Goal: Complete Application Form: Complete application form

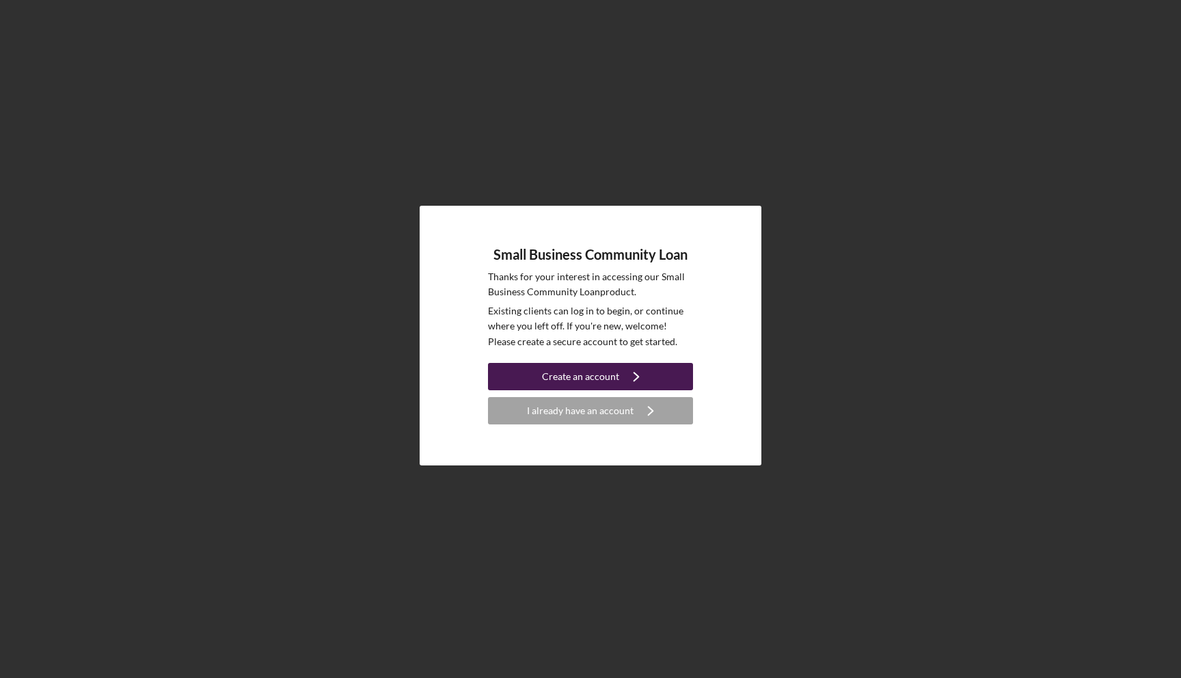
click at [608, 381] on div "Create an account" at bounding box center [580, 376] width 77 height 27
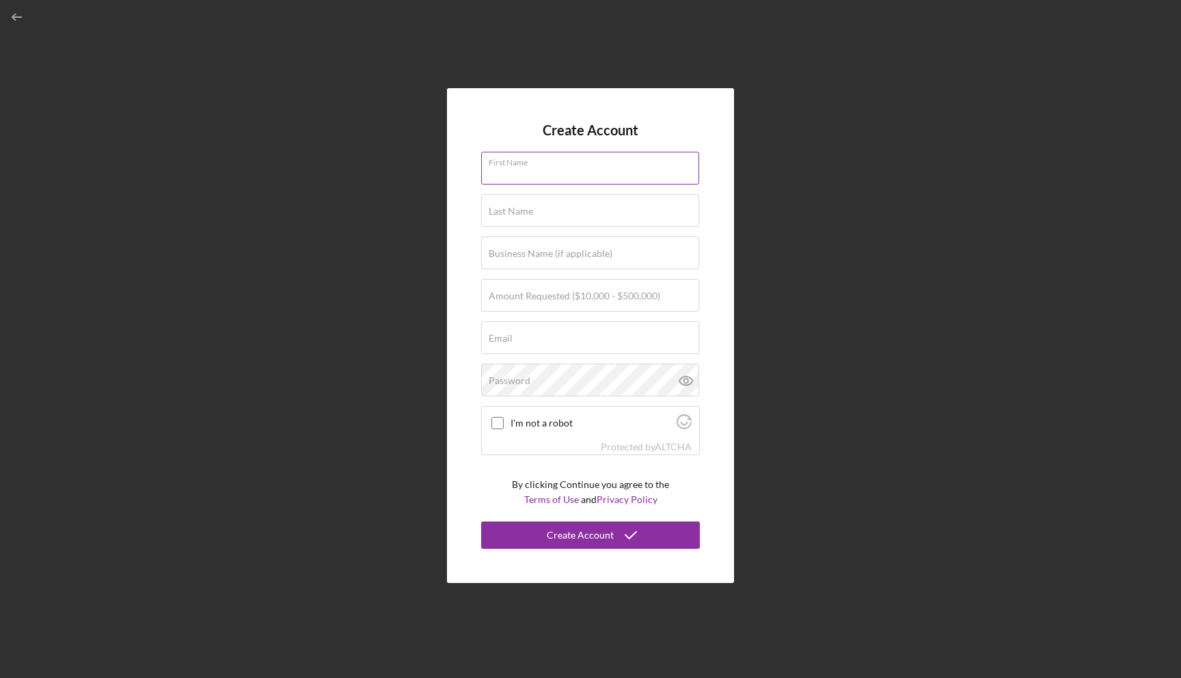
click at [593, 167] on div "First Name" at bounding box center [590, 169] width 219 height 34
type input "[PERSON_NAME]"
type input "Abee"
type input "[EMAIL_ADDRESS][DOMAIN_NAME]"
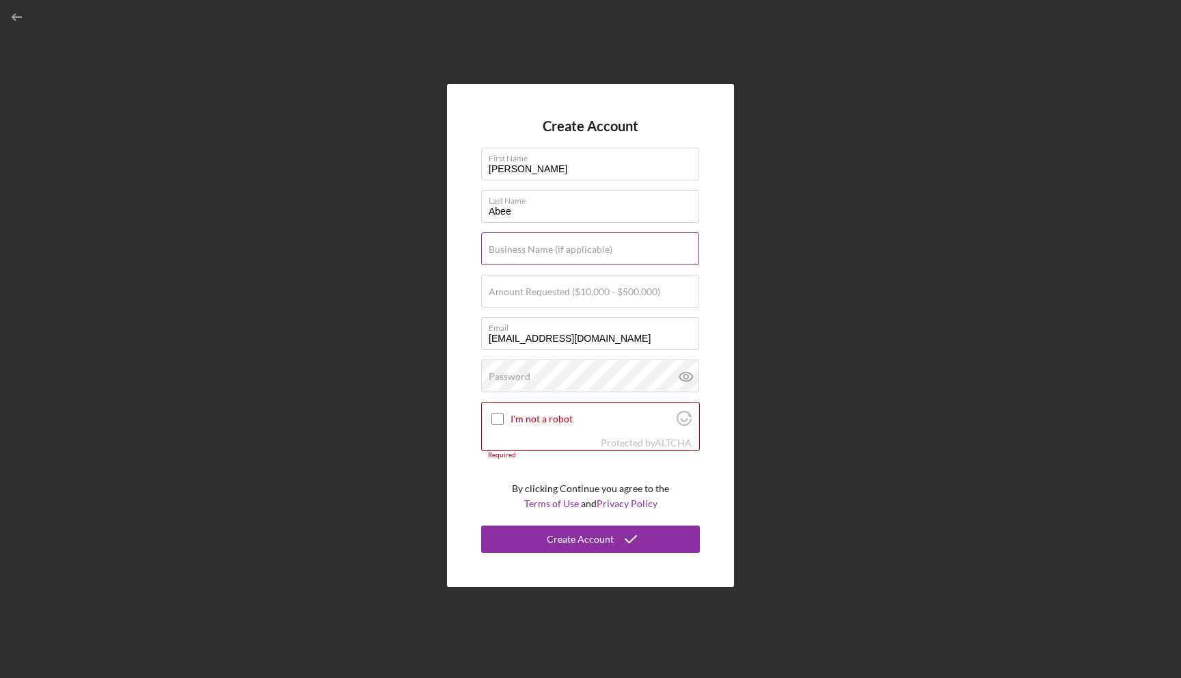
click at [579, 253] on label "Business Name (if applicable)" at bounding box center [551, 249] width 124 height 11
click at [579, 253] on input "Business Name (if applicable)" at bounding box center [590, 248] width 218 height 33
click at [546, 251] on input "Era Athletics inc" at bounding box center [590, 248] width 218 height 33
type input "Era Athletics Inc"
click at [644, 297] on label "Amount Requested ($10,000 - $500,000)" at bounding box center [575, 291] width 172 height 11
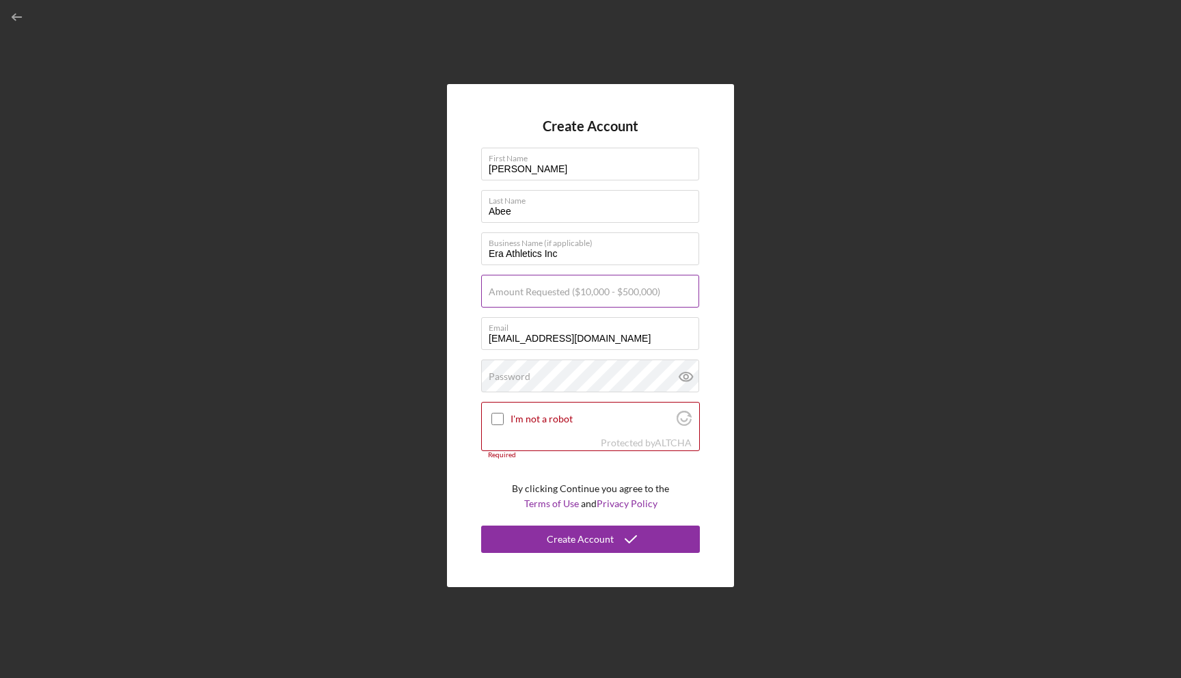
click at [644, 297] on input "Amount Requested ($10,000 - $500,000)" at bounding box center [590, 291] width 218 height 33
type input "$200,000"
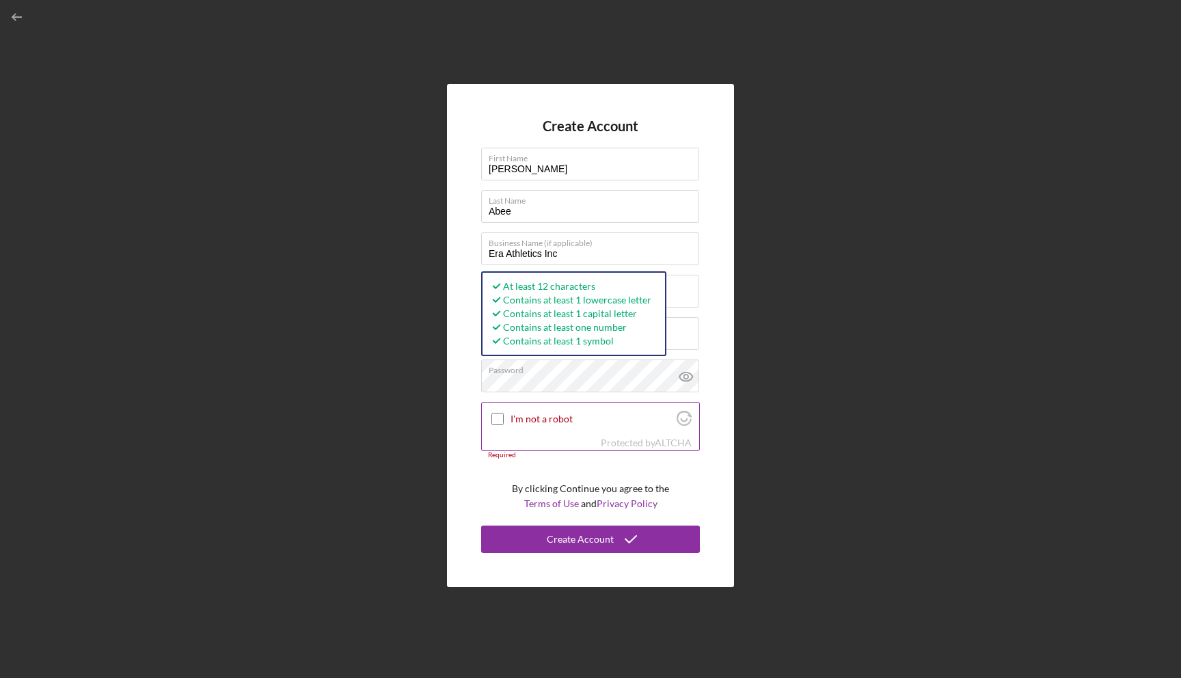
click at [571, 423] on label "I'm not a robot" at bounding box center [592, 419] width 162 height 11
click at [504, 423] on input "I'm not a robot" at bounding box center [497, 419] width 12 height 12
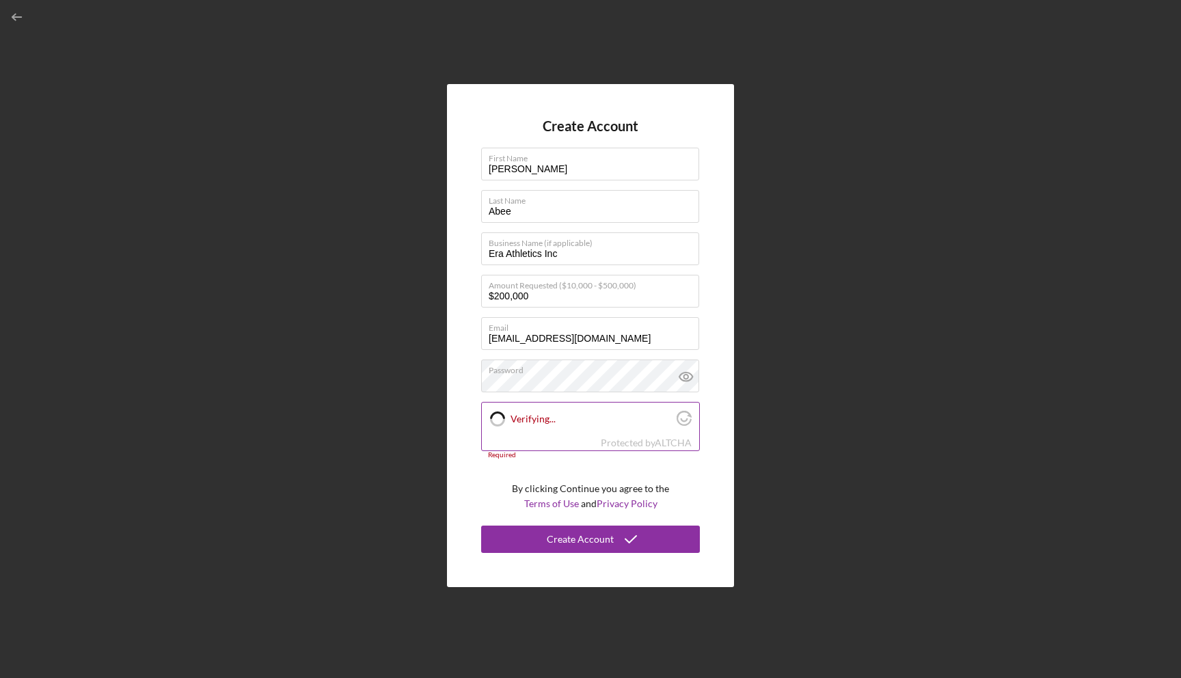
checkbox input "true"
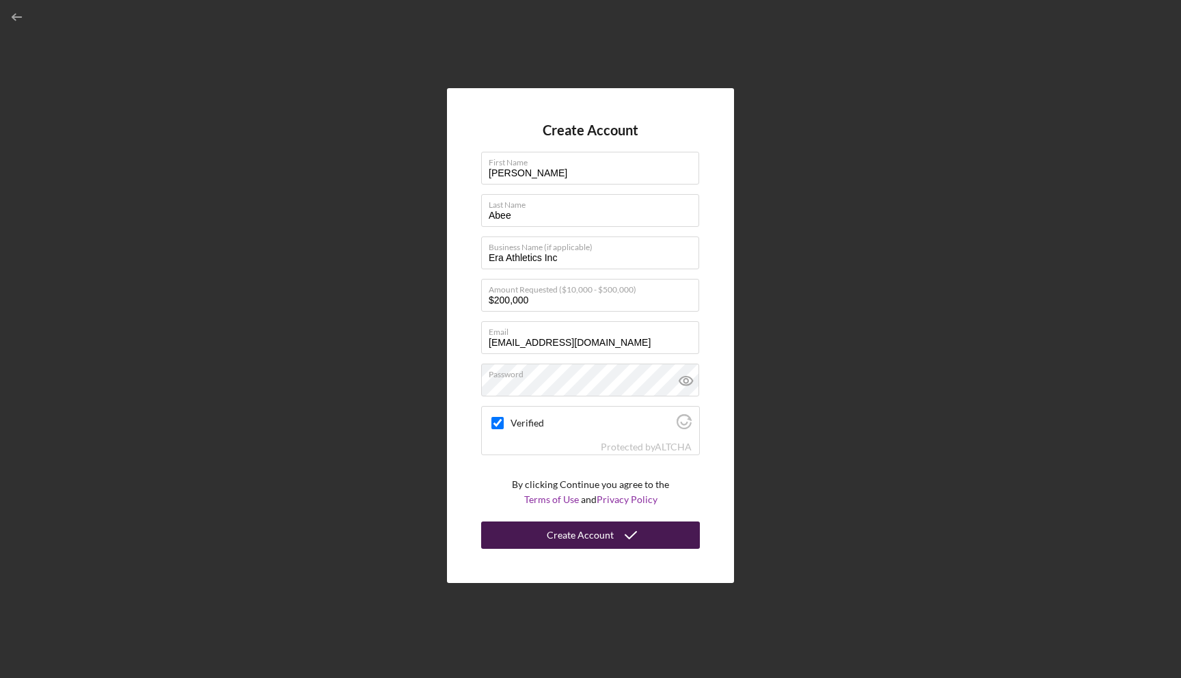
click at [543, 538] on button "Create Account" at bounding box center [590, 535] width 219 height 27
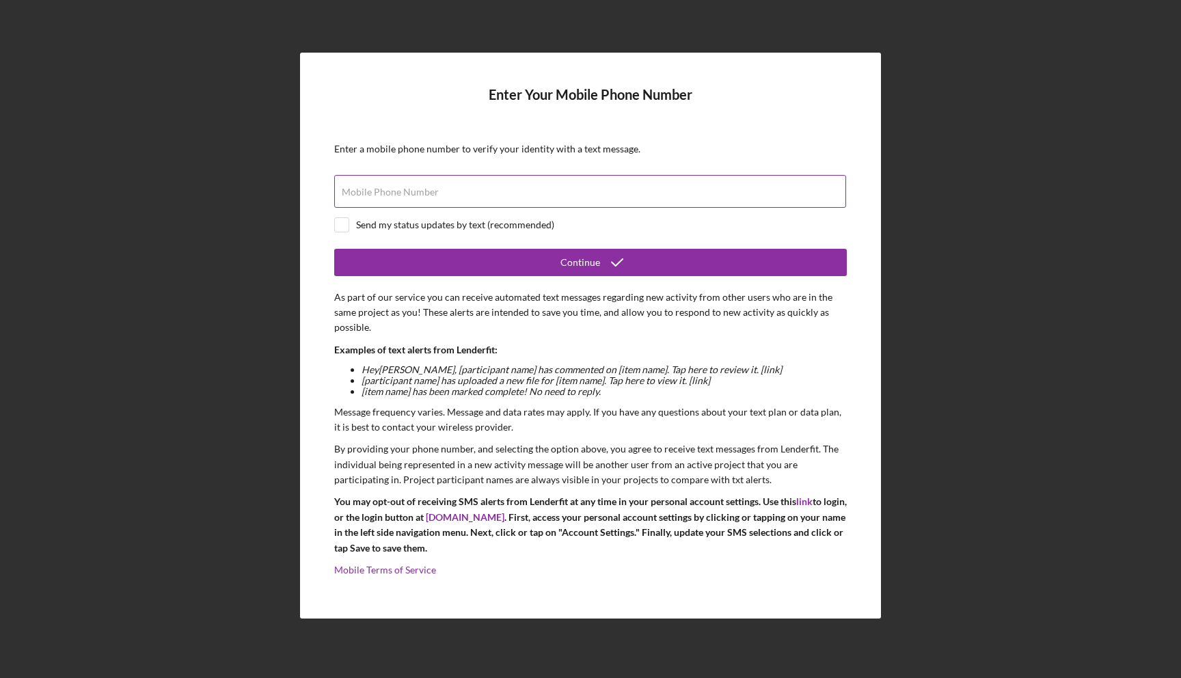
click at [543, 198] on input "Mobile Phone Number" at bounding box center [590, 191] width 512 height 33
type input "[PHONE_NUMBER]"
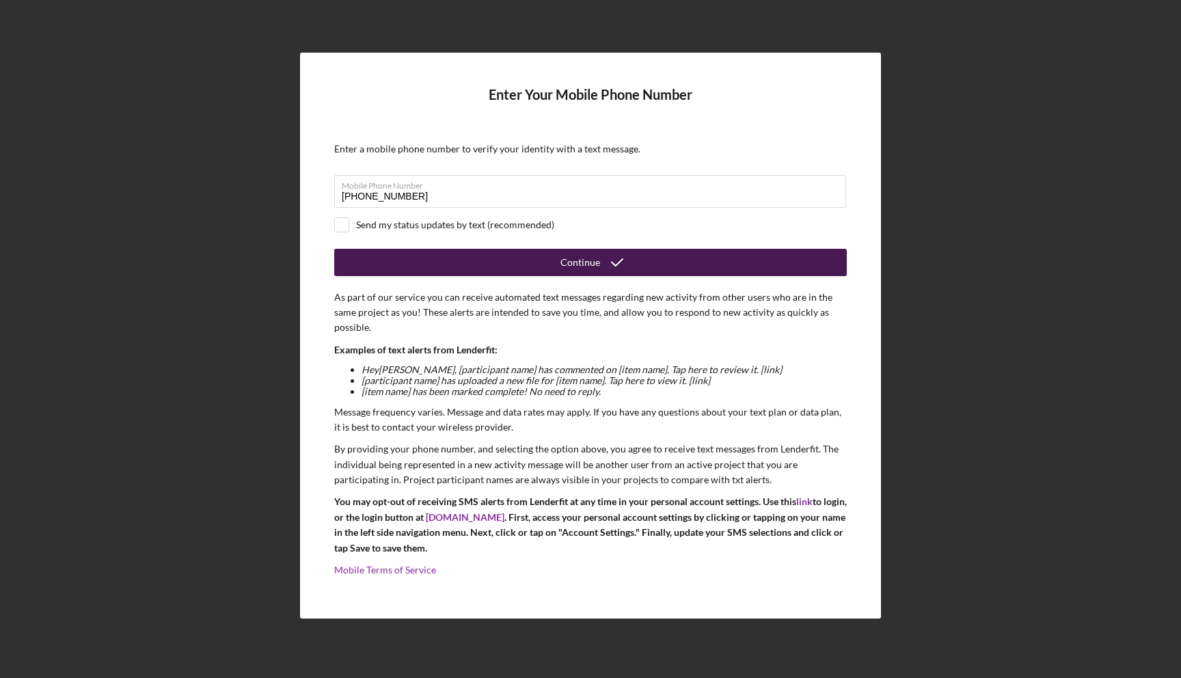
click at [725, 263] on button "Continue" at bounding box center [590, 262] width 513 height 27
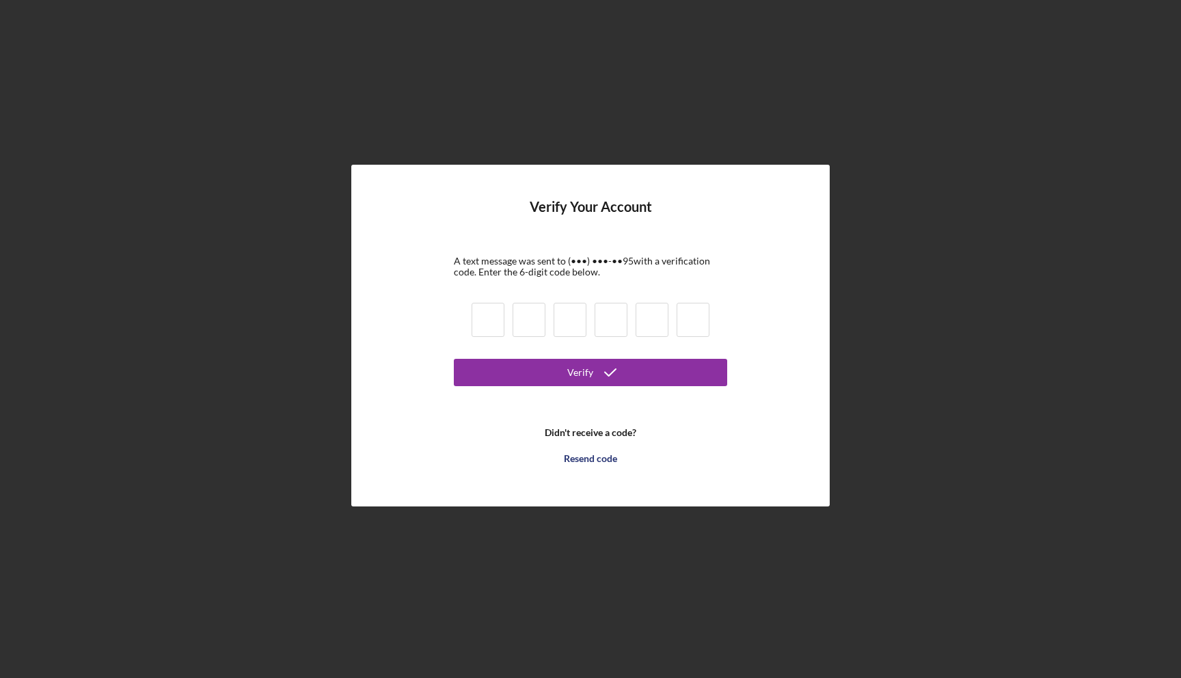
click at [491, 325] on input at bounding box center [488, 320] width 33 height 34
type input "3"
type input "4"
type input "8"
type input "3"
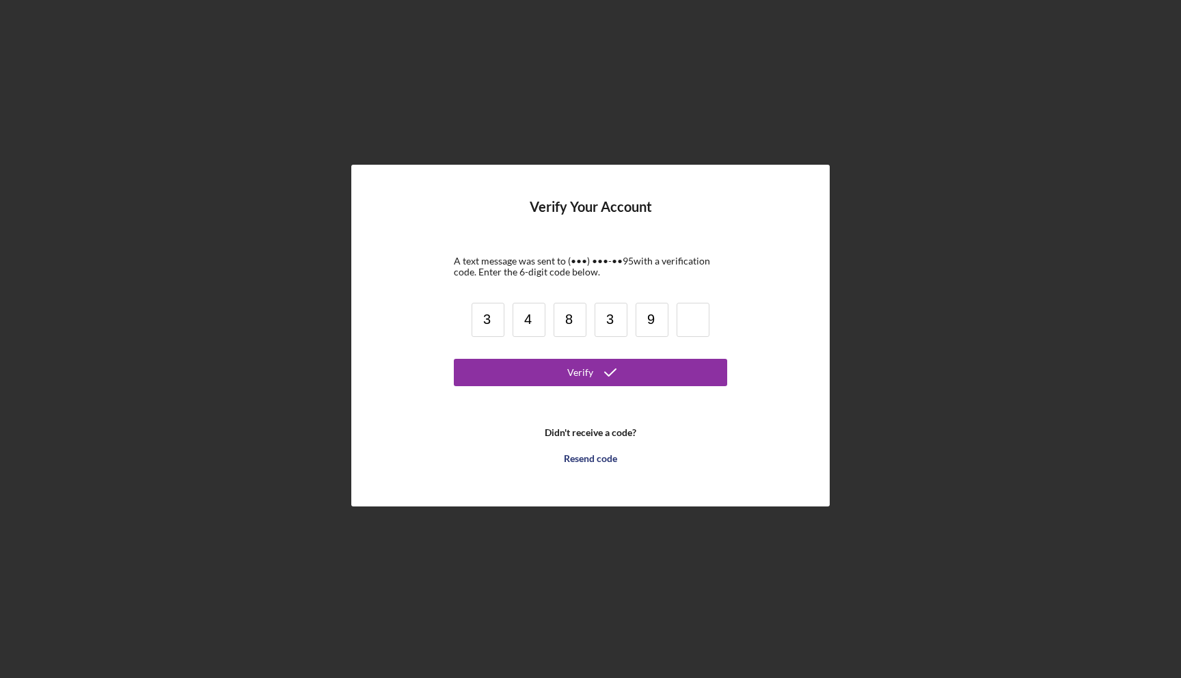
type input "9"
type input "3"
click at [501, 374] on button "Verify" at bounding box center [590, 372] width 273 height 27
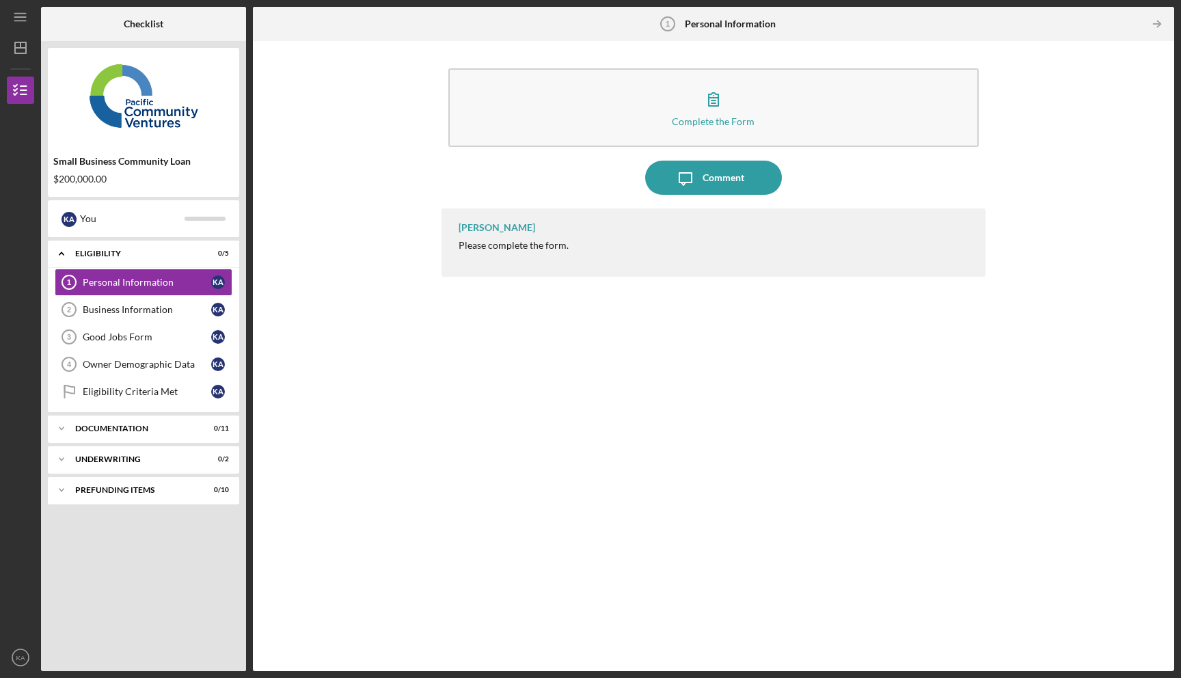
click at [531, 237] on div "[PERSON_NAME] Please complete the form." at bounding box center [714, 242] width 545 height 68
click at [200, 282] on div "Personal Information" at bounding box center [147, 282] width 129 height 11
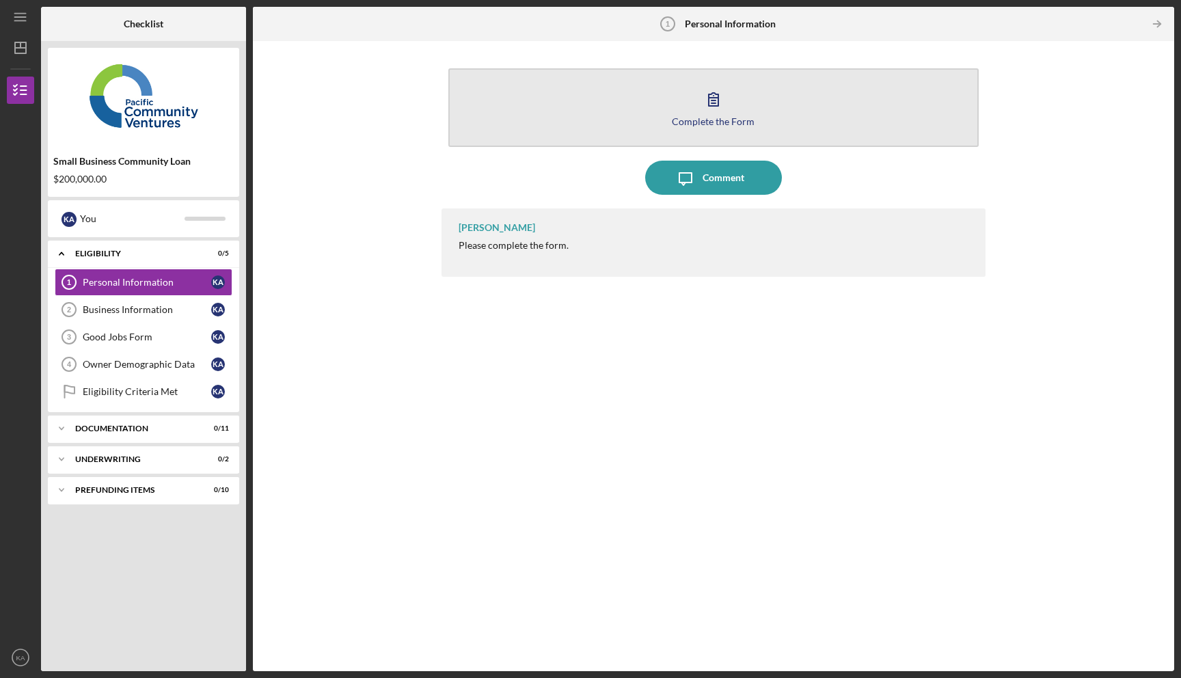
click at [726, 117] on div "Complete the Form" at bounding box center [713, 121] width 83 height 10
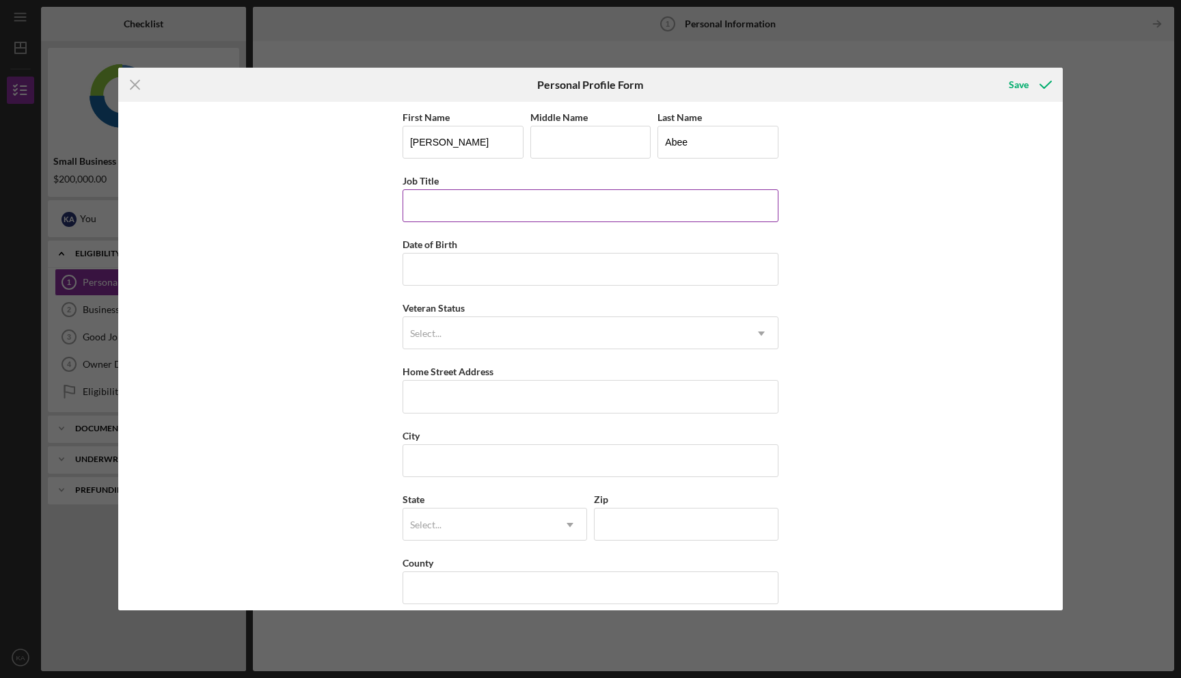
click at [551, 208] on input "Job Title" at bounding box center [591, 205] width 376 height 33
type input "Owner/Accountant"
click at [517, 280] on input "Date of Birth" at bounding box center [591, 269] width 376 height 33
type input "[DATE]"
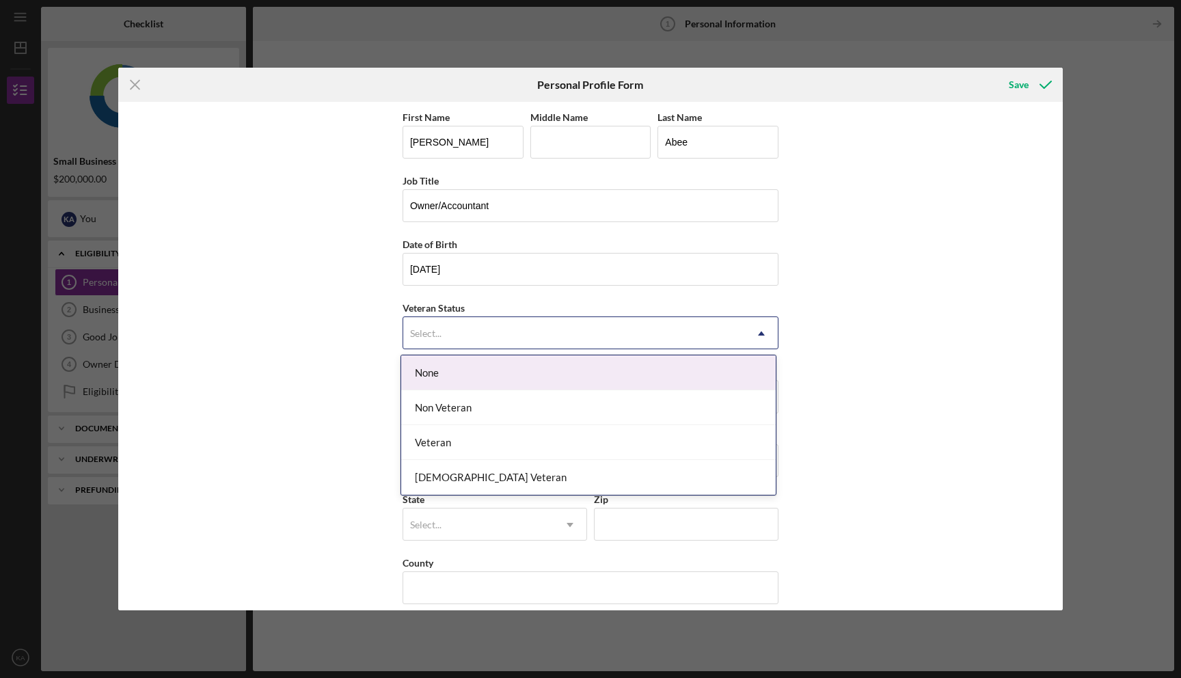
click at [509, 334] on div "Select..." at bounding box center [574, 333] width 342 height 31
click at [496, 382] on div "None" at bounding box center [588, 372] width 375 height 35
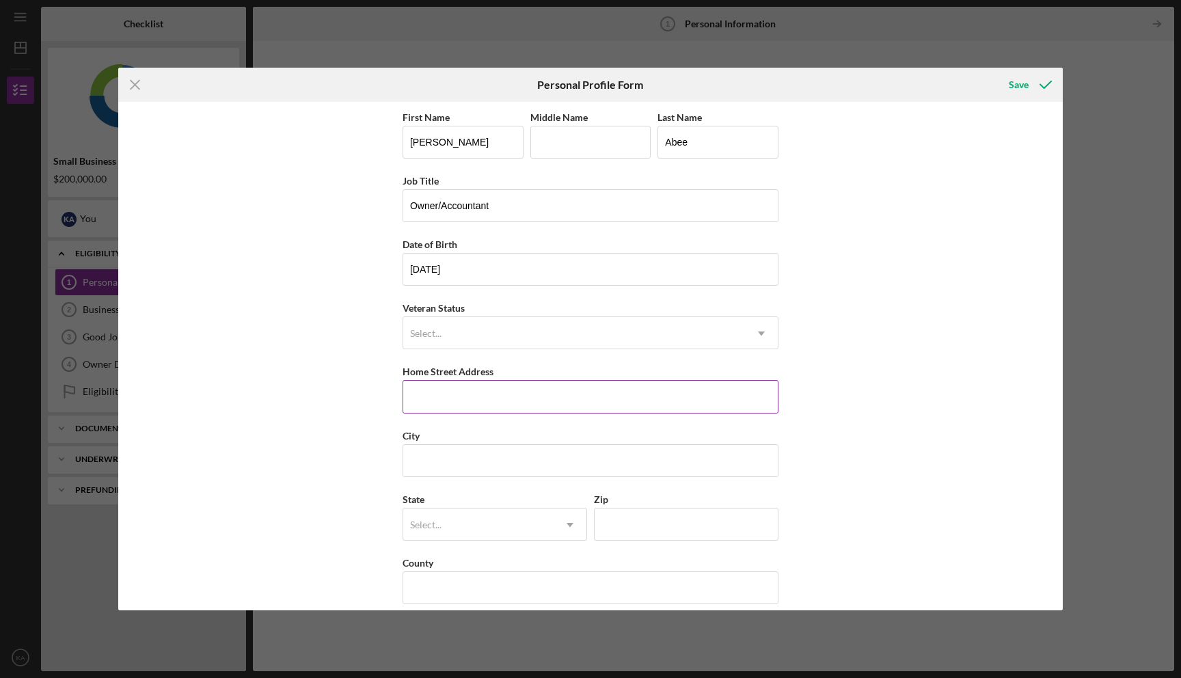
click at [496, 383] on input "Home Street Address" at bounding box center [591, 396] width 376 height 33
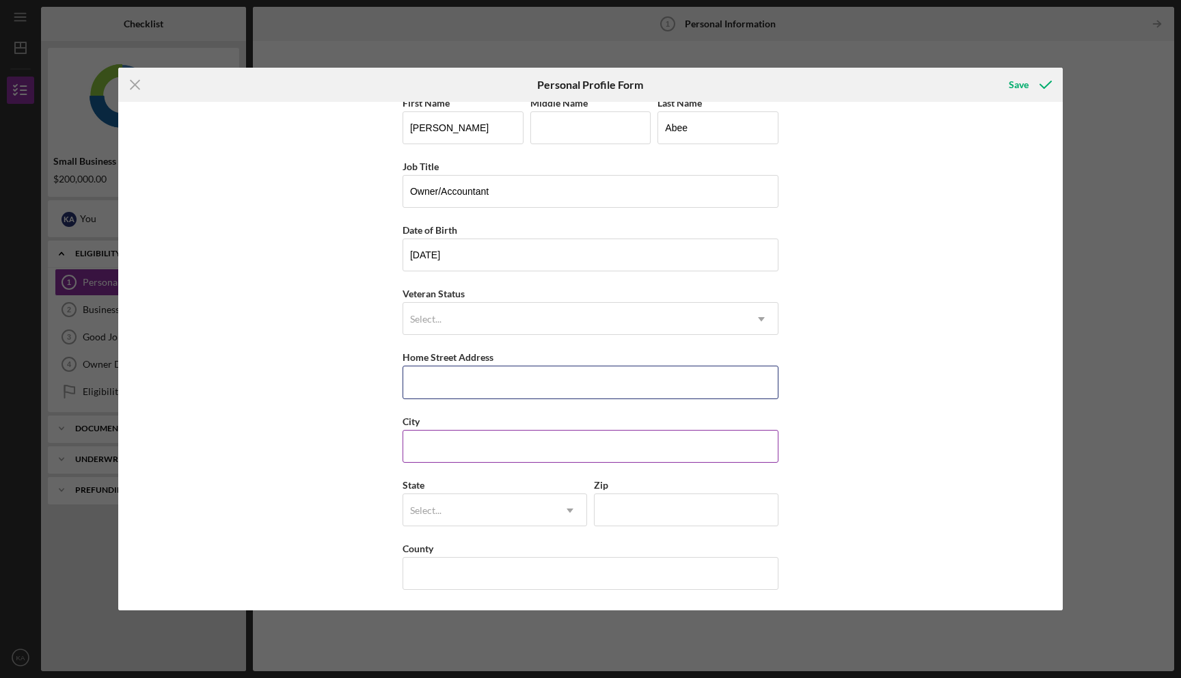
type input "[STREET_ADDRESS][PERSON_NAME]"
type input "[GEOGRAPHIC_DATA]"
type input "[US_STATE]"
type input "91405"
type input "[GEOGRAPHIC_DATA]"
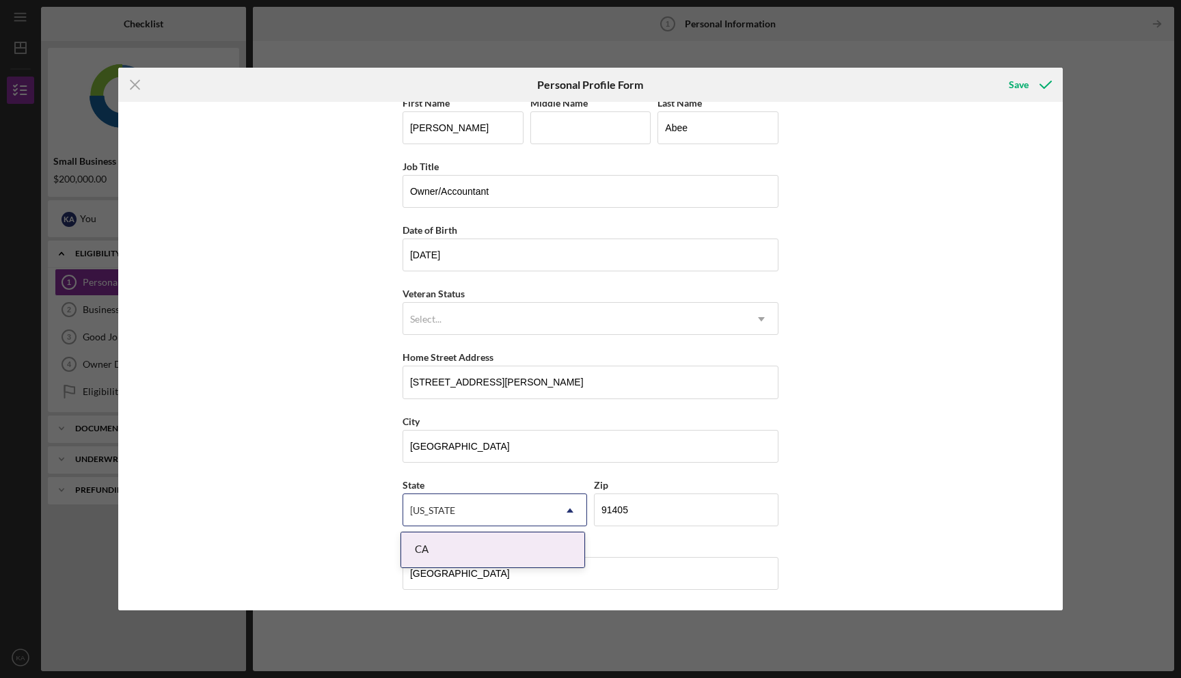
click at [554, 543] on div "CA" at bounding box center [492, 550] width 183 height 35
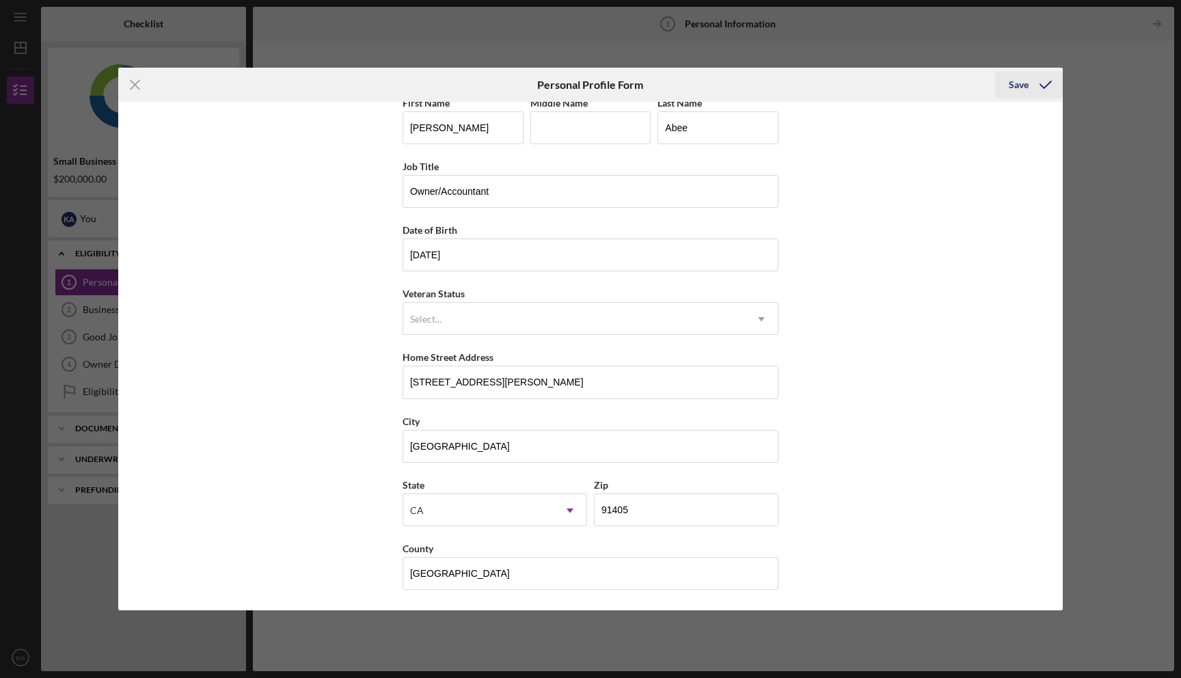
click at [1019, 83] on div "Save" at bounding box center [1019, 84] width 20 height 27
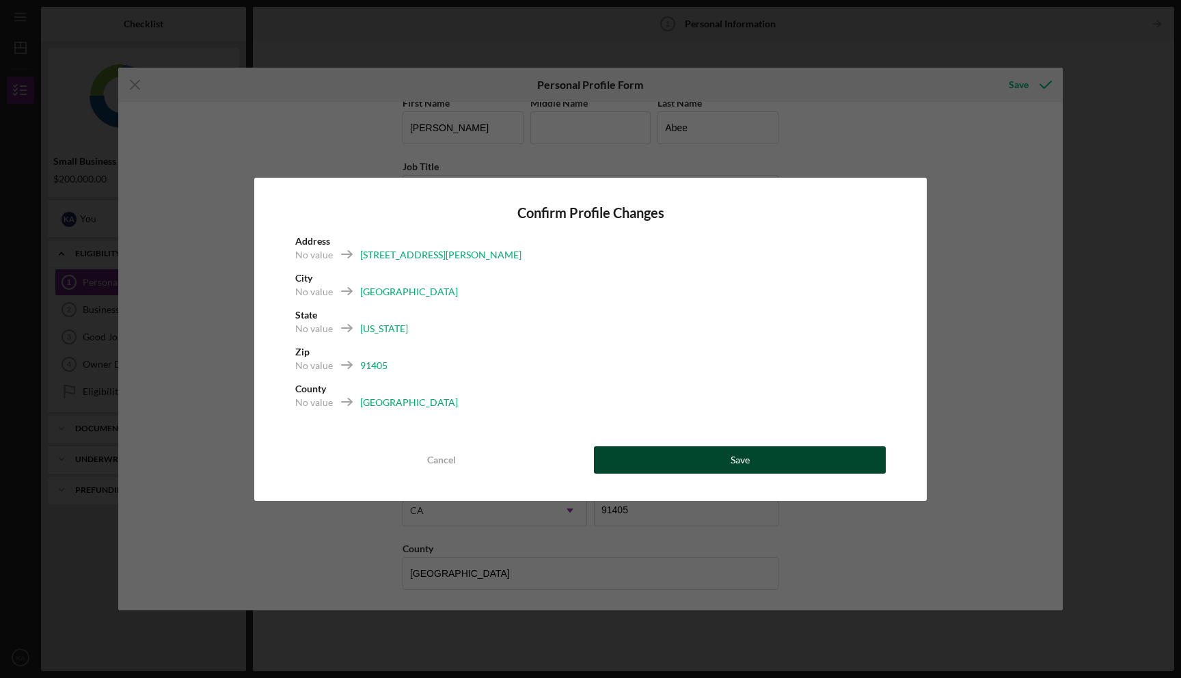
click at [764, 453] on button "Save" at bounding box center [740, 459] width 292 height 27
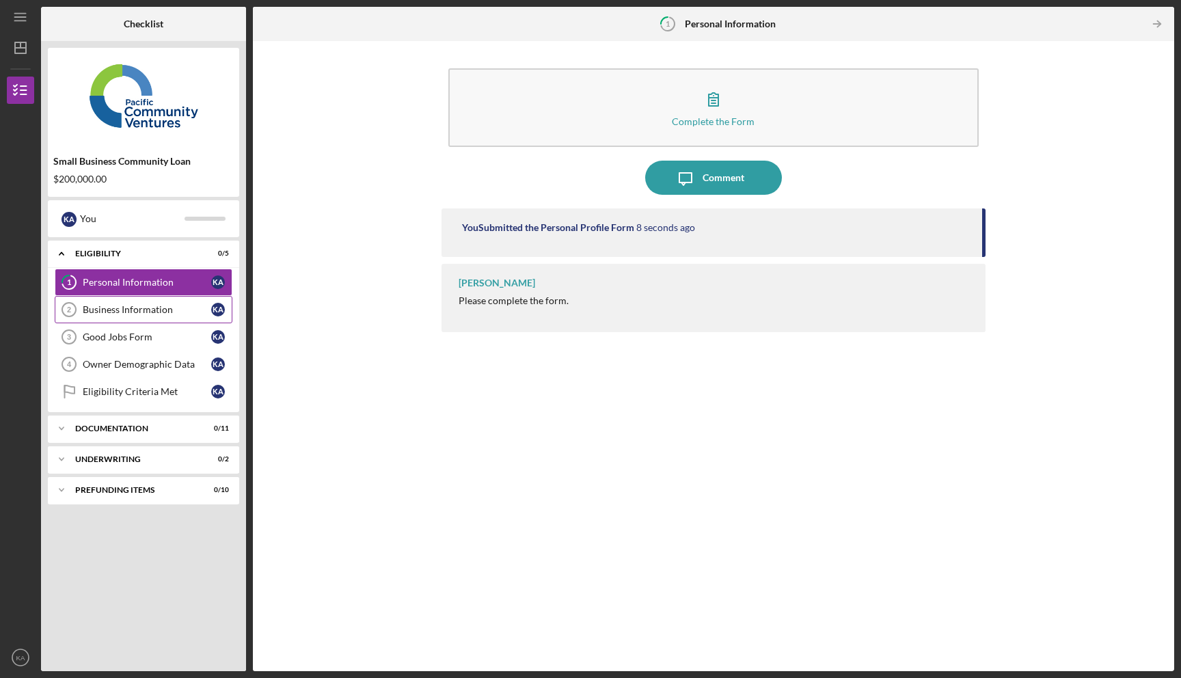
click at [180, 307] on div "Business Information" at bounding box center [147, 309] width 129 height 11
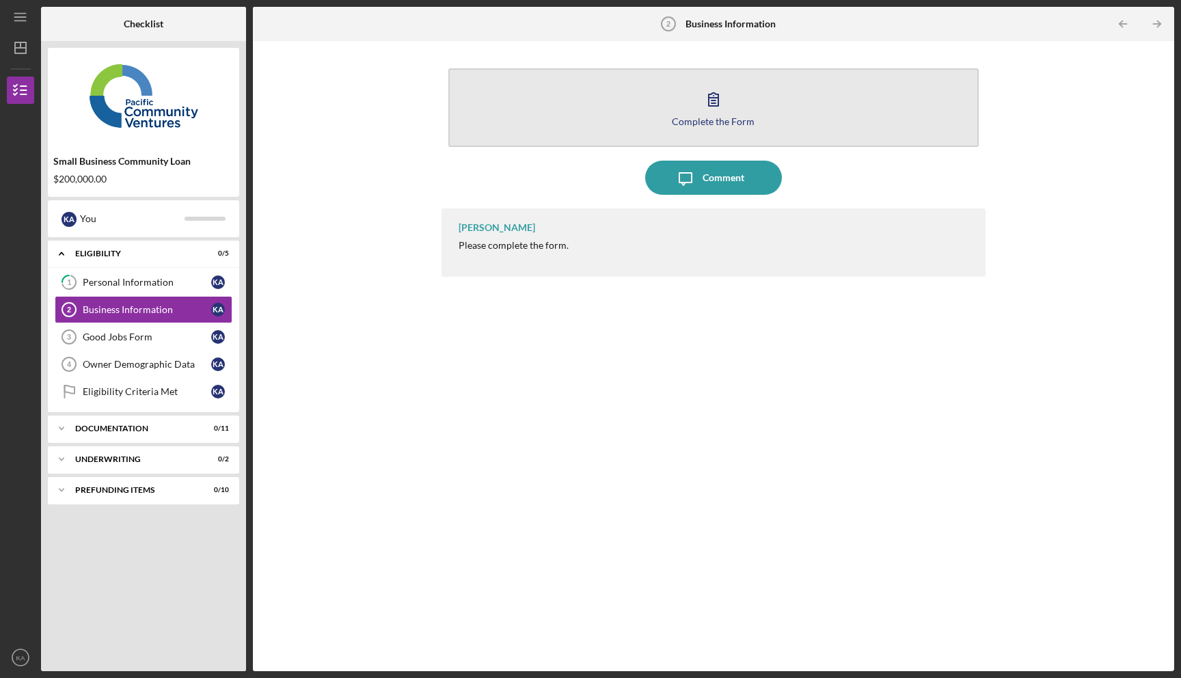
click at [743, 113] on button "Complete the Form Form" at bounding box center [713, 107] width 531 height 79
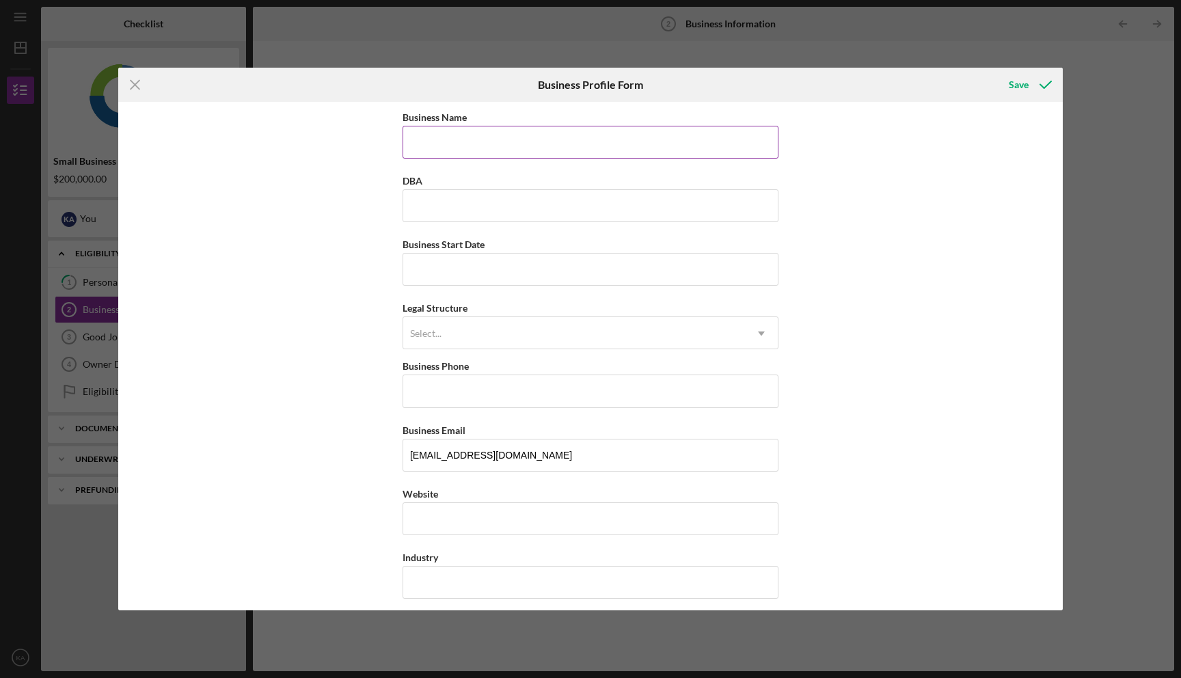
click at [623, 146] on input "Business Name" at bounding box center [591, 142] width 376 height 33
drag, startPoint x: 461, startPoint y: 140, endPoint x: 292, endPoint y: 140, distance: 168.8
click at [294, 140] on div "Business Name Era Athletics Inc DBA Business Start Date Legal Structure Select.…" at bounding box center [590, 356] width 945 height 509
type input "Era Athletics Inc"
click at [452, 204] on input "DBA" at bounding box center [591, 205] width 376 height 33
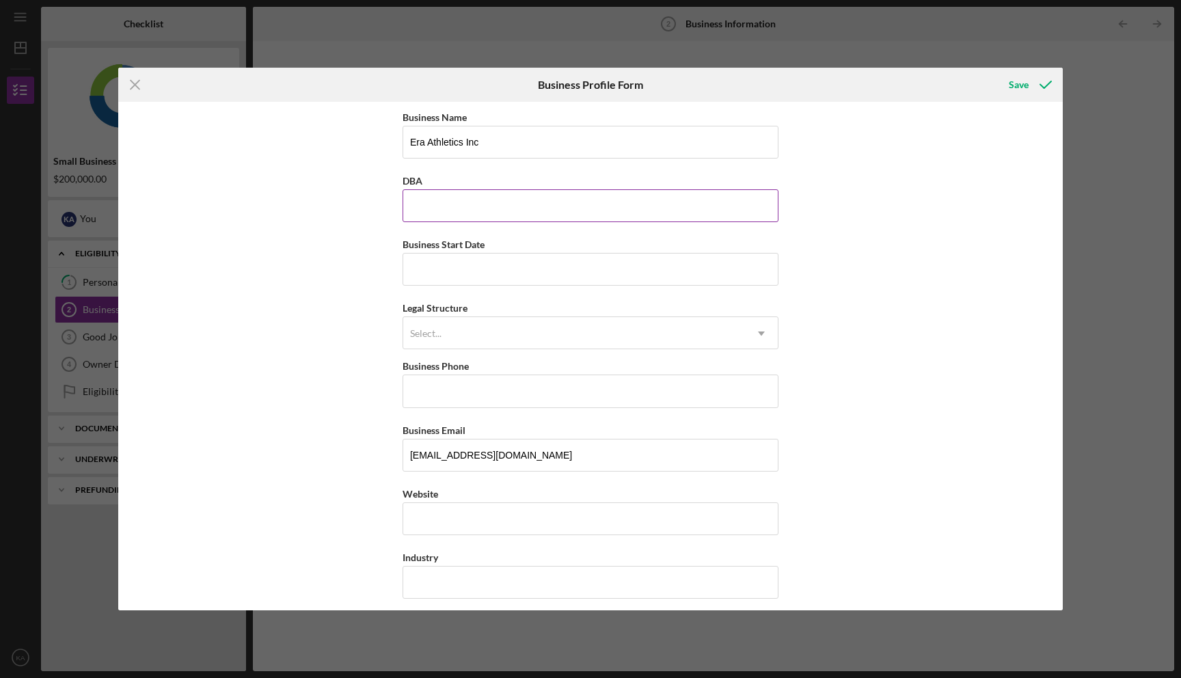
paste input "Era Athletics"
type input "Era Athletics"
click at [434, 282] on input "Business Start Date" at bounding box center [591, 269] width 376 height 33
type input "1m/dd/yyyy"
type input "[DATE]"
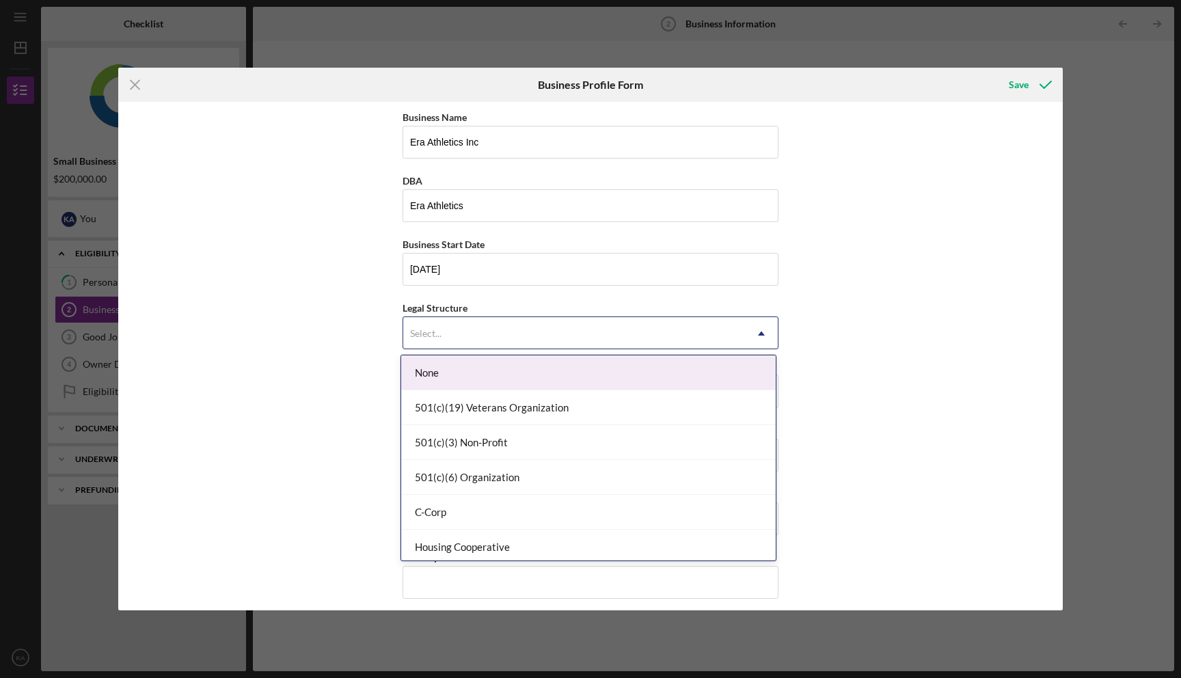
click at [427, 331] on div "Select..." at bounding box center [425, 333] width 31 height 11
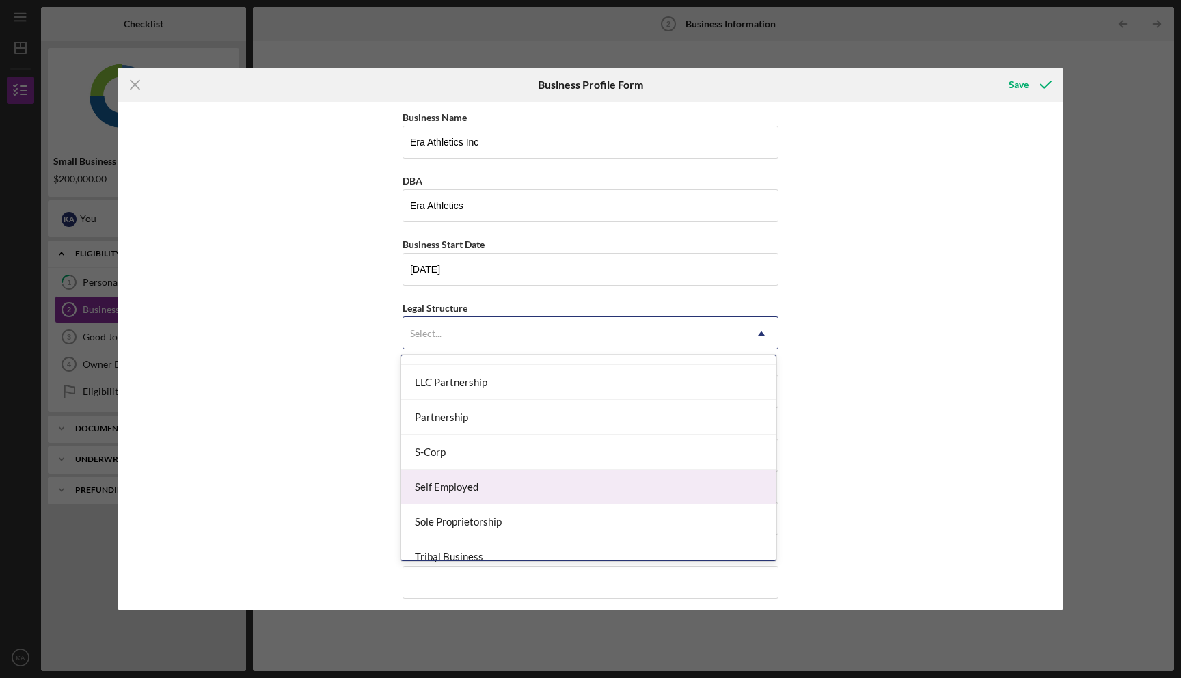
scroll to position [276, 0]
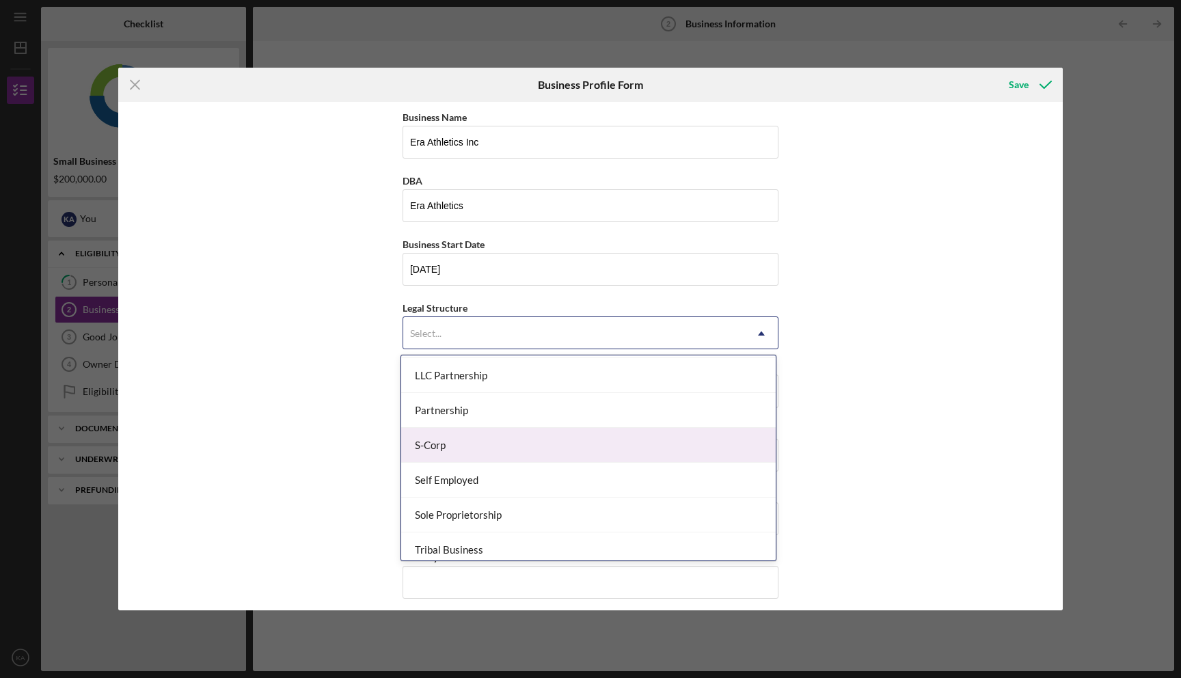
click at [478, 456] on div "S-Corp" at bounding box center [588, 445] width 375 height 35
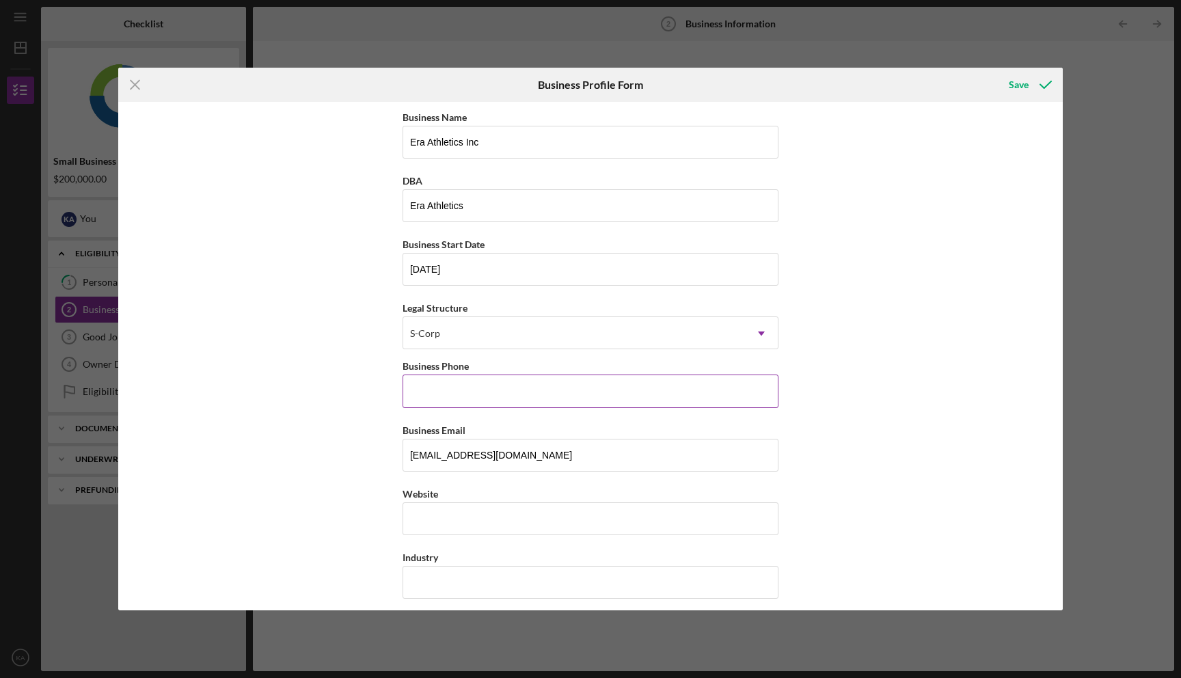
click at [478, 392] on input "Business Phone" at bounding box center [591, 391] width 376 height 33
type input "[PHONE_NUMBER]"
click at [509, 522] on input "Website" at bounding box center [591, 518] width 376 height 33
click at [451, 517] on input "Website" at bounding box center [591, 518] width 376 height 33
paste input "[DOMAIN_NAME][URL]"
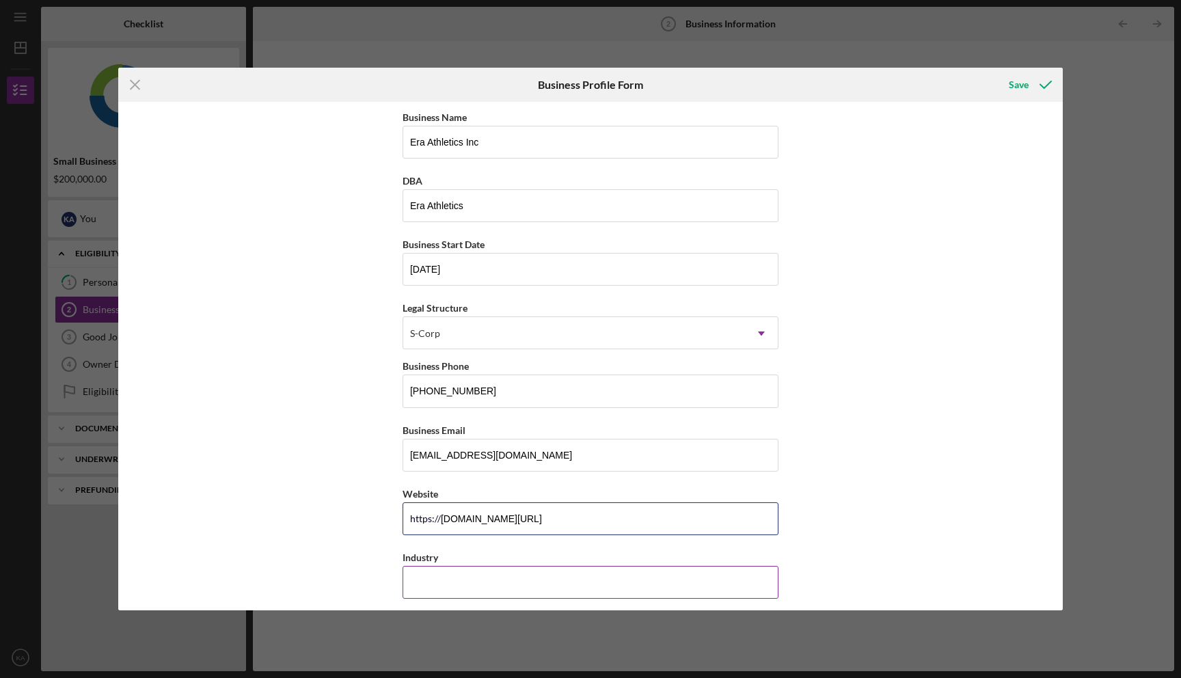
type input "[DOMAIN_NAME][URL]"
click at [440, 572] on input "Industry" at bounding box center [591, 582] width 376 height 33
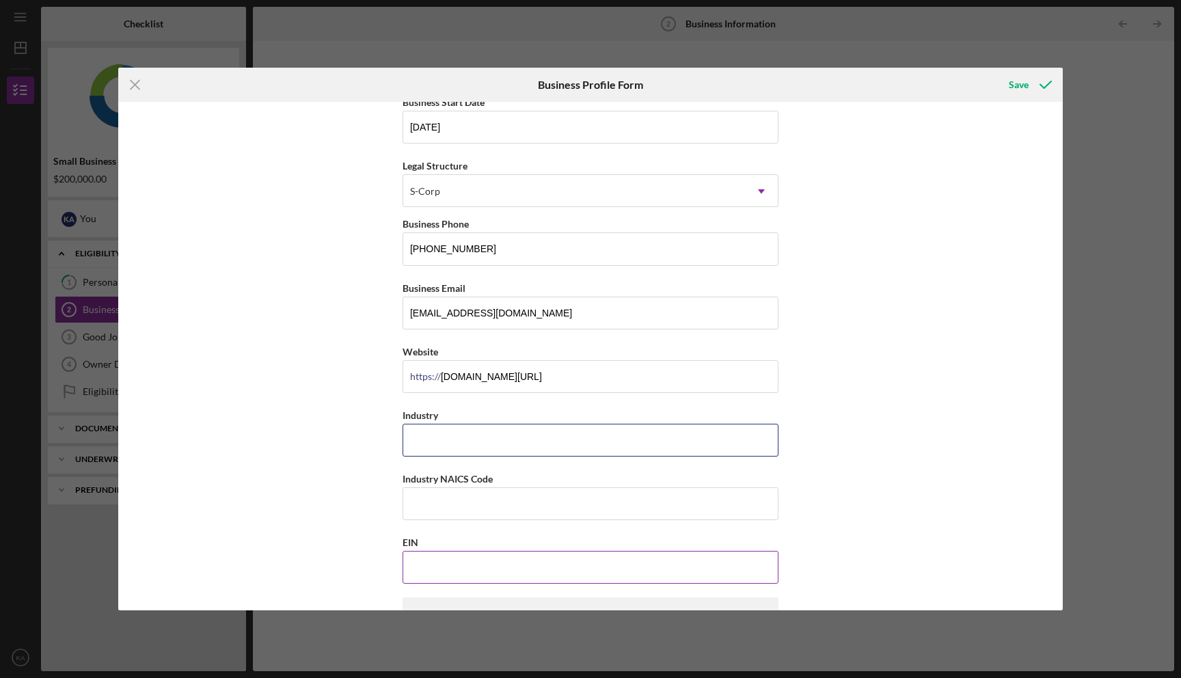
scroll to position [144, 0]
paste input "Apparel Manufacturing"
type input "Apparel Manufacturing"
click at [469, 492] on input "Industry NAICS Code" at bounding box center [591, 502] width 376 height 33
click at [518, 502] on input "Industry NAICS Code" at bounding box center [591, 502] width 376 height 33
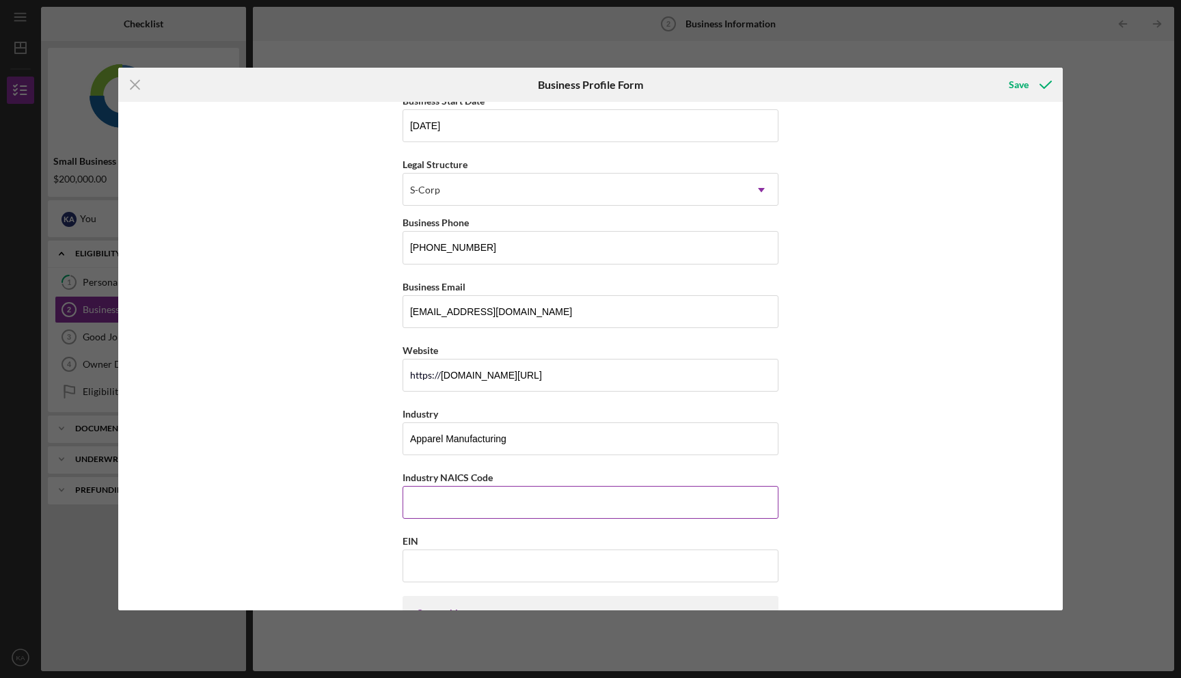
paste input "315990"
type input "315990"
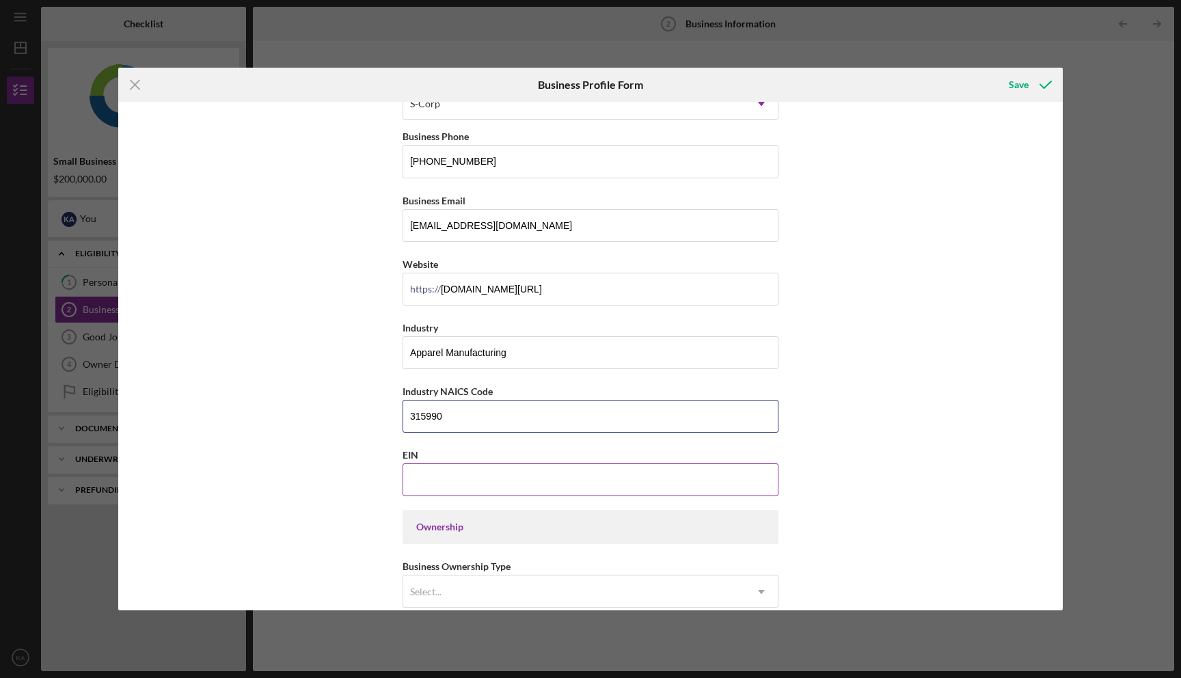
scroll to position [309, 0]
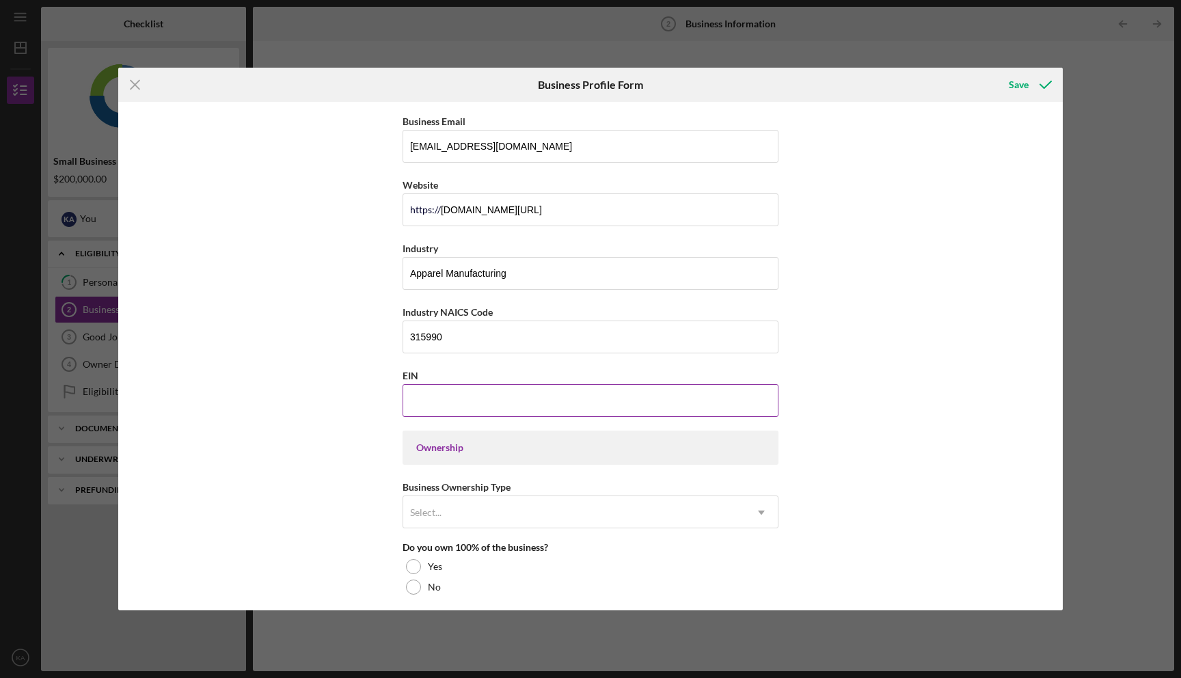
click at [479, 401] on input "EIN" at bounding box center [591, 400] width 376 height 33
paste input "[US_EMPLOYER_IDENTIFICATION_NUMBER]"
type input "[US_EMPLOYER_IDENTIFICATION_NUMBER]"
click at [392, 471] on div "Business Name Era Athletics Inc DBA Era Athletics Business Start Date [DATE] Le…" at bounding box center [590, 356] width 945 height 509
click at [445, 444] on div "Ownership" at bounding box center [590, 447] width 349 height 11
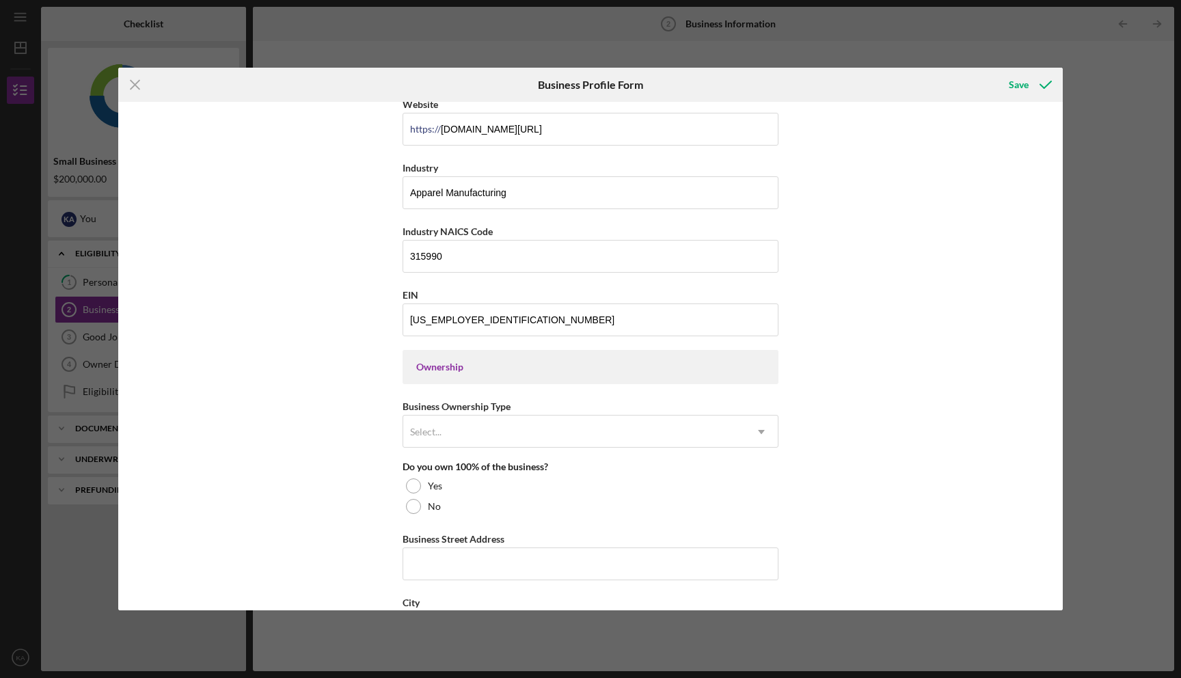
scroll to position [398, 0]
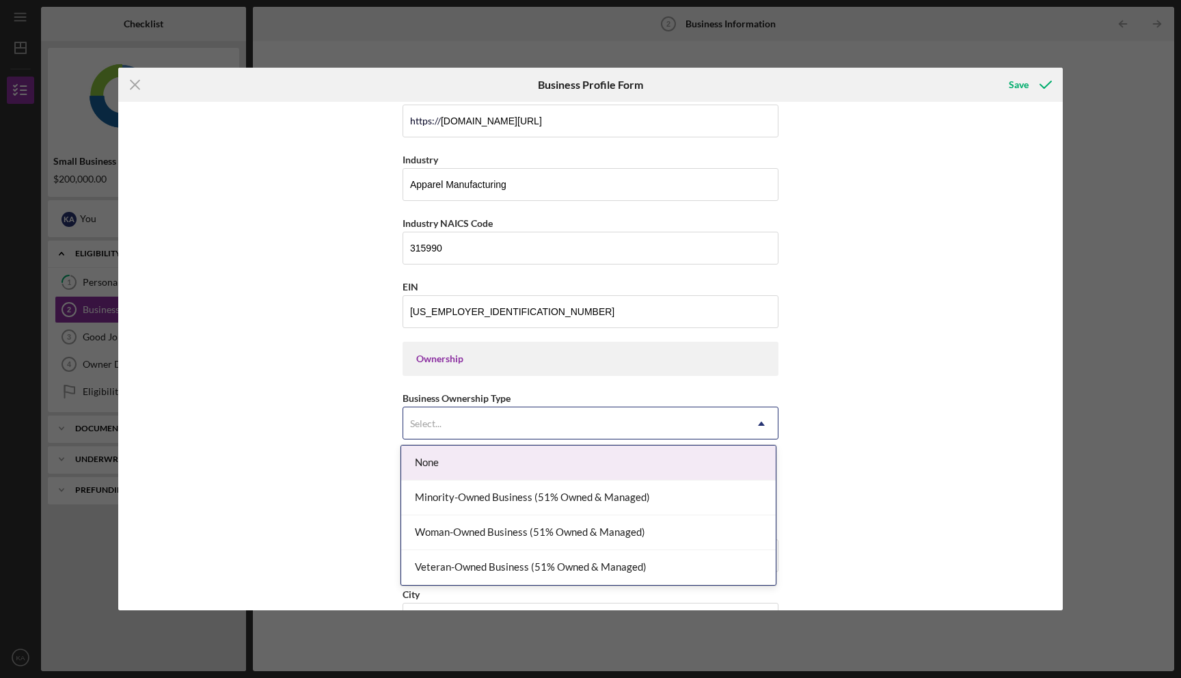
click at [468, 416] on div "Select..." at bounding box center [574, 423] width 342 height 31
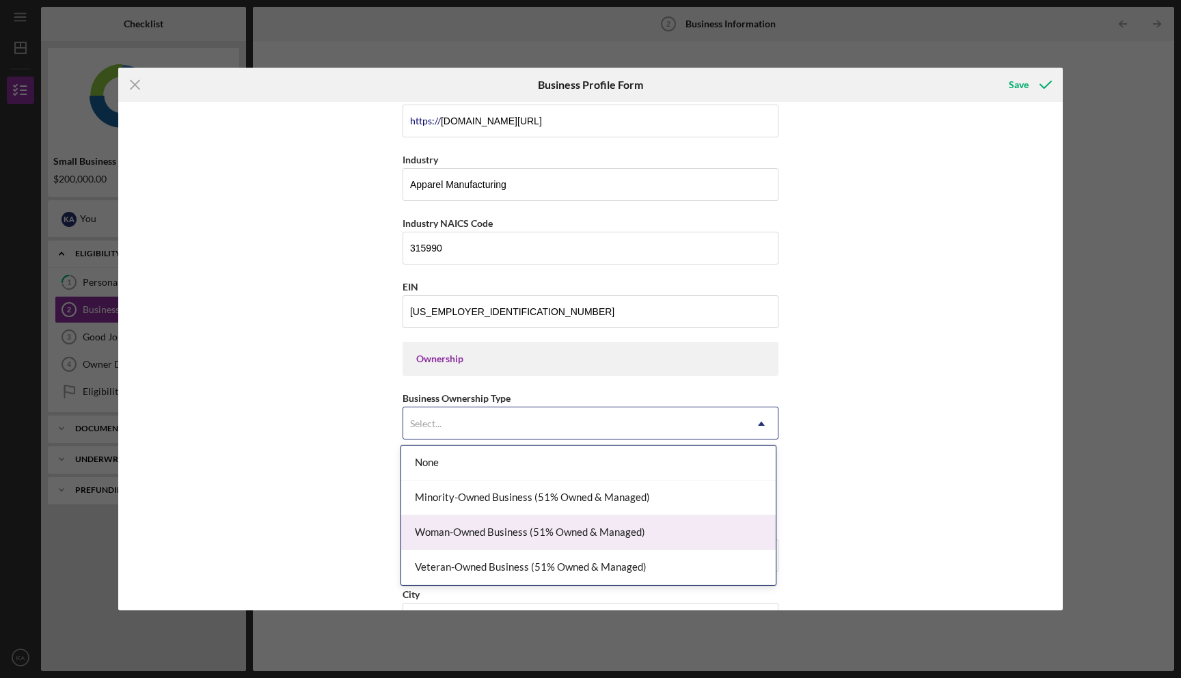
click at [461, 537] on div "Woman-Owned Business (51% Owned & Managed)" at bounding box center [588, 532] width 375 height 35
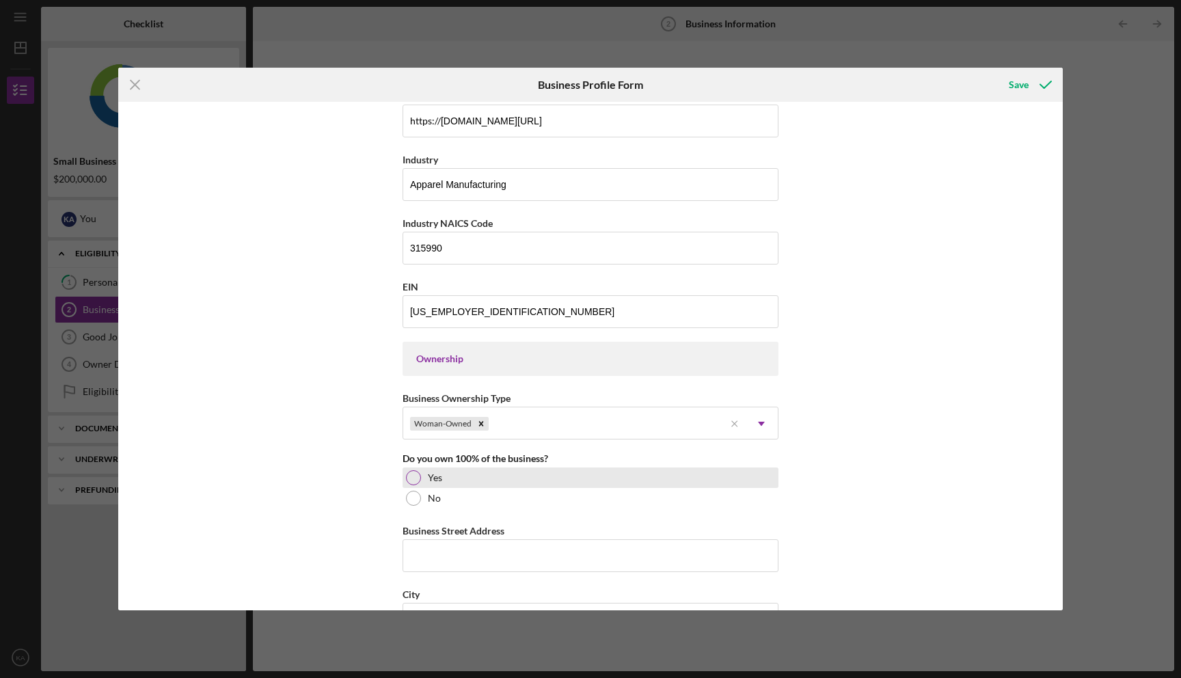
click at [453, 472] on div "Yes" at bounding box center [591, 478] width 376 height 21
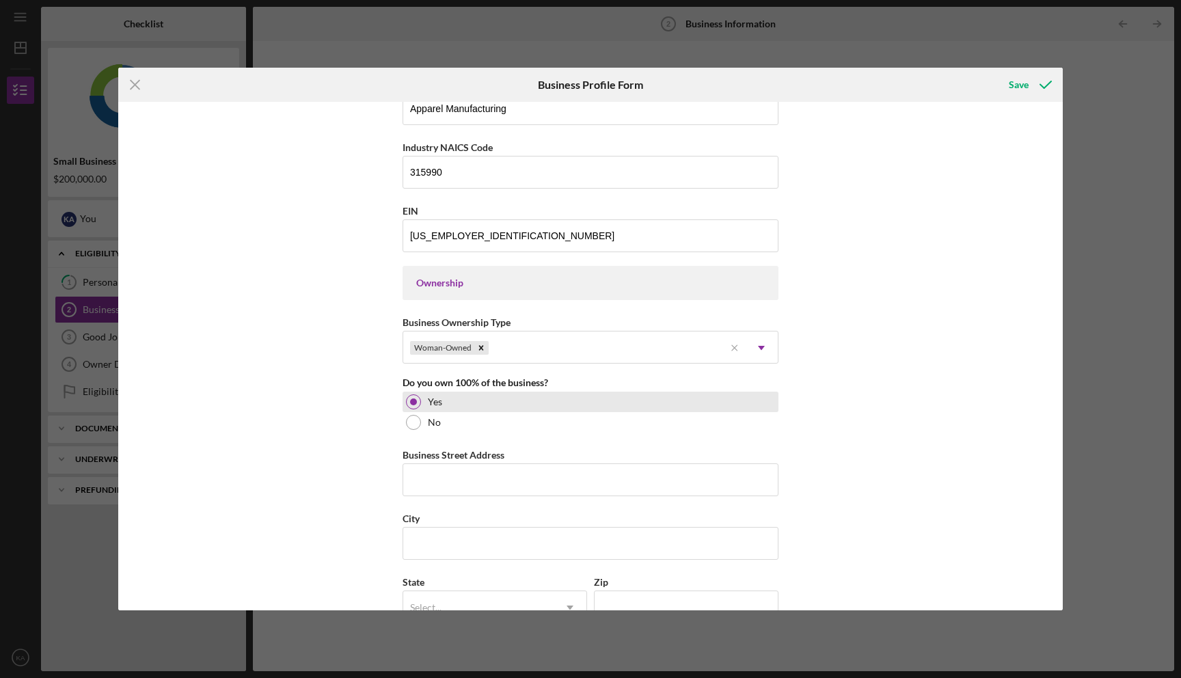
scroll to position [488, 0]
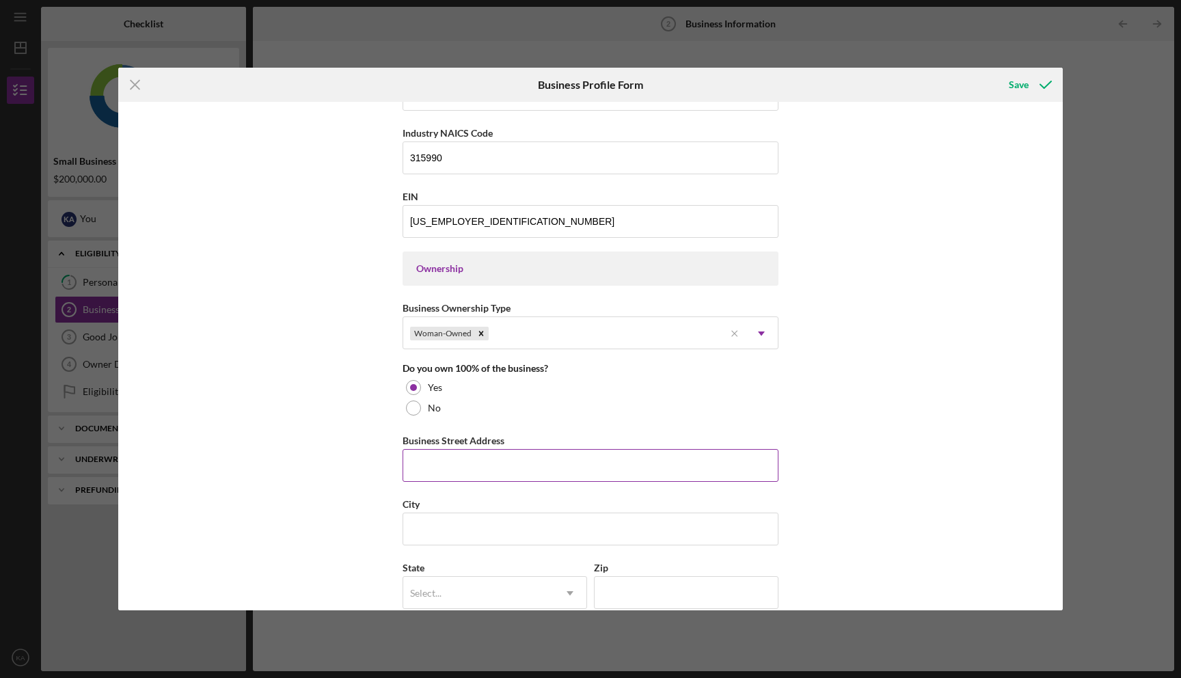
click at [452, 472] on input "Business Street Address" at bounding box center [591, 465] width 376 height 33
type input "[STREET_ADDRESS][PERSON_NAME]"
type input "[GEOGRAPHIC_DATA]"
type input "[US_STATE]"
type input "91405"
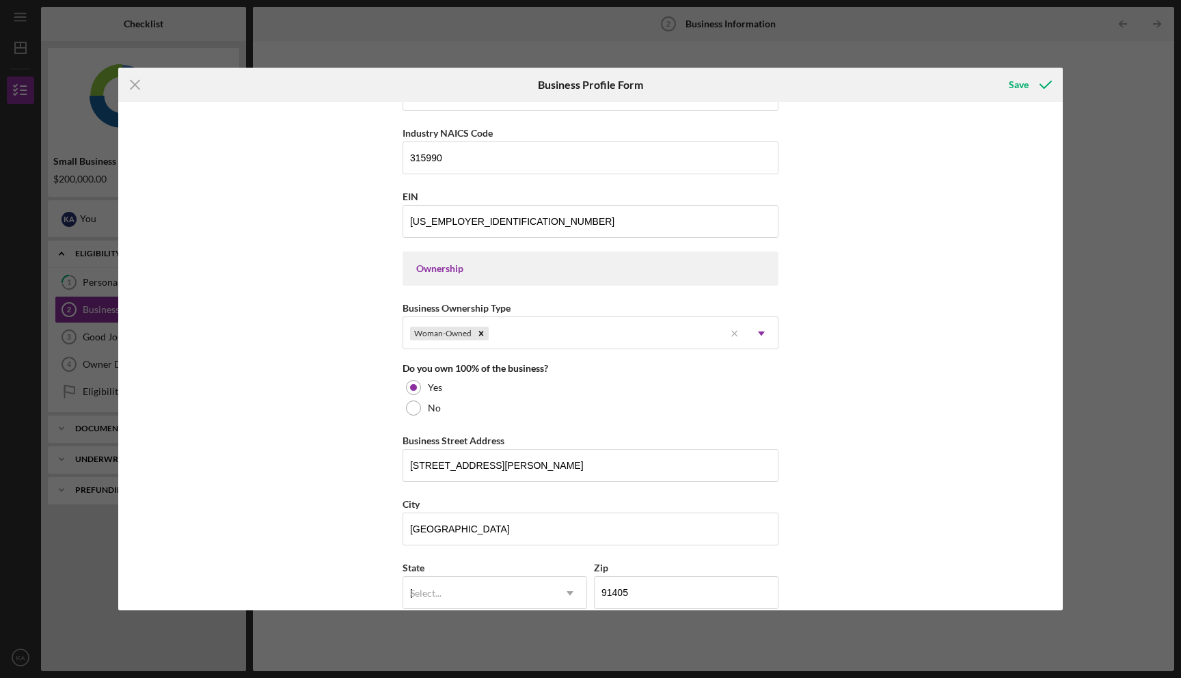
type input "[US_STATE]"
click at [360, 504] on div "Business Name Era Athletics Inc DBA Era Athletics Business Start Date [DATE] Le…" at bounding box center [590, 356] width 945 height 509
click at [437, 638] on div "CA" at bounding box center [492, 632] width 183 height 35
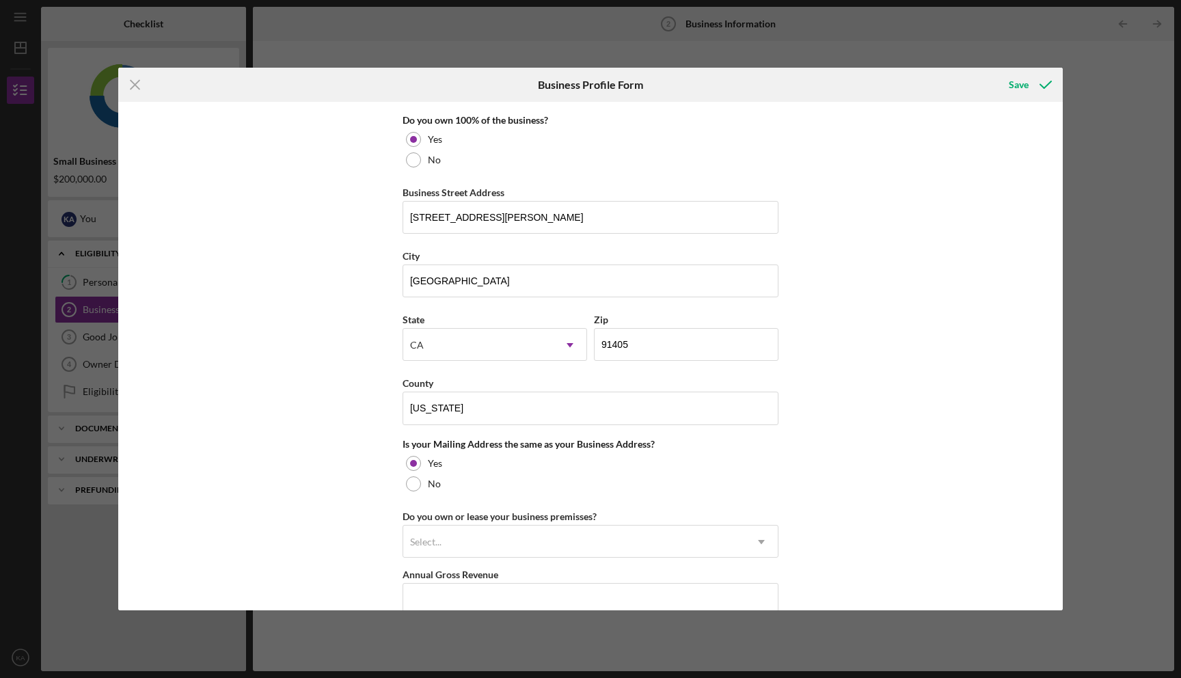
scroll to position [738, 0]
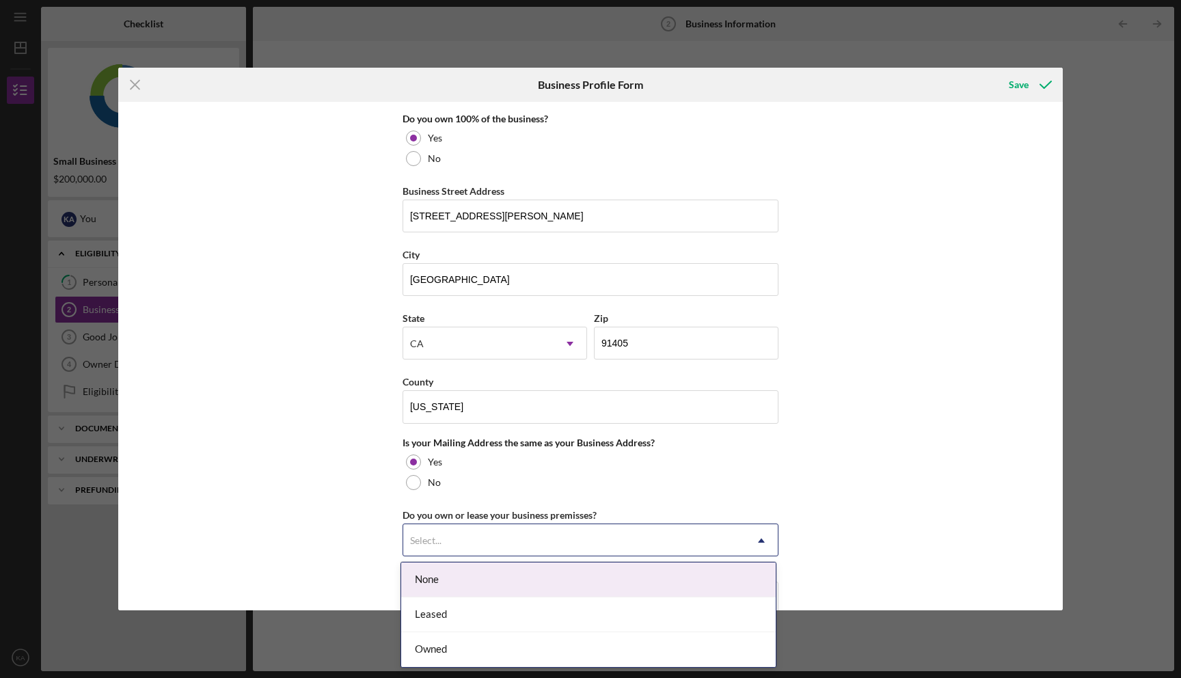
click at [457, 528] on div "Select..." at bounding box center [574, 540] width 342 height 31
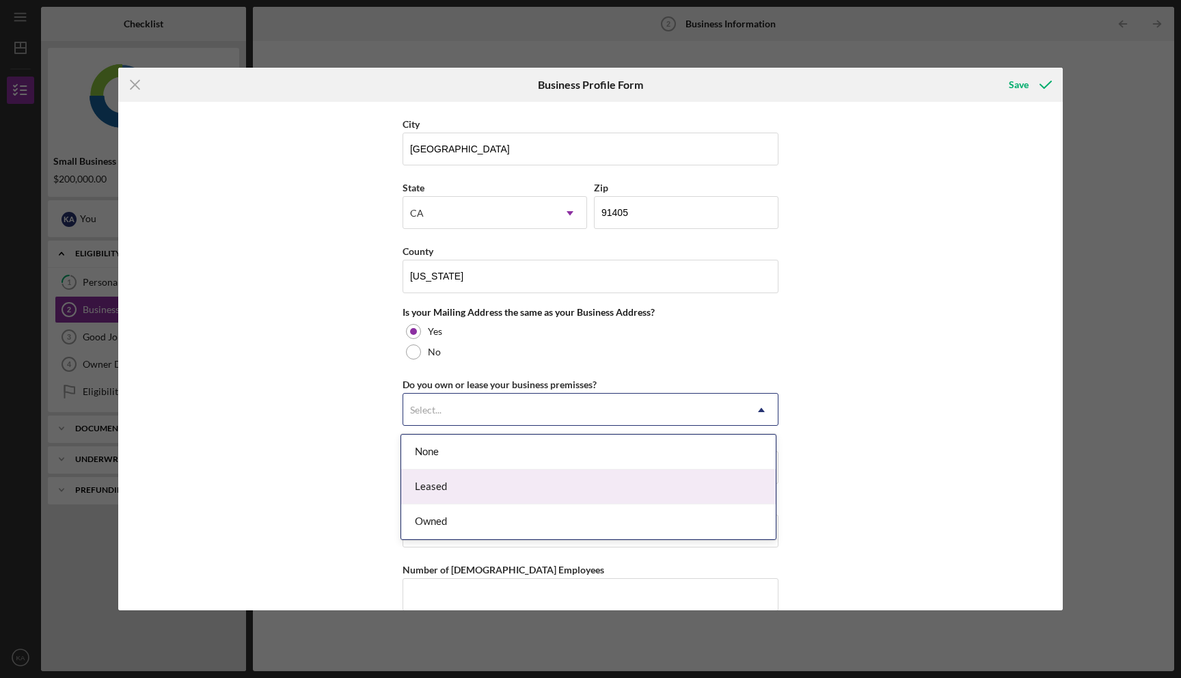
scroll to position [870, 0]
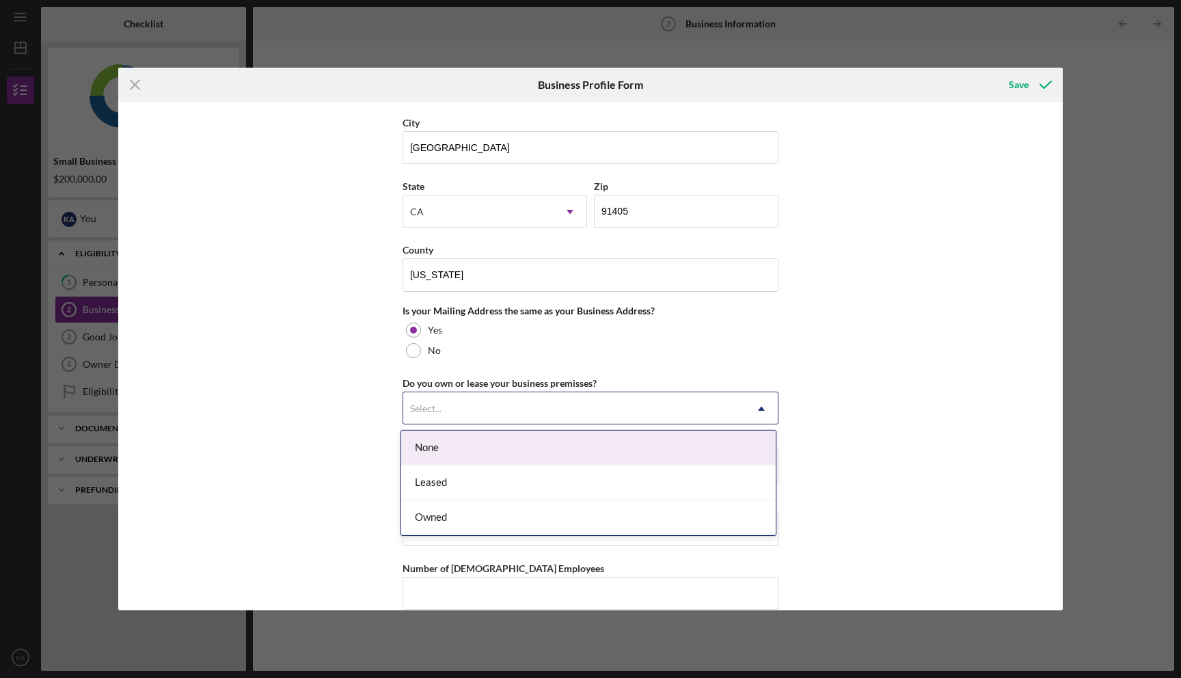
click at [474, 459] on div "None" at bounding box center [588, 448] width 375 height 35
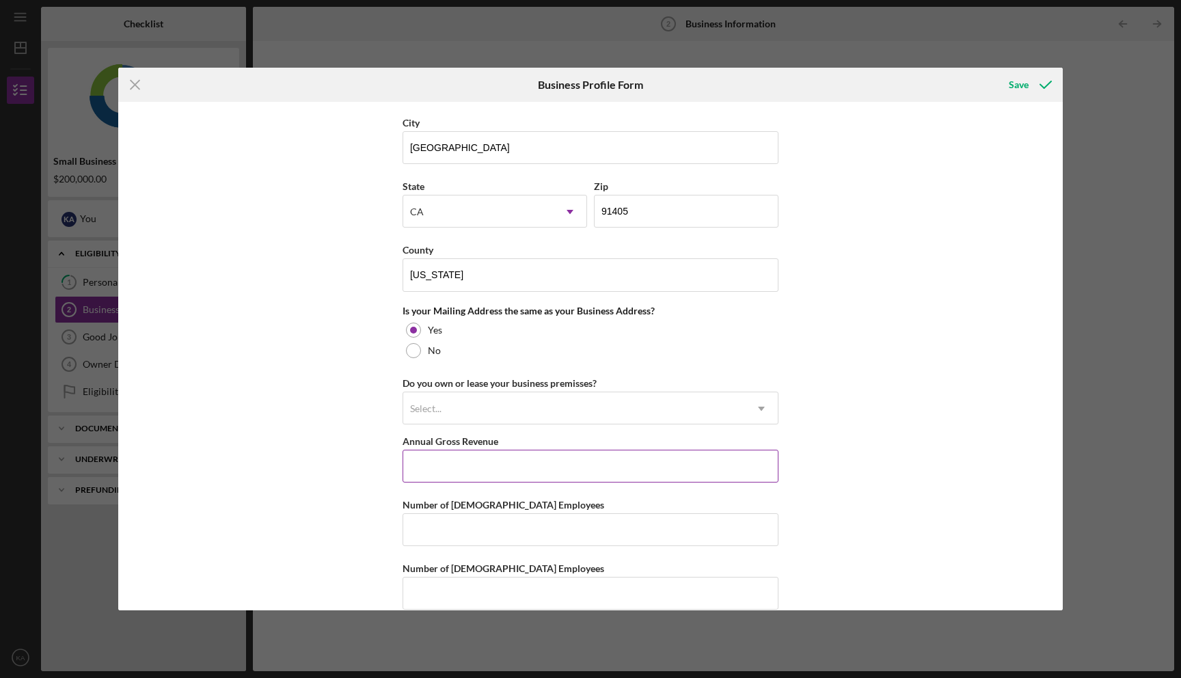
click at [474, 460] on input "Annual Gross Revenue" at bounding box center [591, 466] width 376 height 33
click at [521, 459] on input "Annual Gross Revenue" at bounding box center [591, 466] width 376 height 33
paste input "$749,526"
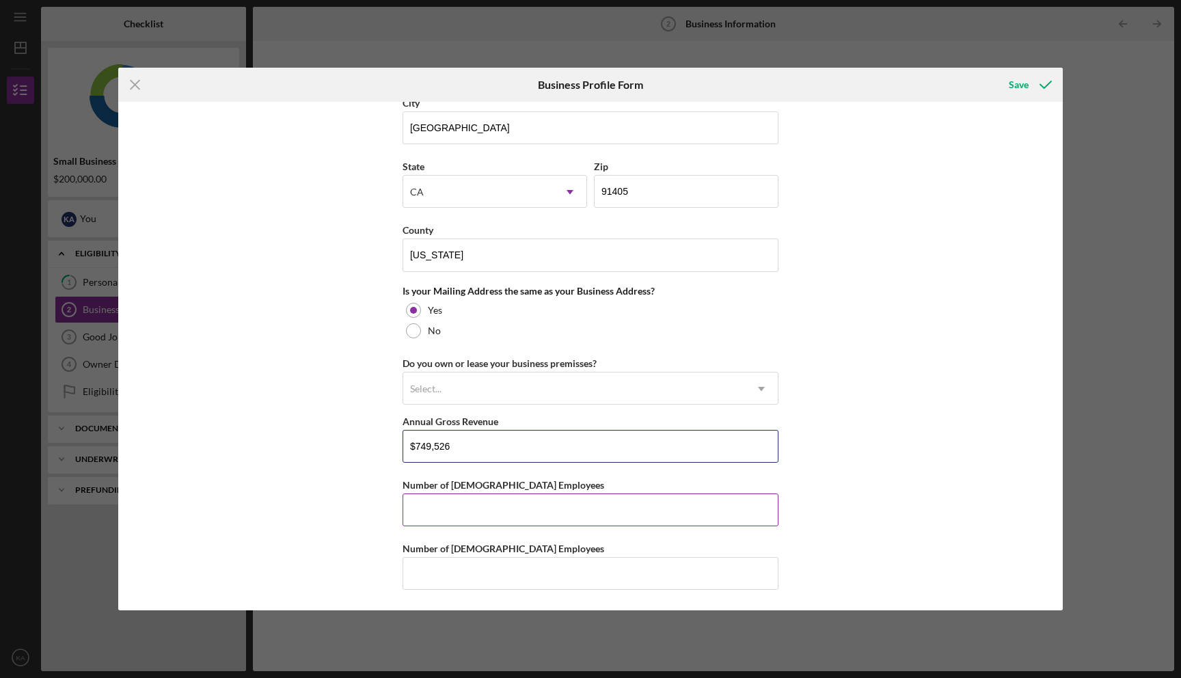
type input "$749,526"
click at [515, 499] on input "Number of [DEMOGRAPHIC_DATA] Employees" at bounding box center [591, 510] width 376 height 33
type input "0"
click at [494, 567] on input "Number of [DEMOGRAPHIC_DATA] Employees" at bounding box center [591, 573] width 376 height 33
type input "0"
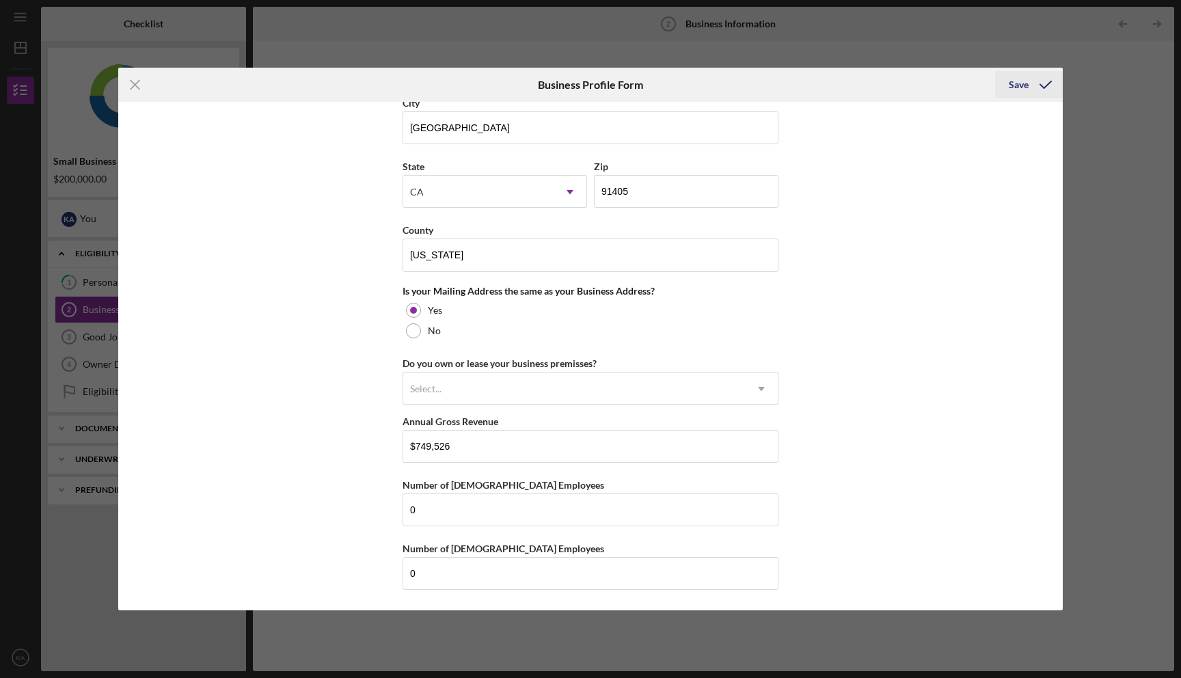
click at [1026, 85] on div "Save" at bounding box center [1019, 84] width 20 height 27
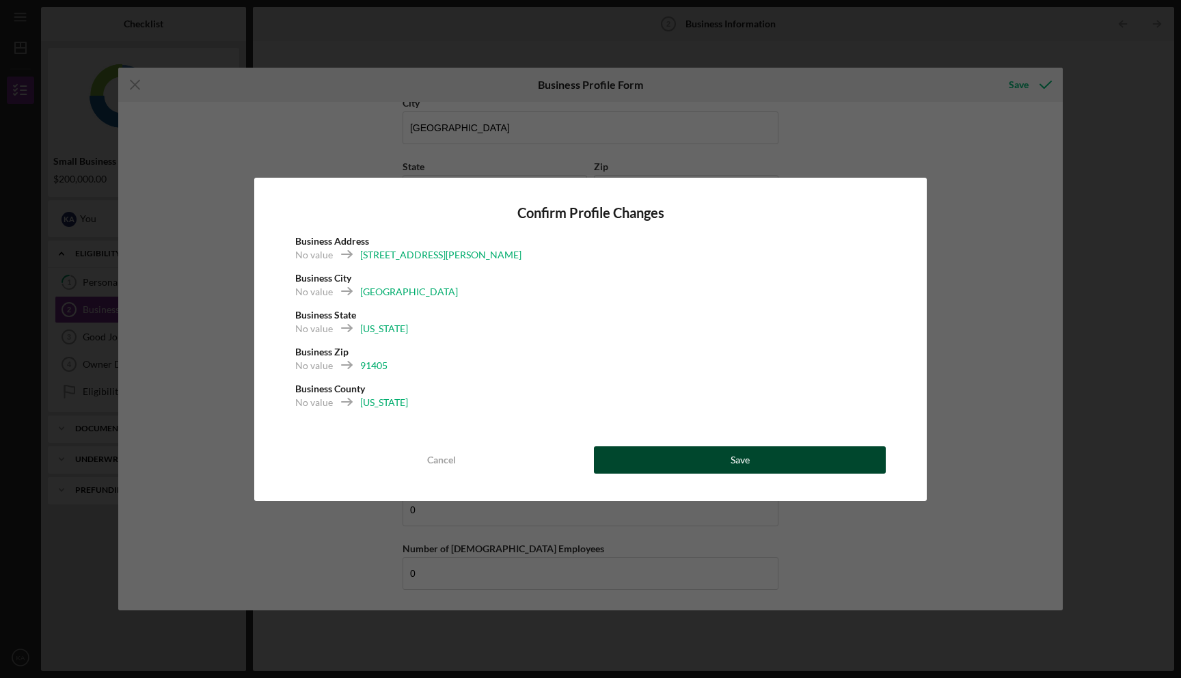
click at [764, 458] on button "Save" at bounding box center [740, 459] width 292 height 27
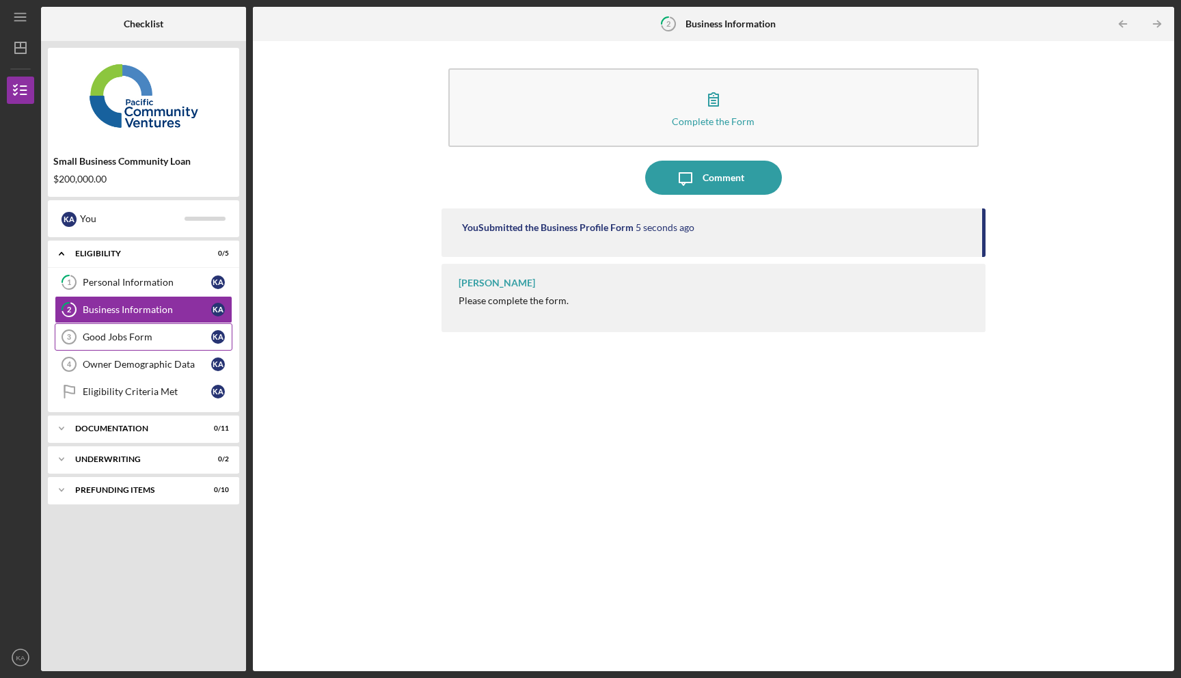
click at [152, 341] on div "Good Jobs Form" at bounding box center [147, 337] width 129 height 11
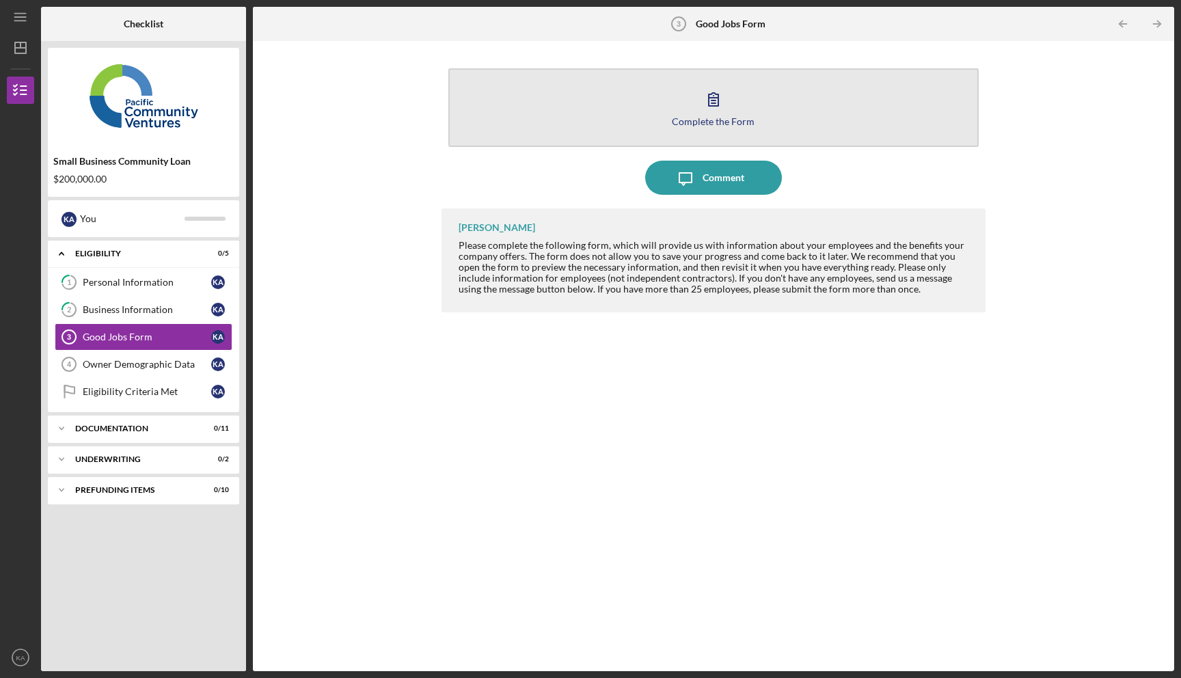
click at [780, 113] on button "Complete the Form Form" at bounding box center [713, 107] width 531 height 79
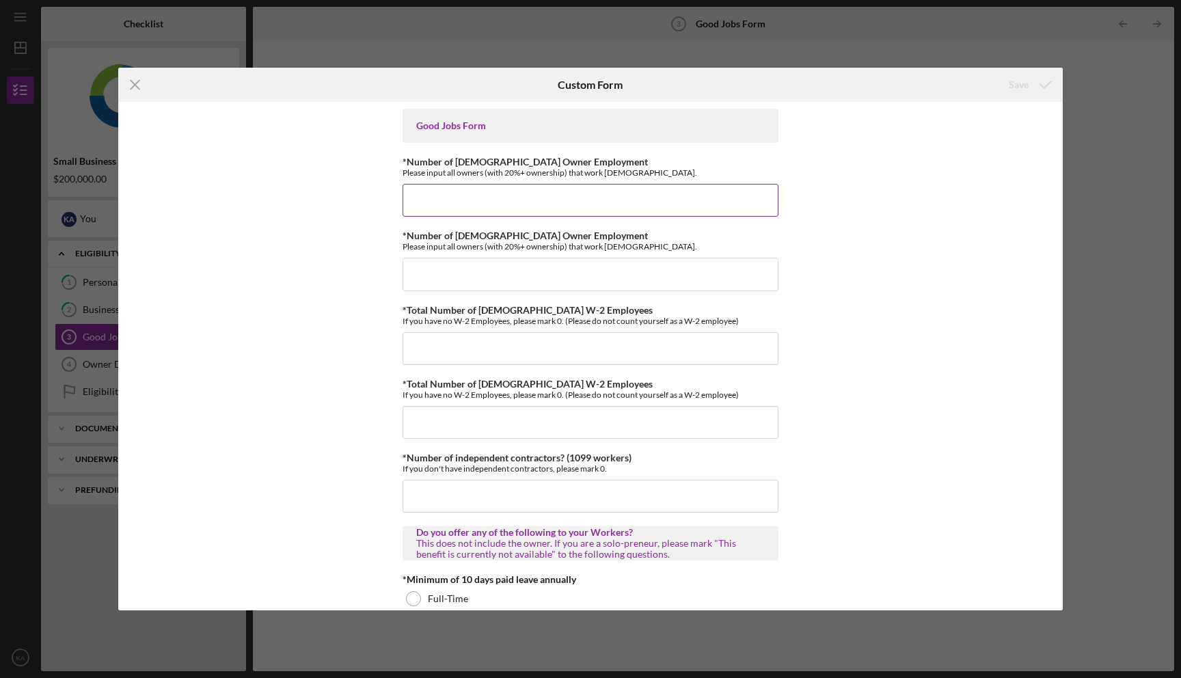
click at [623, 195] on input "*Number of [DEMOGRAPHIC_DATA] Owner Employment" at bounding box center [591, 200] width 376 height 33
type input "0"
click at [587, 278] on input "*Number of [DEMOGRAPHIC_DATA] Owner Employment" at bounding box center [591, 274] width 376 height 33
type input "0"
click at [545, 351] on input "*Total Number of [DEMOGRAPHIC_DATA] W-2 Employees" at bounding box center [591, 348] width 376 height 33
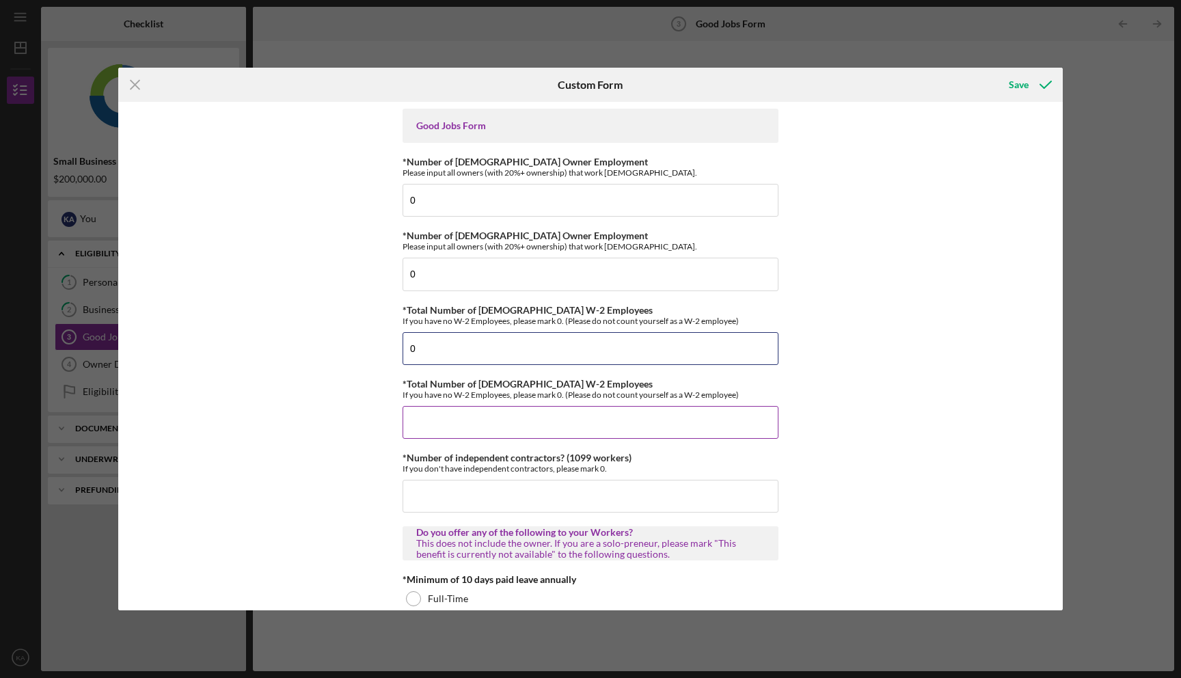
type input "0"
click at [519, 430] on input "*Total Number of [DEMOGRAPHIC_DATA] W-2 Employees" at bounding box center [591, 422] width 376 height 33
type input "0"
click at [507, 497] on input "*Number of independent contractors? (1099 workers)" at bounding box center [591, 496] width 376 height 33
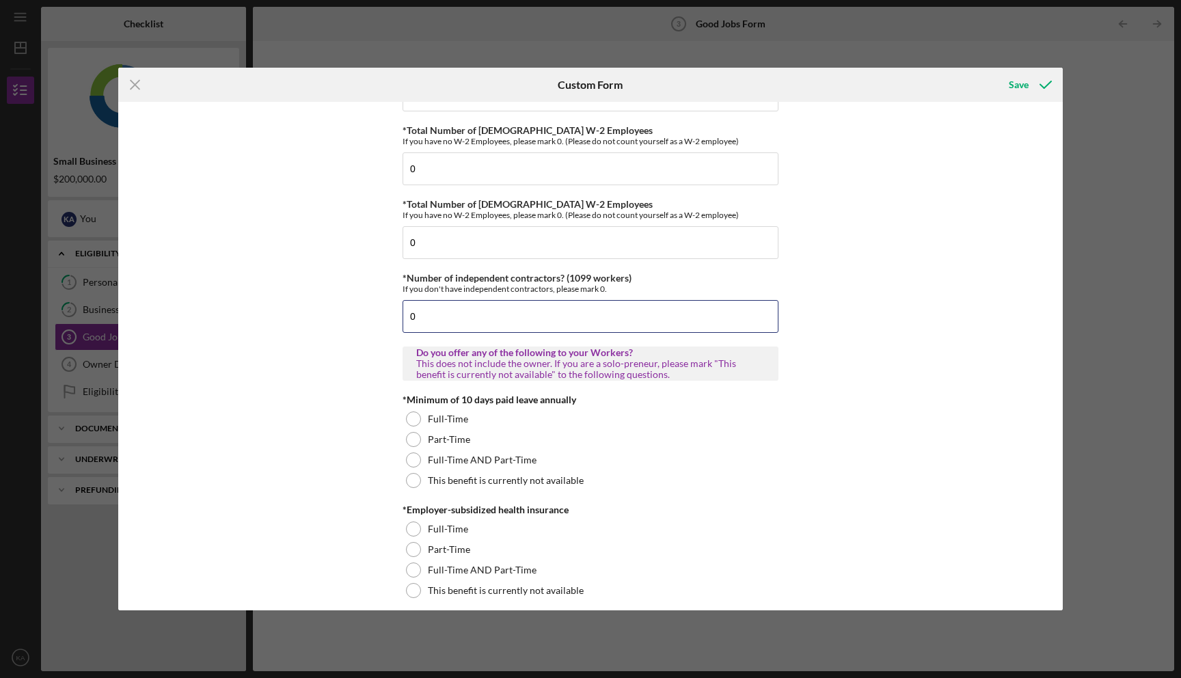
scroll to position [183, 0]
type input "0"
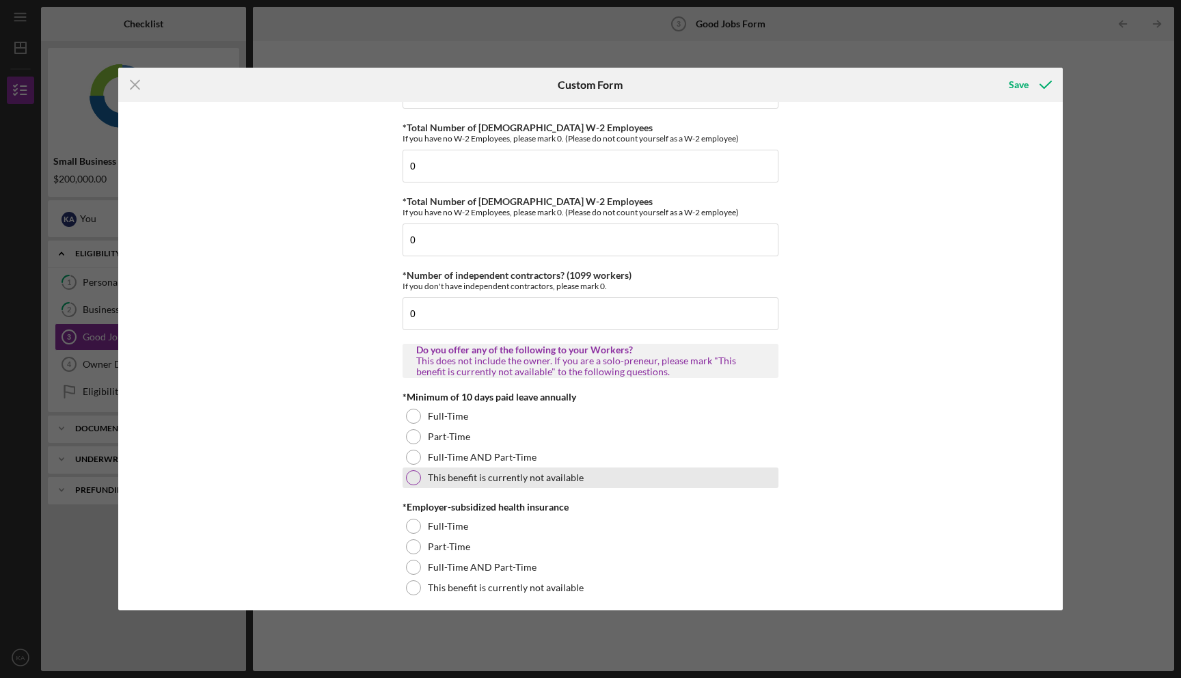
click at [414, 477] on div at bounding box center [413, 477] width 15 height 15
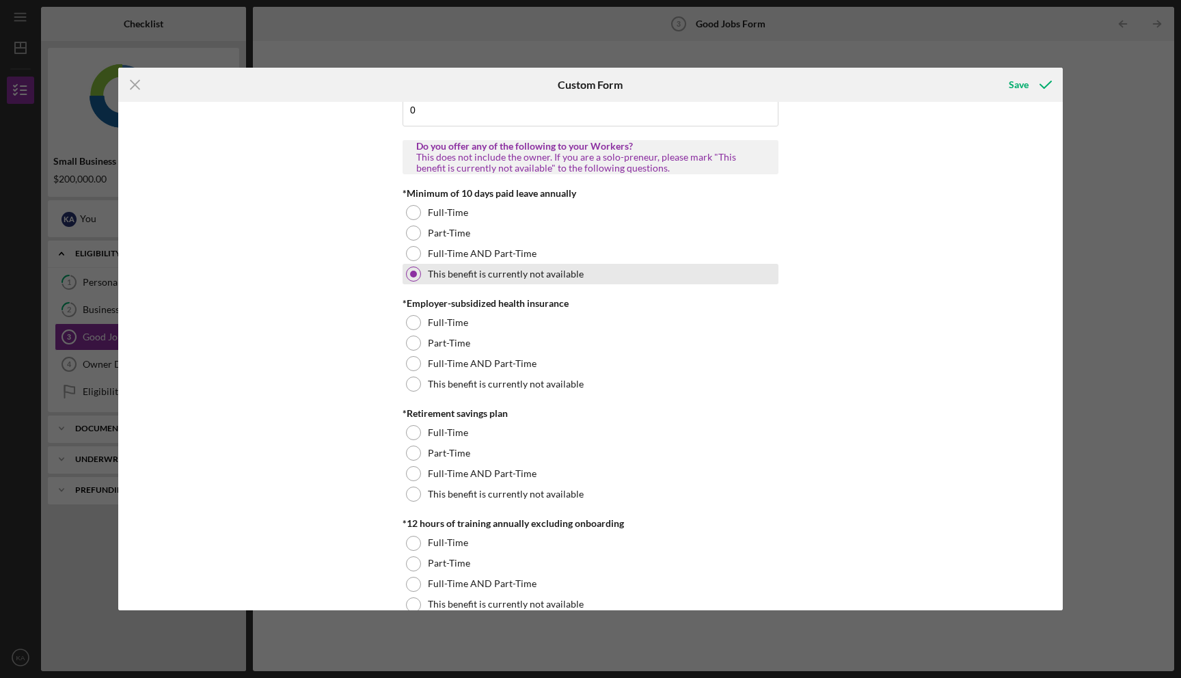
scroll to position [415, 0]
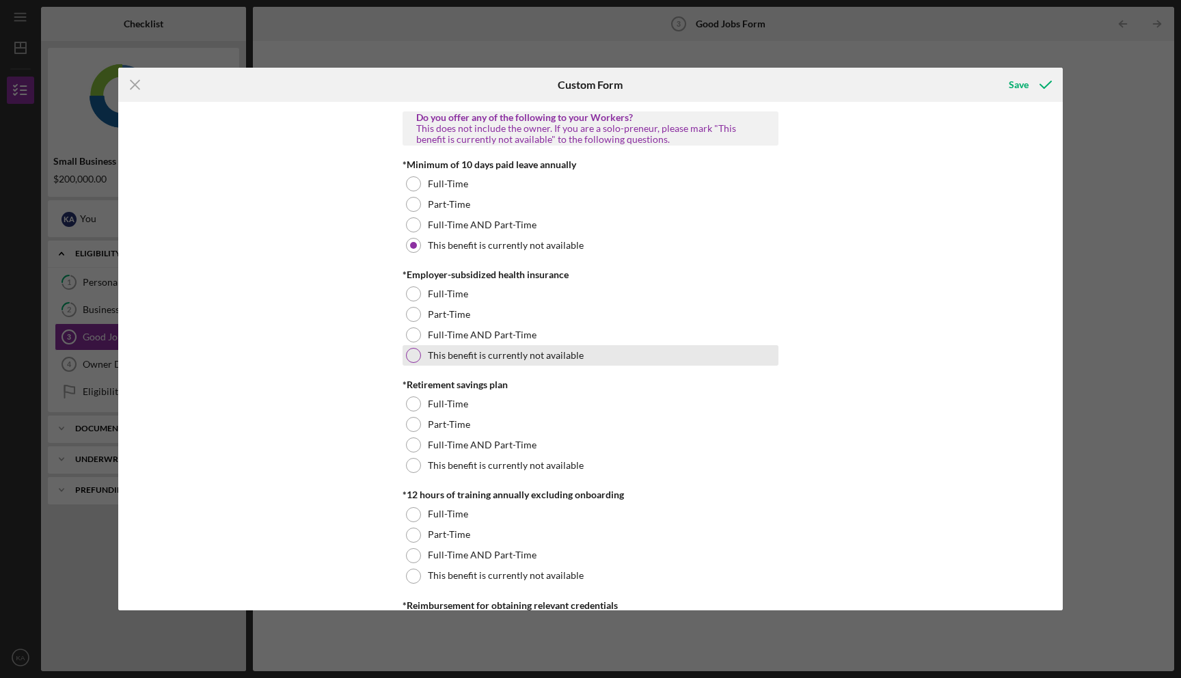
click at [416, 357] on div at bounding box center [413, 355] width 15 height 15
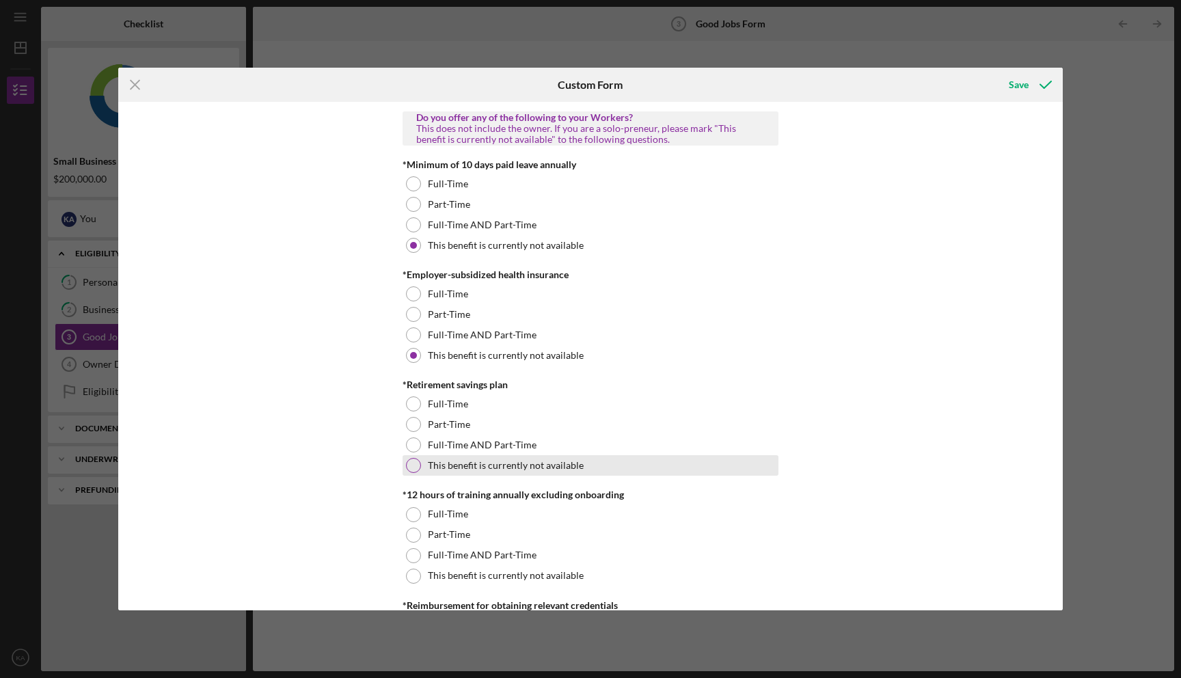
click at [413, 461] on div at bounding box center [413, 465] width 15 height 15
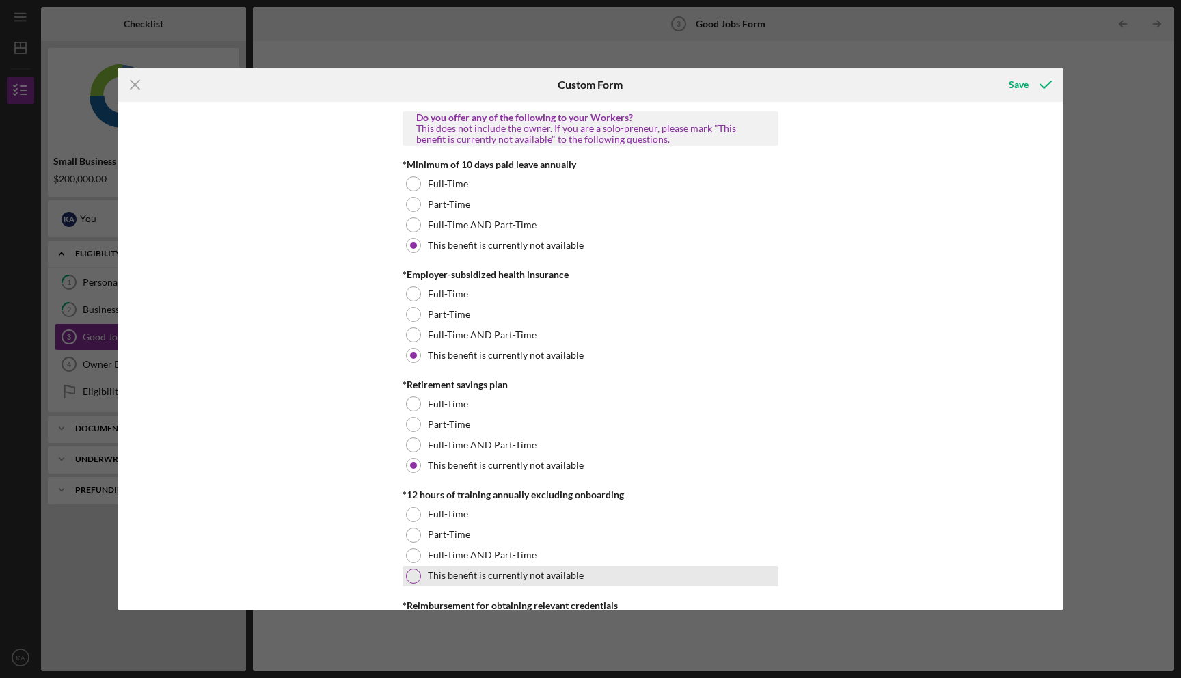
click at [414, 574] on div at bounding box center [413, 576] width 15 height 15
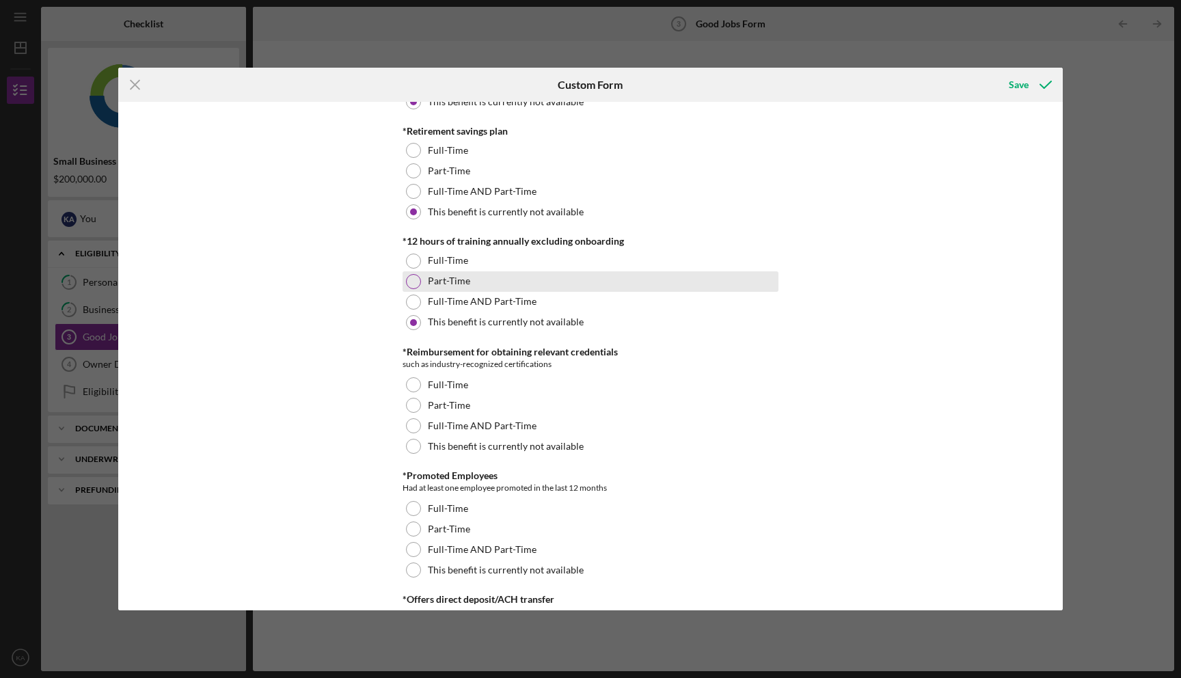
scroll to position [708, 0]
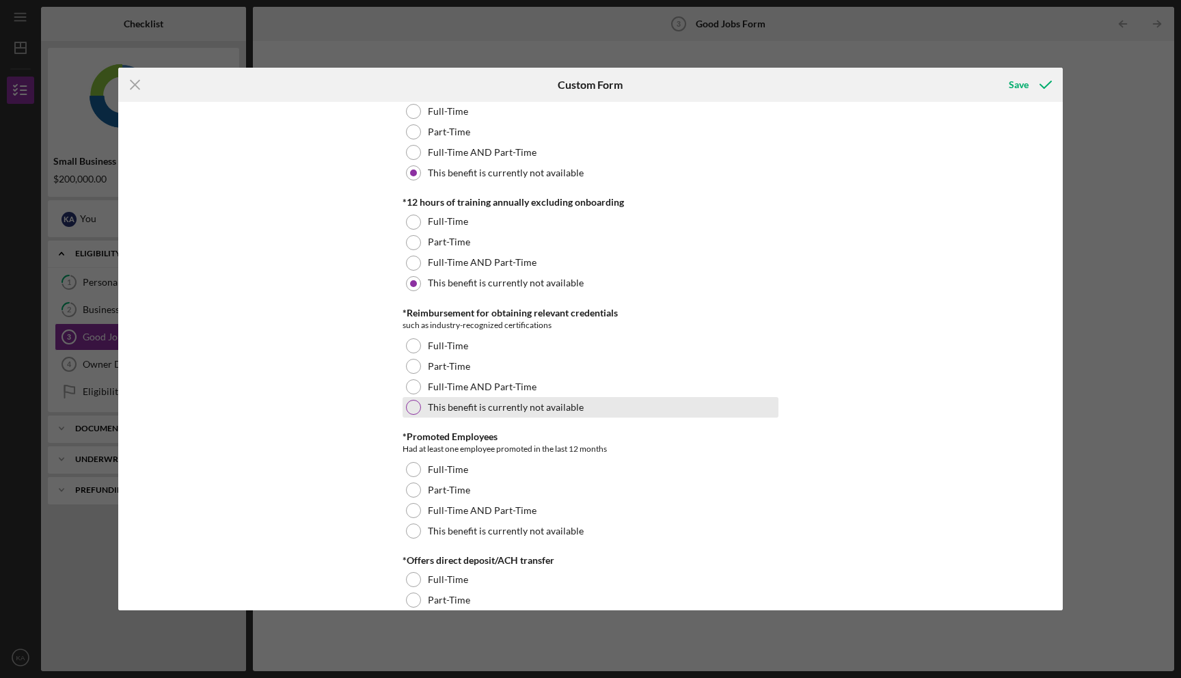
click at [416, 408] on div at bounding box center [413, 407] width 15 height 15
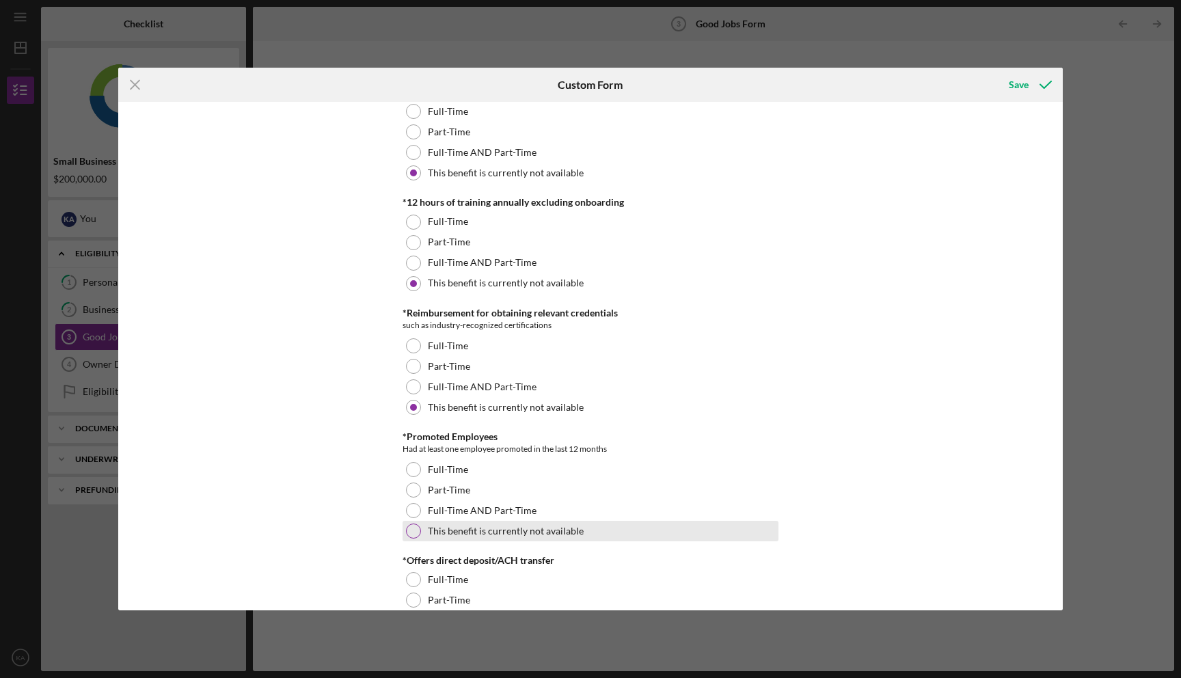
click at [412, 535] on div at bounding box center [413, 531] width 15 height 15
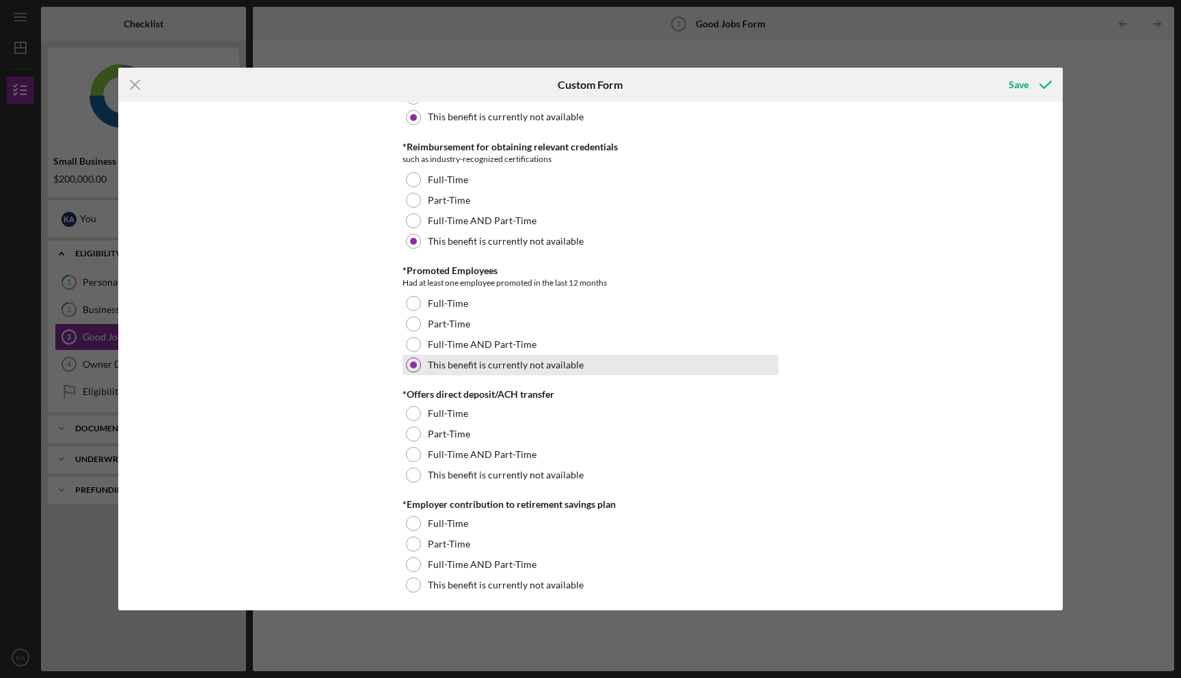
scroll to position [902, 0]
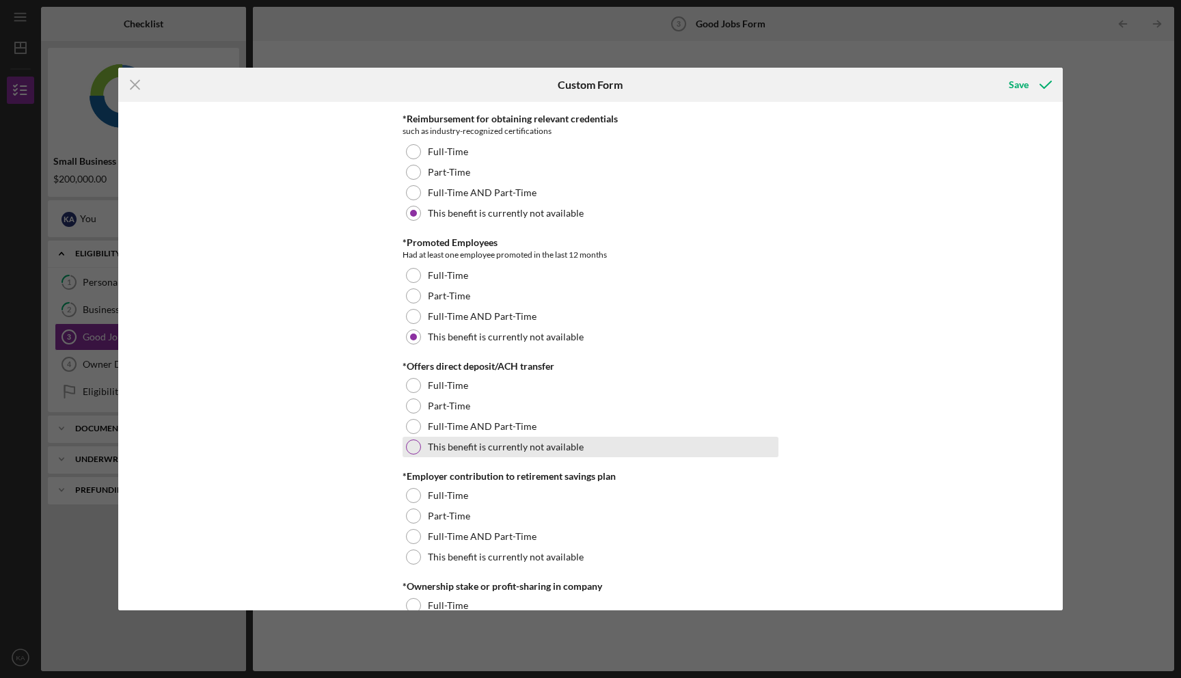
click at [416, 450] on div at bounding box center [413, 447] width 15 height 15
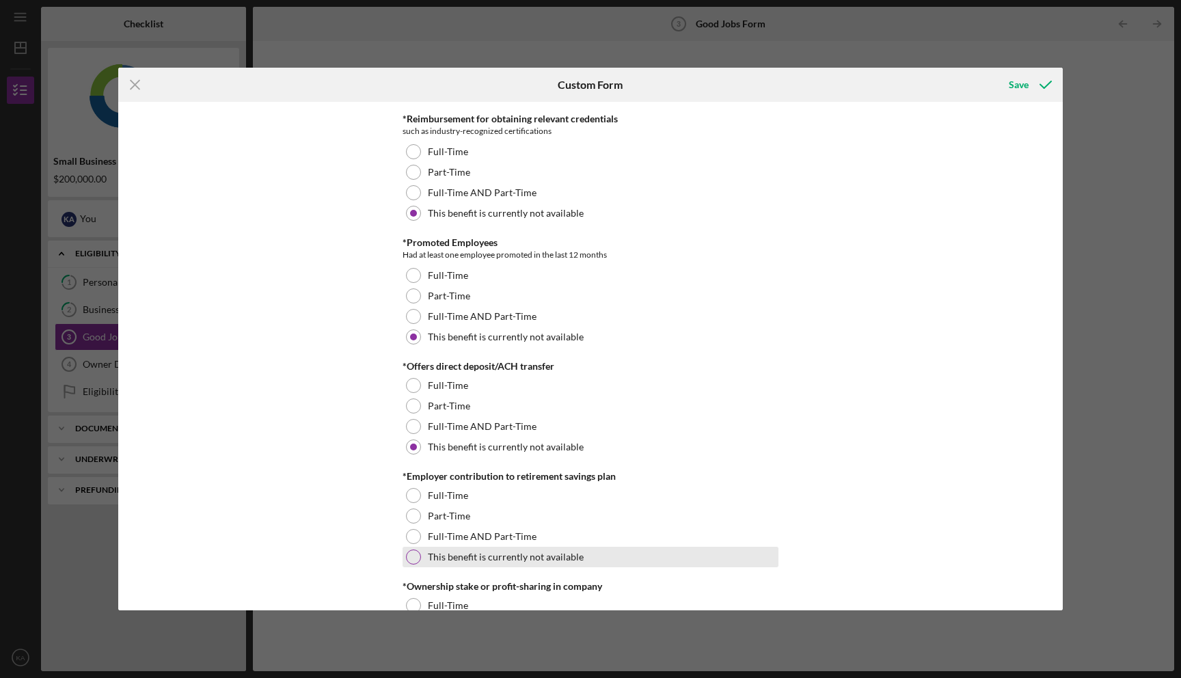
click at [416, 557] on div at bounding box center [413, 557] width 15 height 15
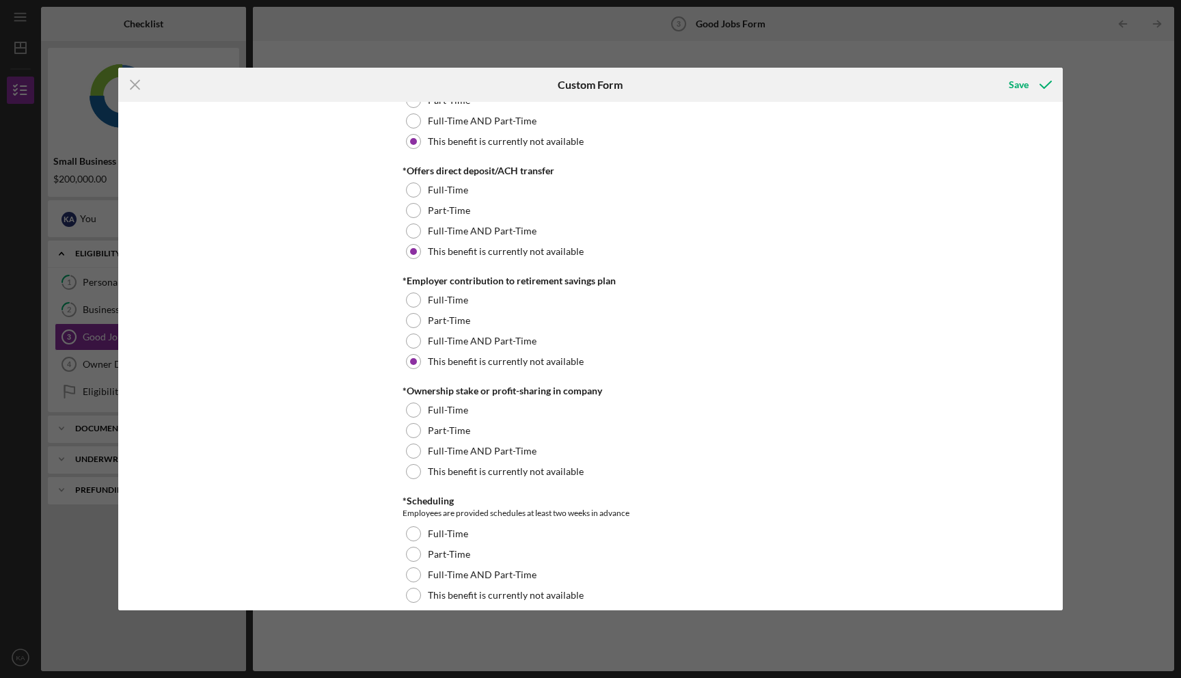
scroll to position [1105, 0]
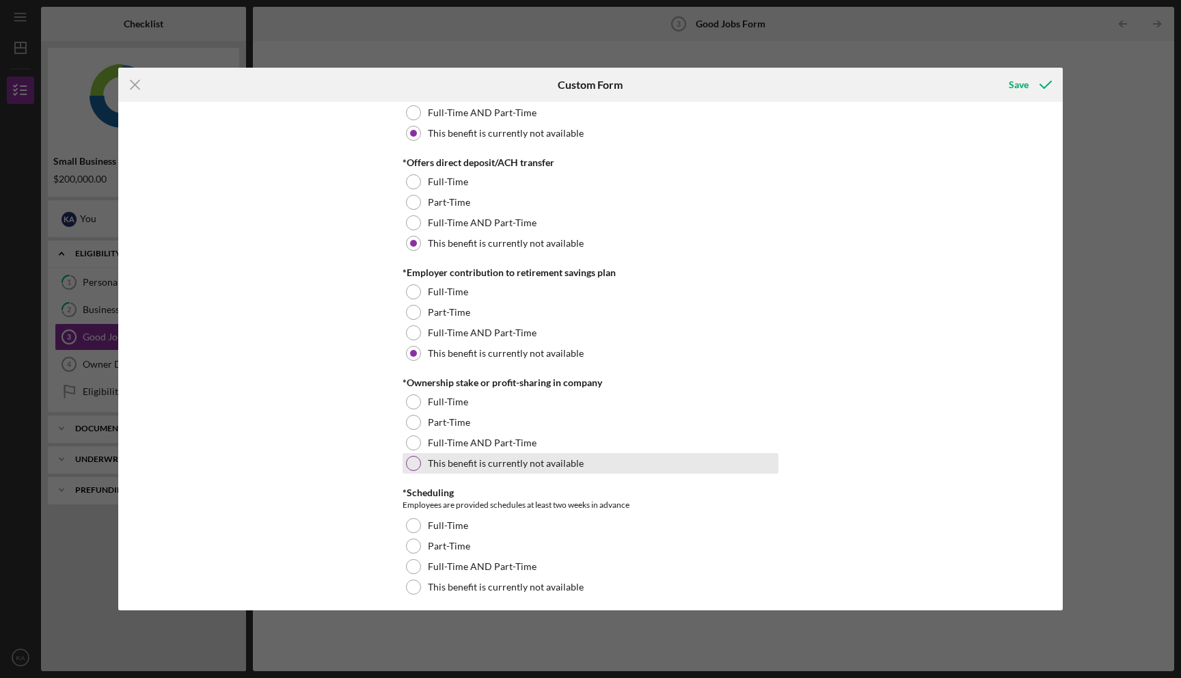
click at [417, 466] on div at bounding box center [413, 463] width 15 height 15
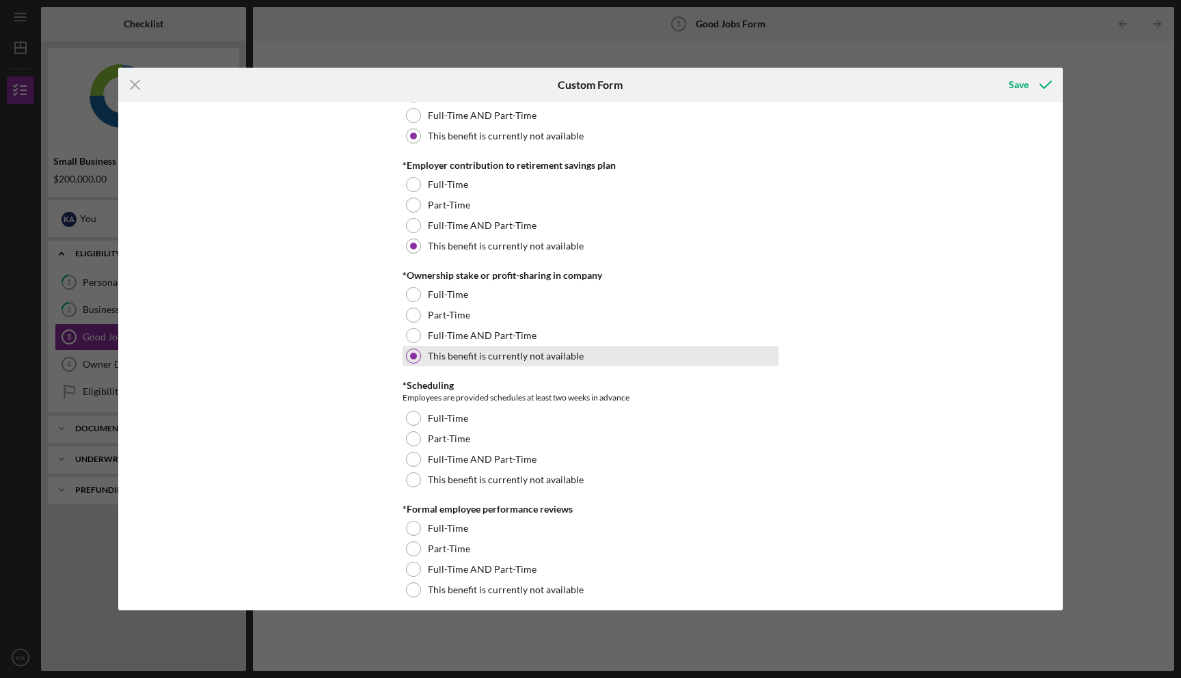
scroll to position [1233, 0]
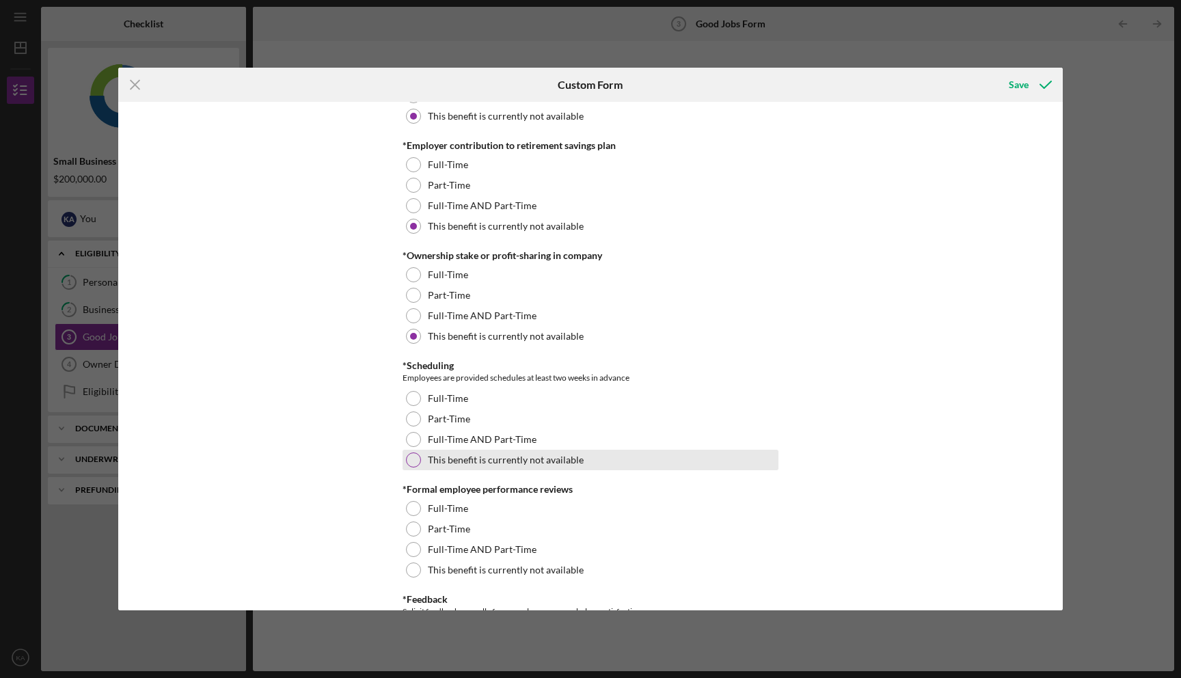
click at [416, 460] on div at bounding box center [413, 460] width 15 height 15
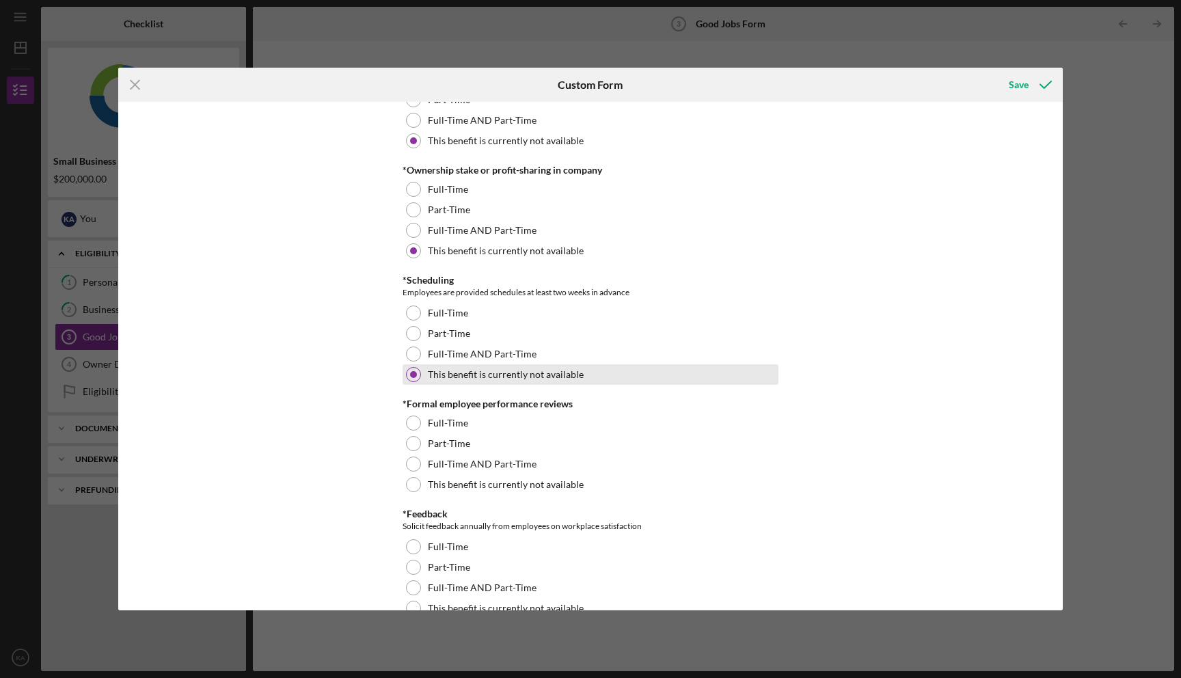
scroll to position [1341, 0]
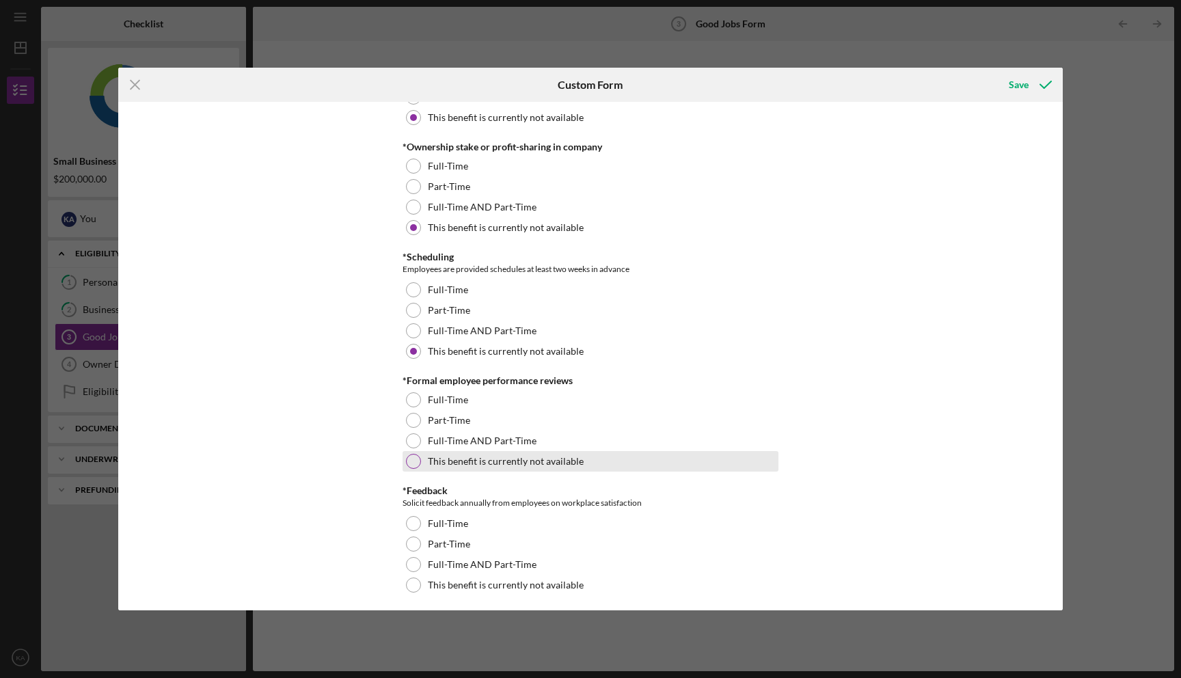
click at [416, 464] on div at bounding box center [413, 461] width 15 height 15
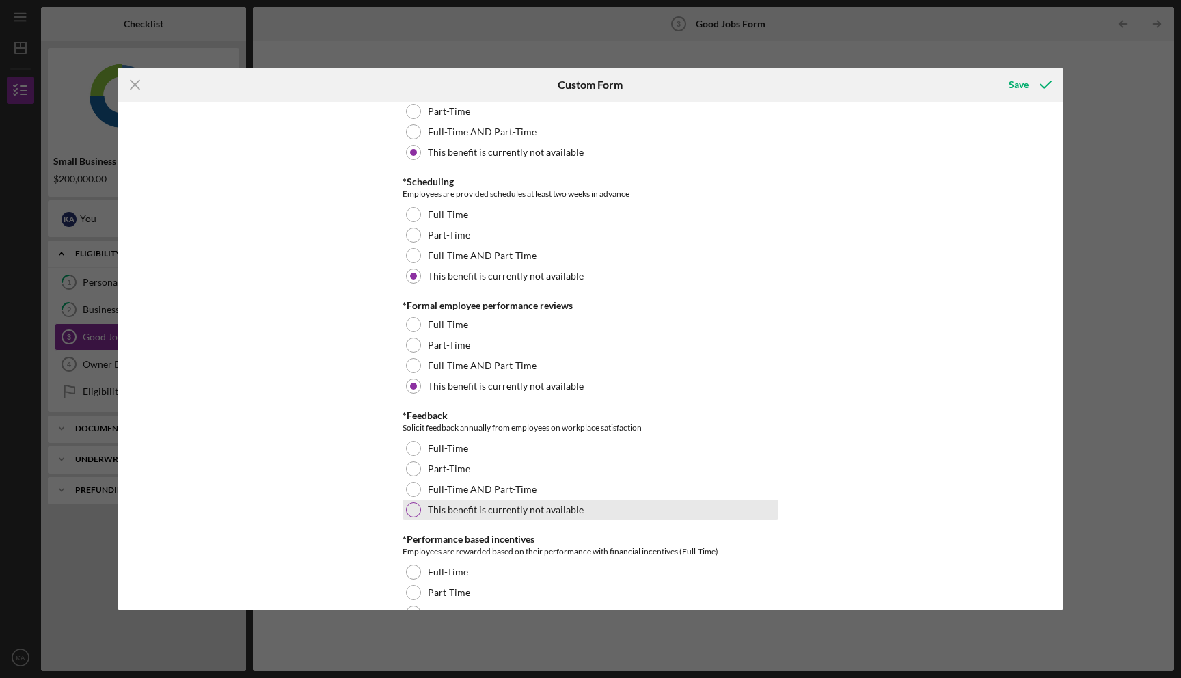
scroll to position [1427, 0]
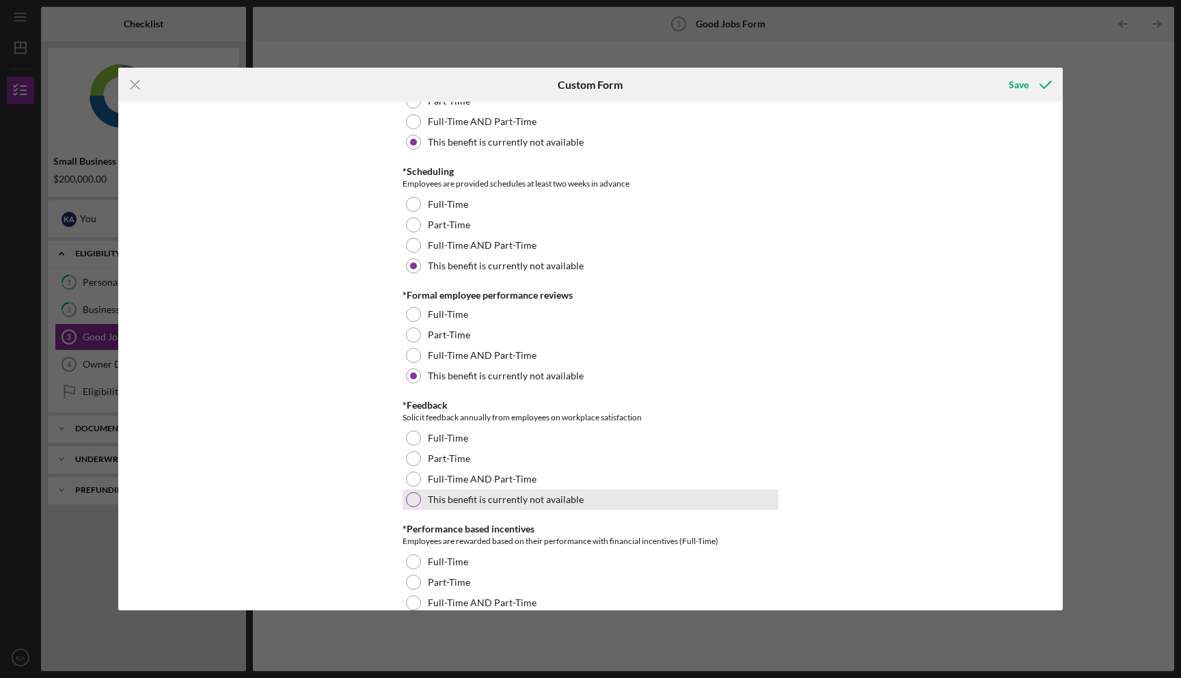
click at [418, 504] on div "This benefit is currently not available" at bounding box center [591, 499] width 376 height 21
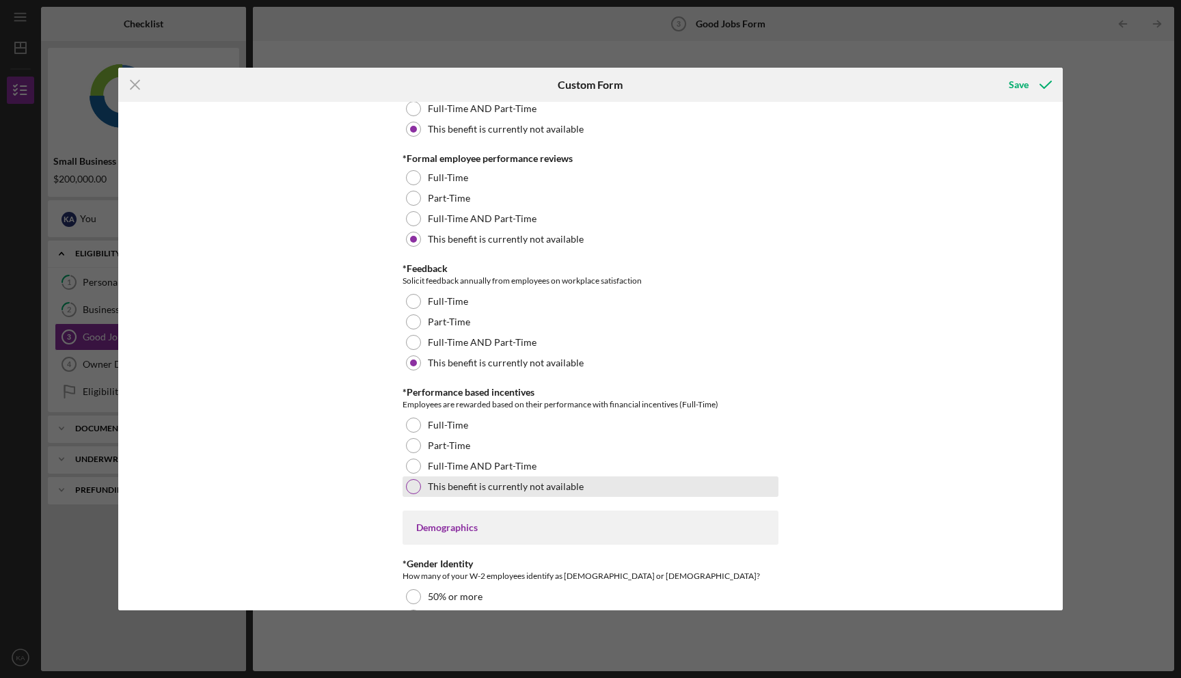
click at [416, 489] on div at bounding box center [413, 486] width 15 height 15
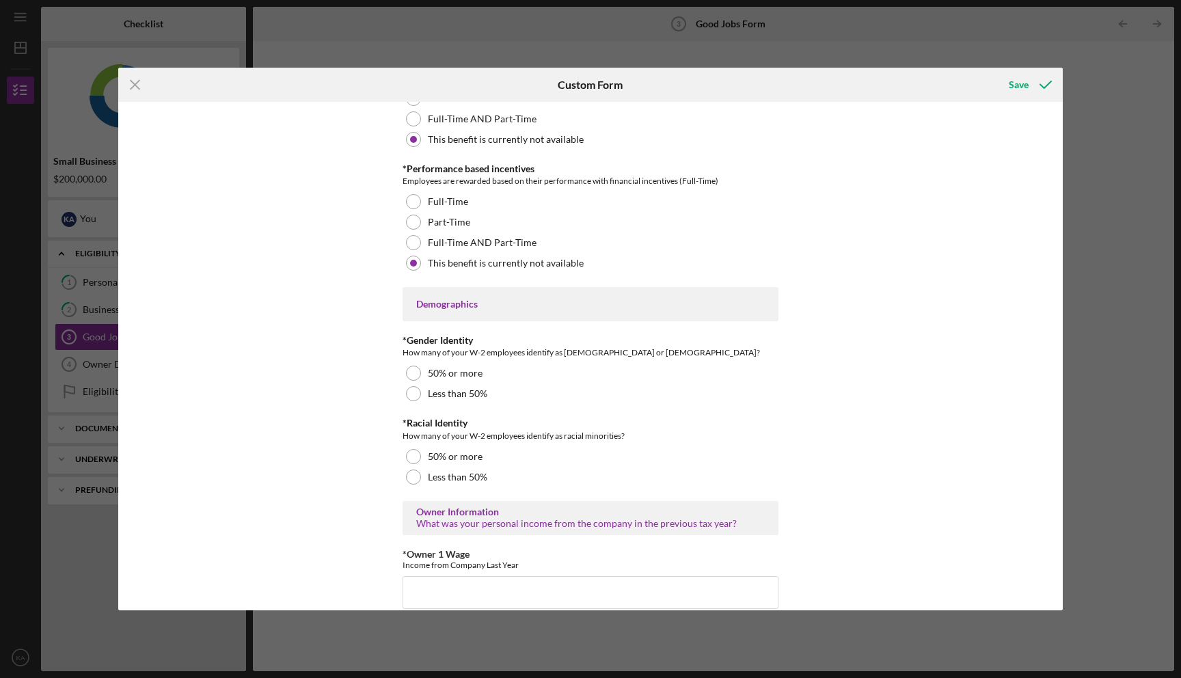
scroll to position [1804, 0]
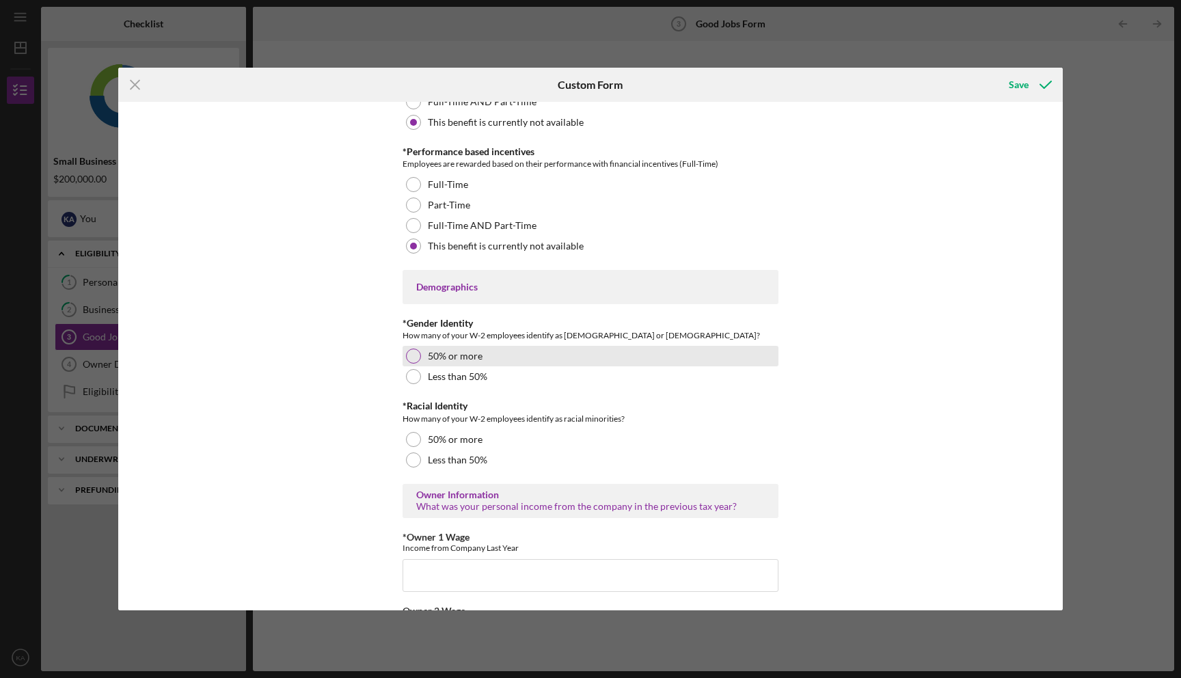
click at [418, 355] on div at bounding box center [413, 356] width 15 height 15
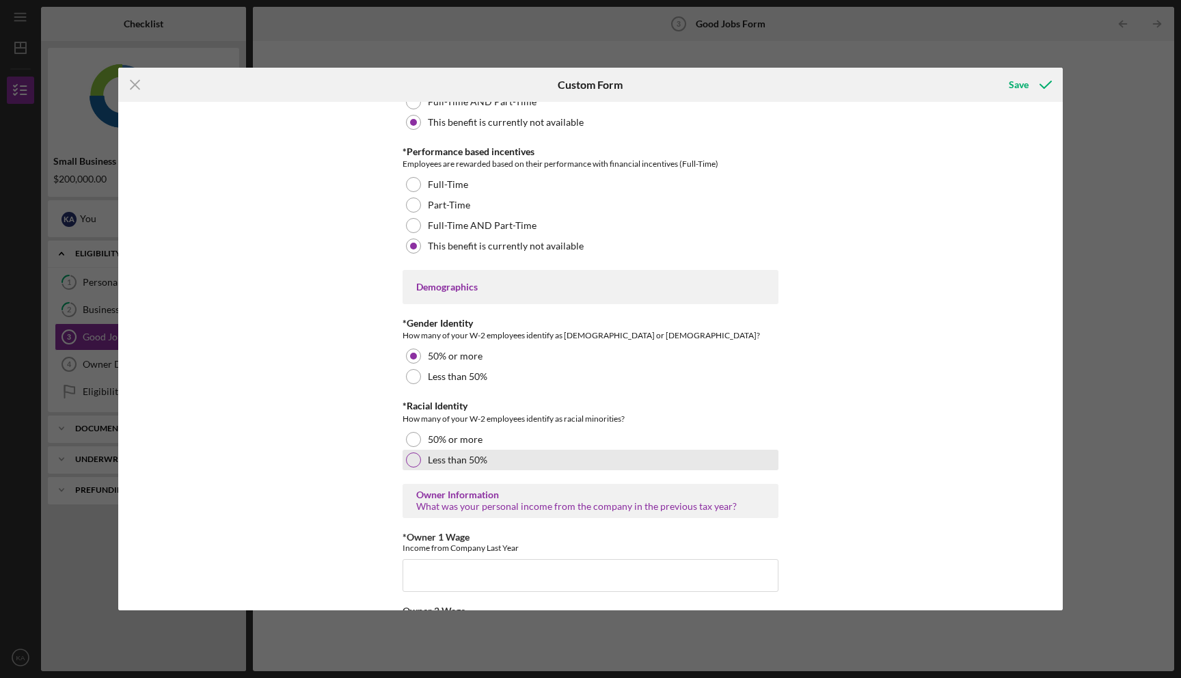
click at [431, 462] on label "Less than 50%" at bounding box center [457, 460] width 59 height 11
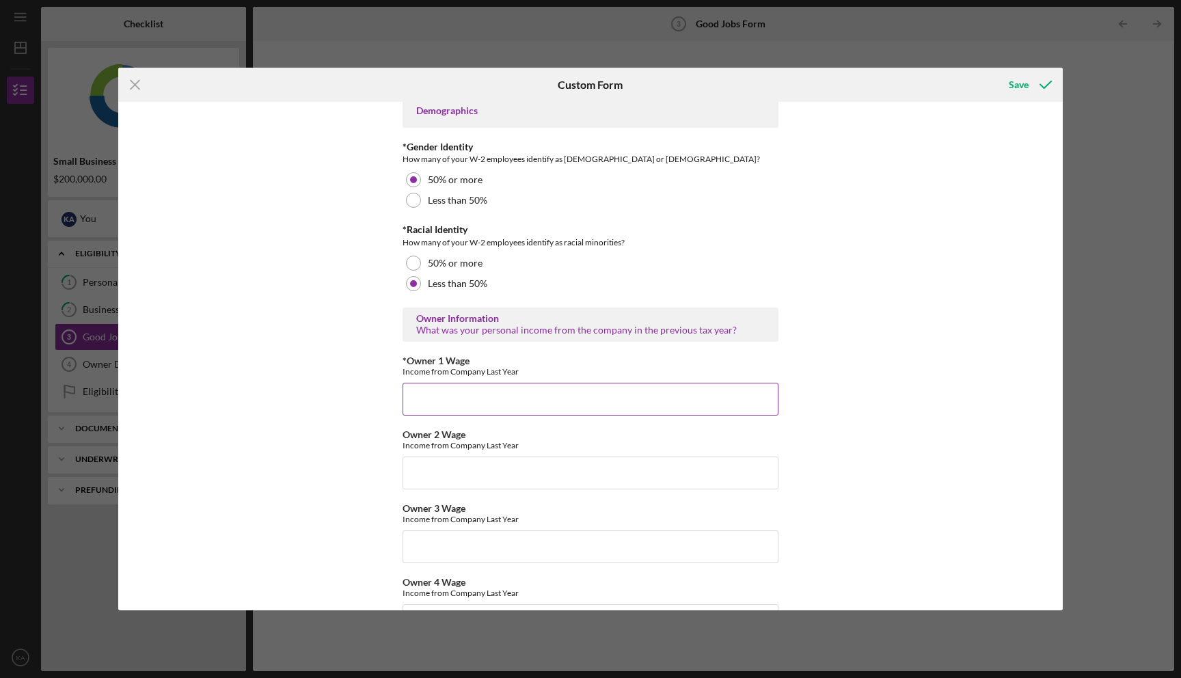
scroll to position [1982, 0]
click at [541, 403] on input "*Owner 1 Wage" at bounding box center [591, 397] width 376 height 33
paste input "85,263"
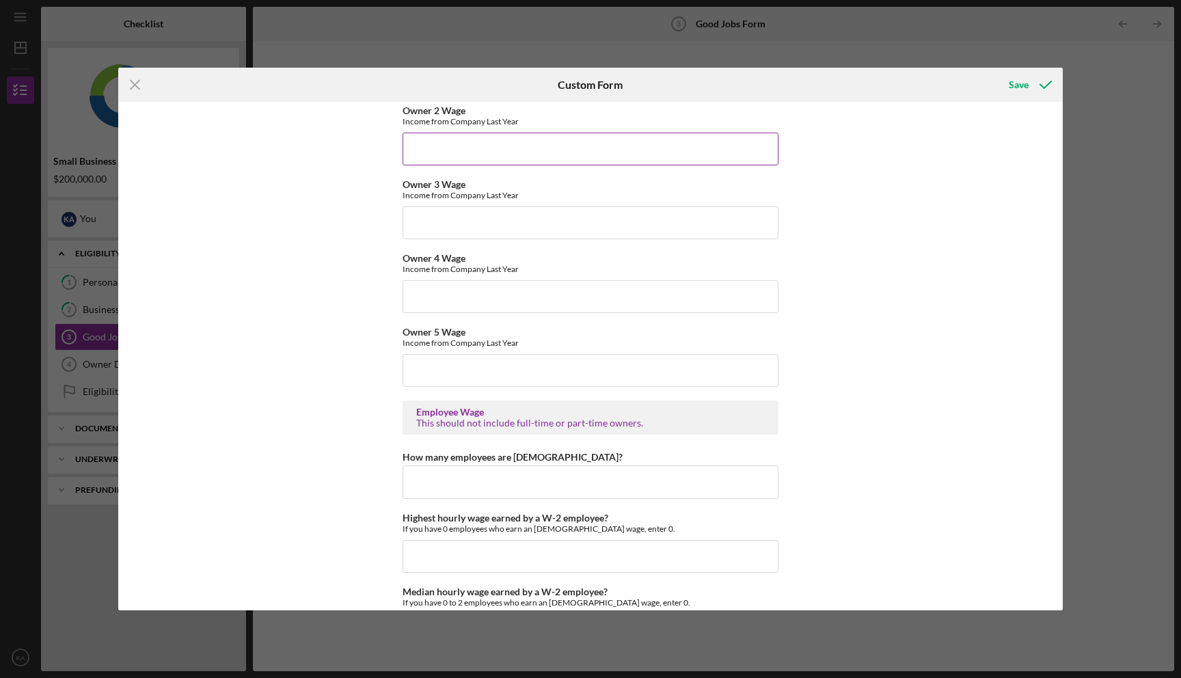
scroll to position [2310, 0]
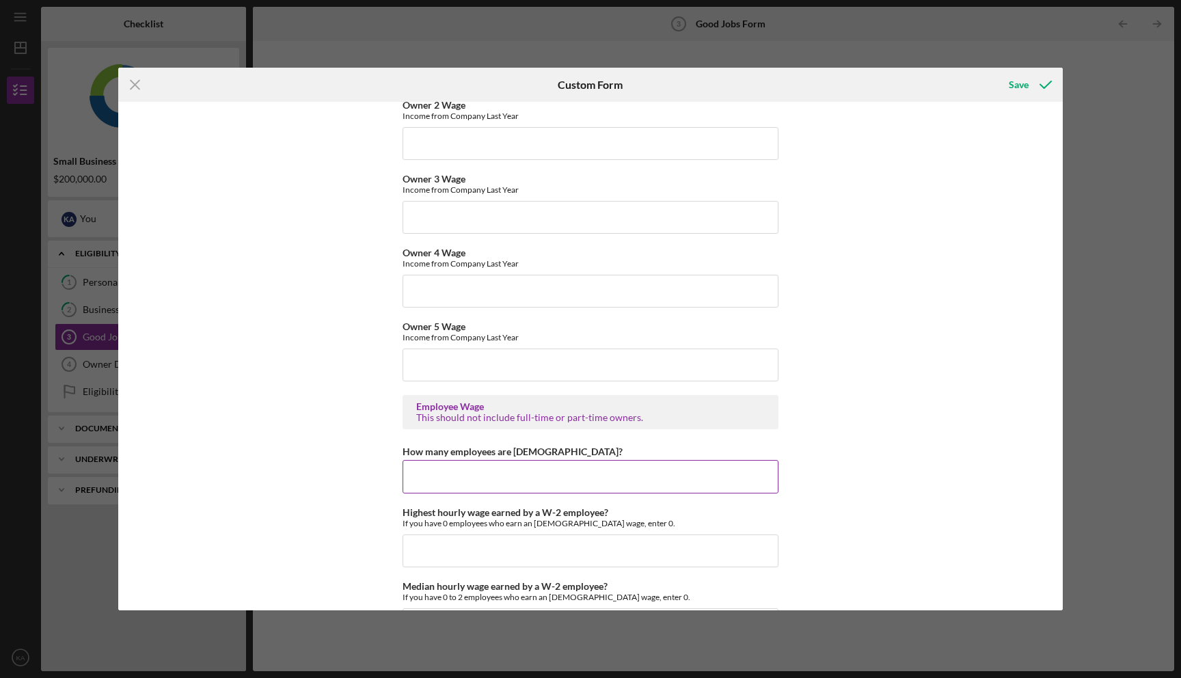
type input "85,263"
click at [520, 474] on input "How many employees are [DEMOGRAPHIC_DATA]?" at bounding box center [591, 476] width 376 height 33
type input "0"
click at [514, 544] on input "Highest hourly wage earned by a W-2 employee?" at bounding box center [591, 551] width 376 height 33
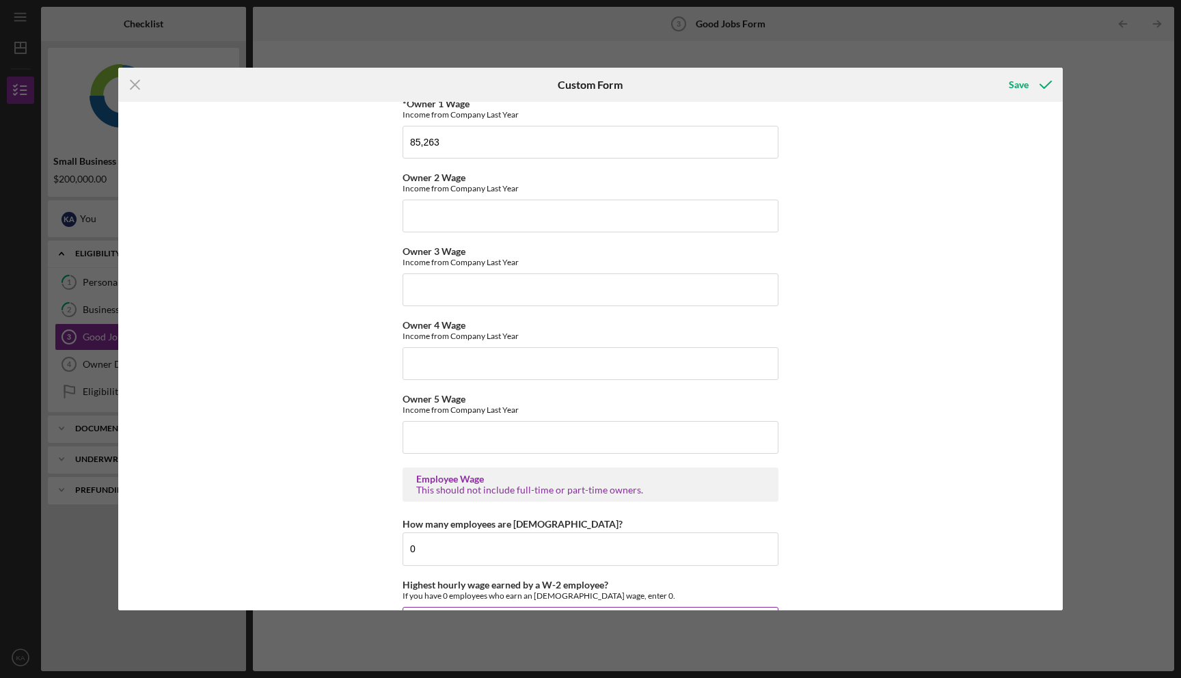
scroll to position [2218, 0]
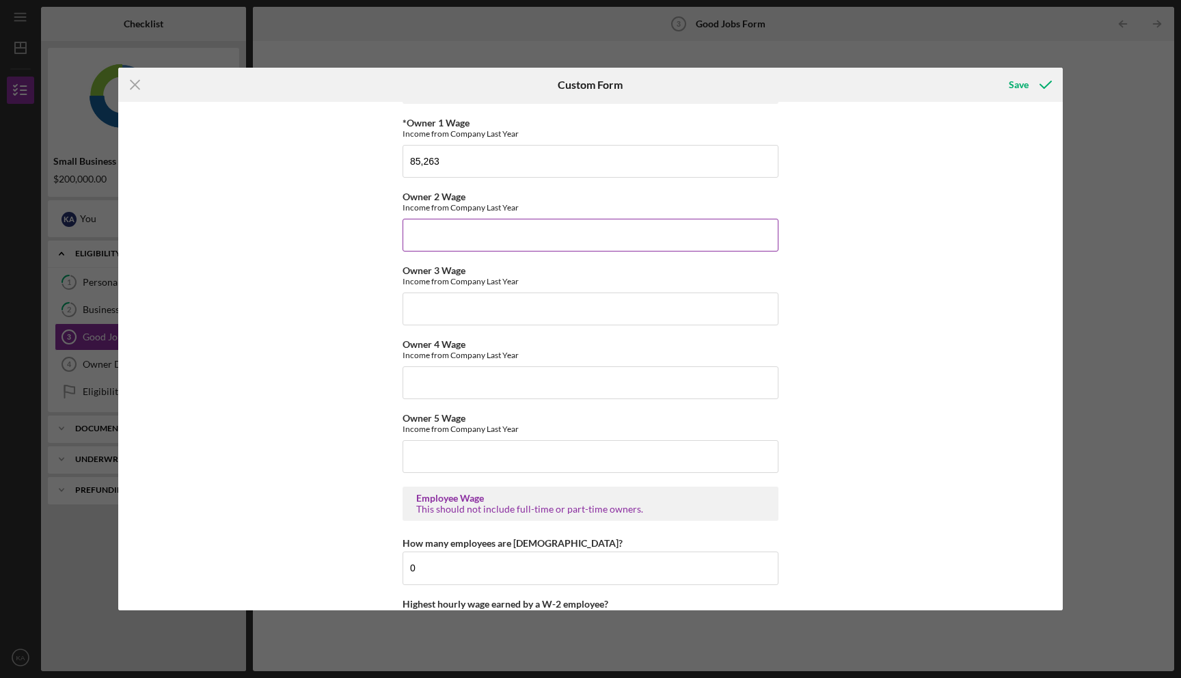
type input "$0"
click at [529, 227] on input "Owner 2 Wage" at bounding box center [591, 235] width 376 height 33
type input "$0"
click at [517, 294] on input "Owner 3 Wage" at bounding box center [591, 309] width 376 height 33
type input "$0"
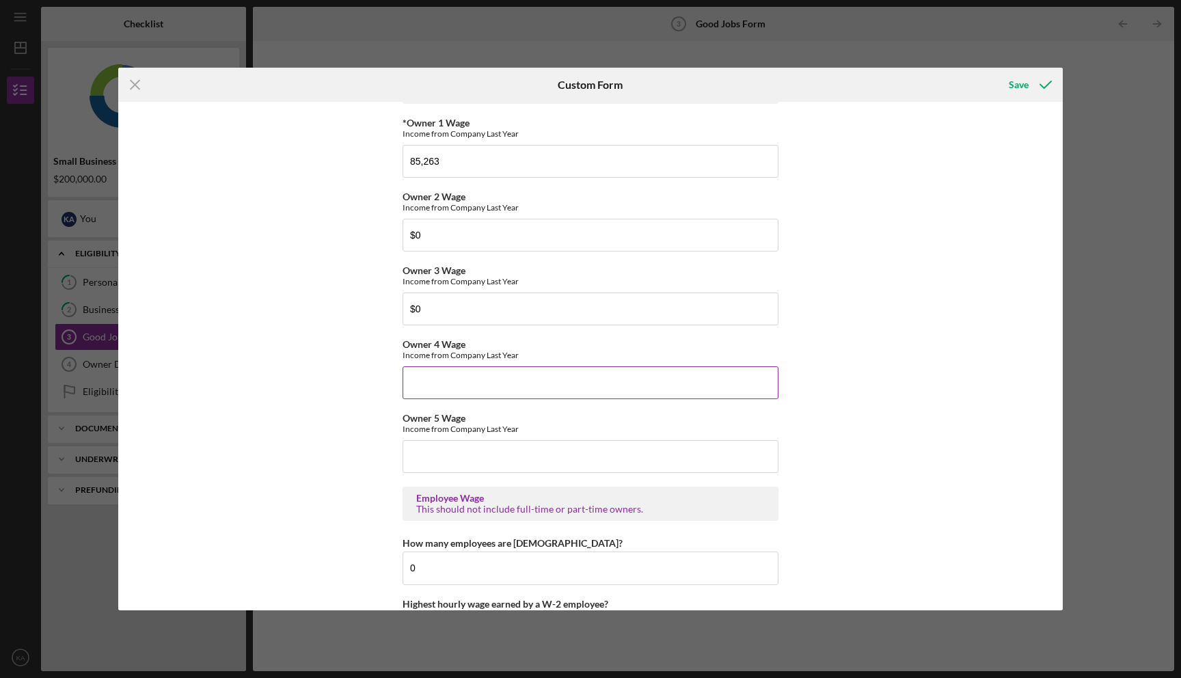
click at [489, 384] on input "Owner 4 Wage" at bounding box center [591, 382] width 376 height 33
type input "$0"
click at [478, 453] on input "Owner 5 Wage" at bounding box center [591, 456] width 376 height 33
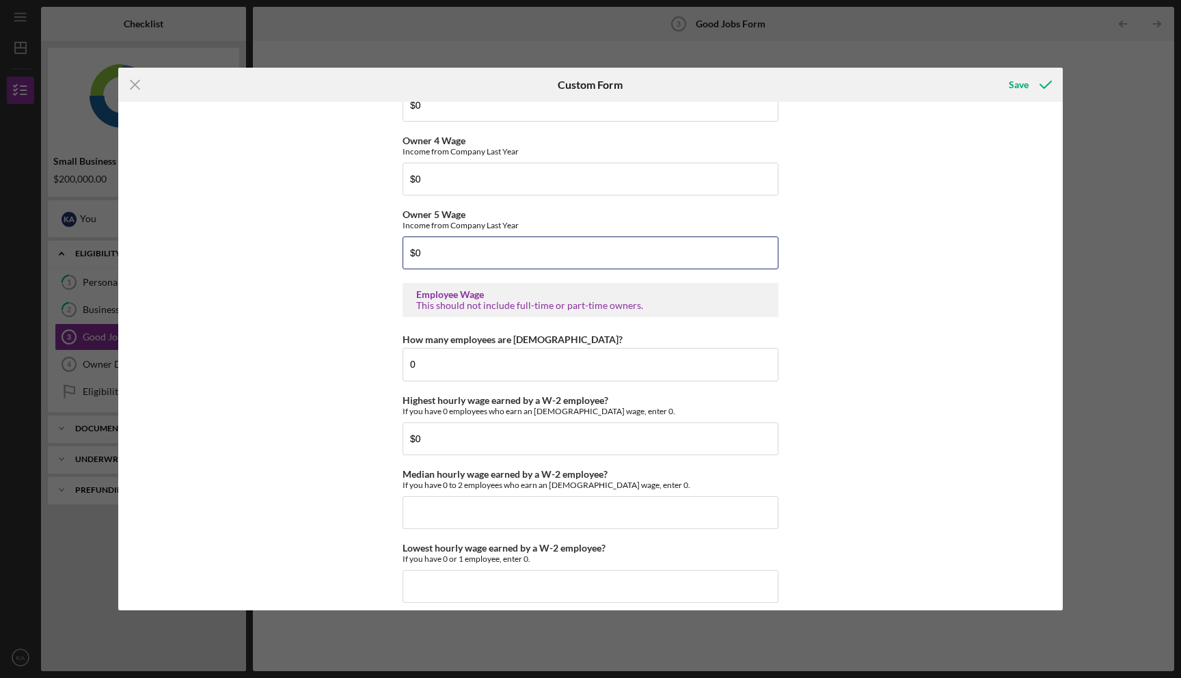
scroll to position [2429, 0]
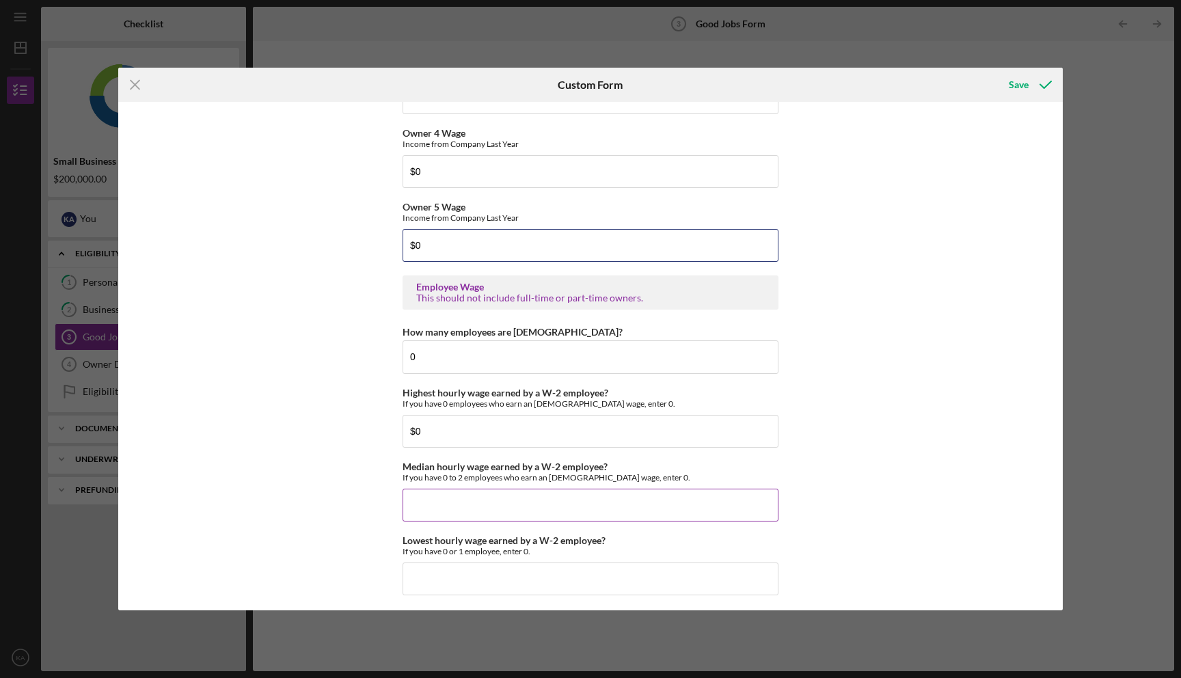
type input "$0"
click at [453, 498] on input "Median hourly wage earned by a W-2 employee?" at bounding box center [591, 505] width 376 height 33
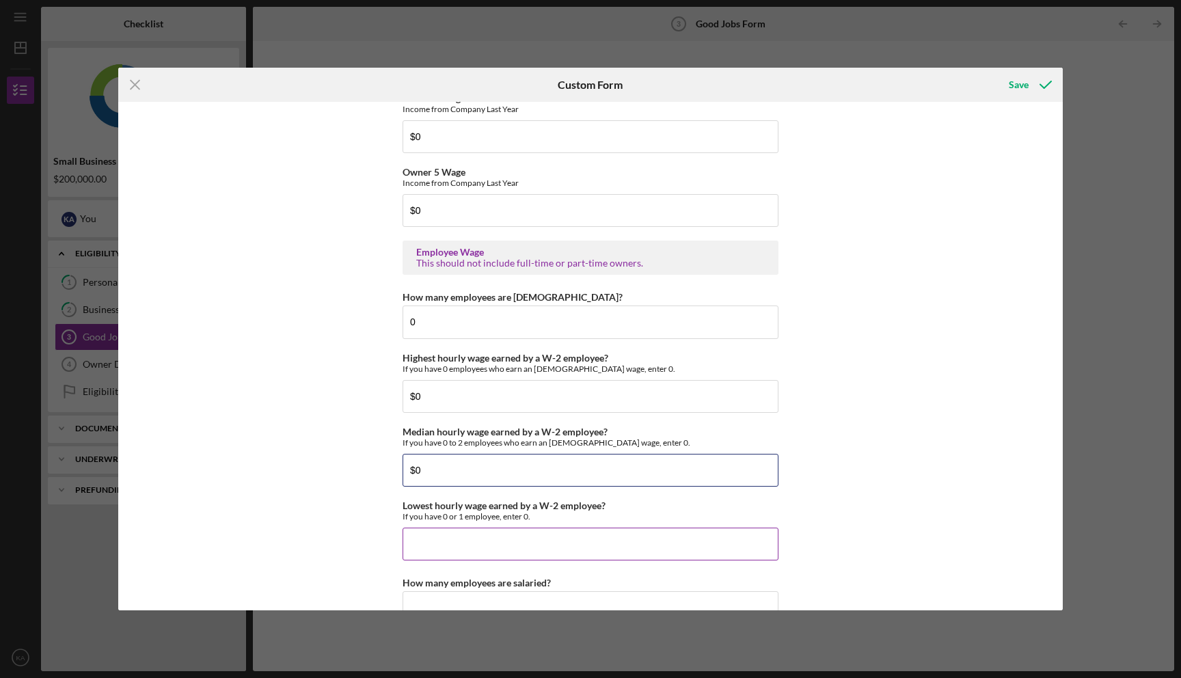
scroll to position [2479, 0]
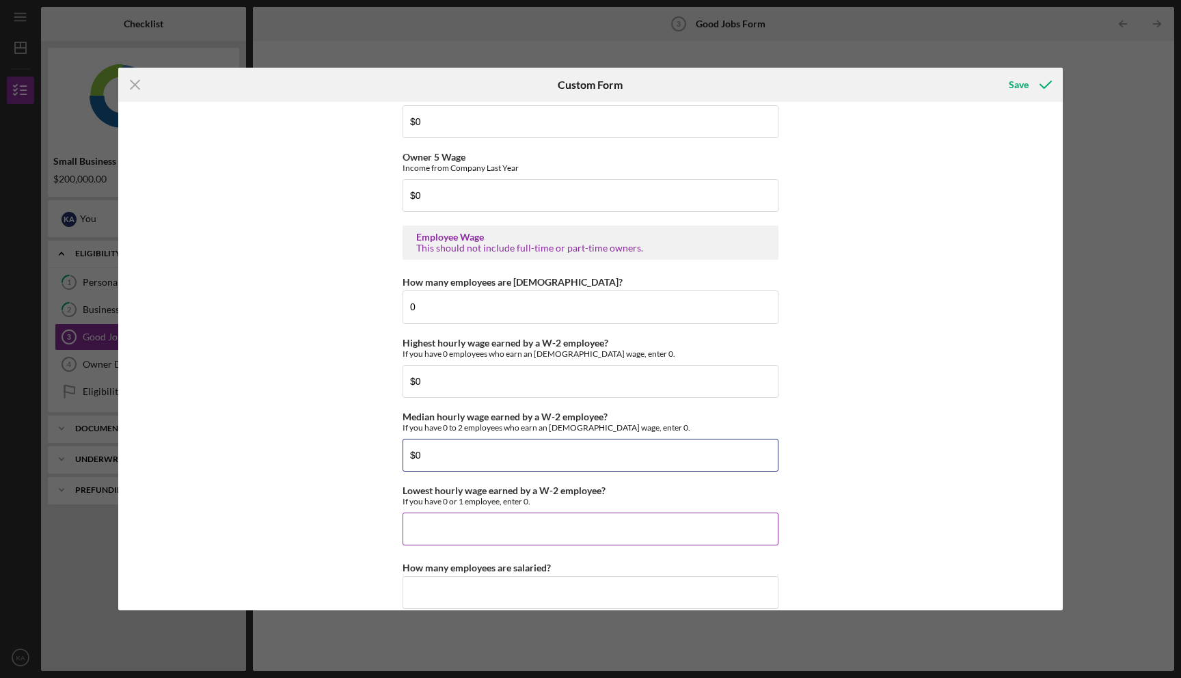
type input "$0"
click at [448, 528] on input "Lowest hourly wage earned by a W-2 employee?" at bounding box center [591, 529] width 376 height 33
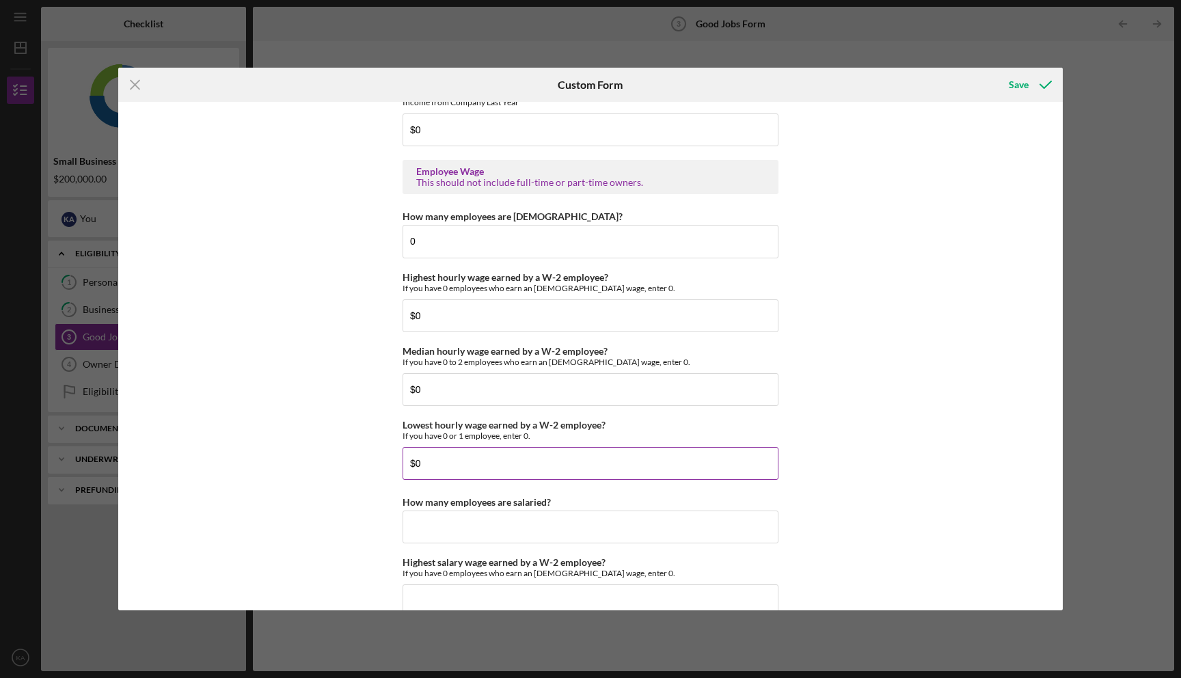
scroll to position [2546, 0]
type input "$0"
click at [449, 521] on input "How many employees are salaried?" at bounding box center [591, 525] width 376 height 33
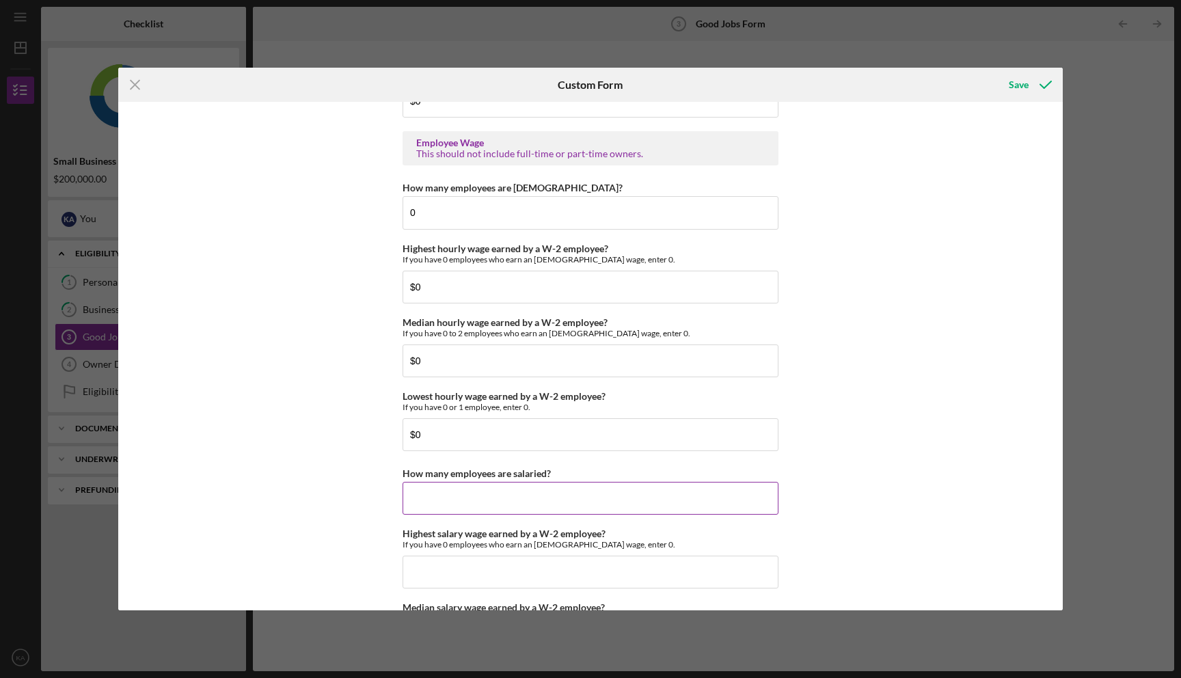
scroll to position [2578, 0]
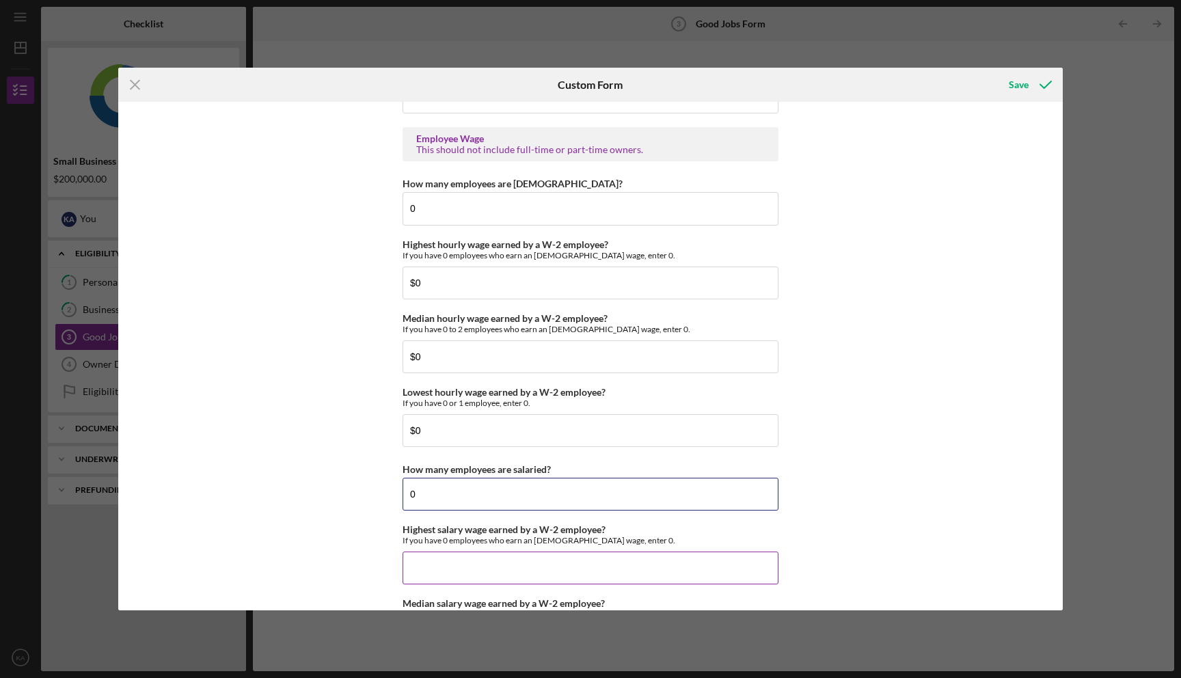
type input "0"
click at [450, 567] on input "Highest salary wage earned by a W-2 employee?" at bounding box center [591, 568] width 376 height 33
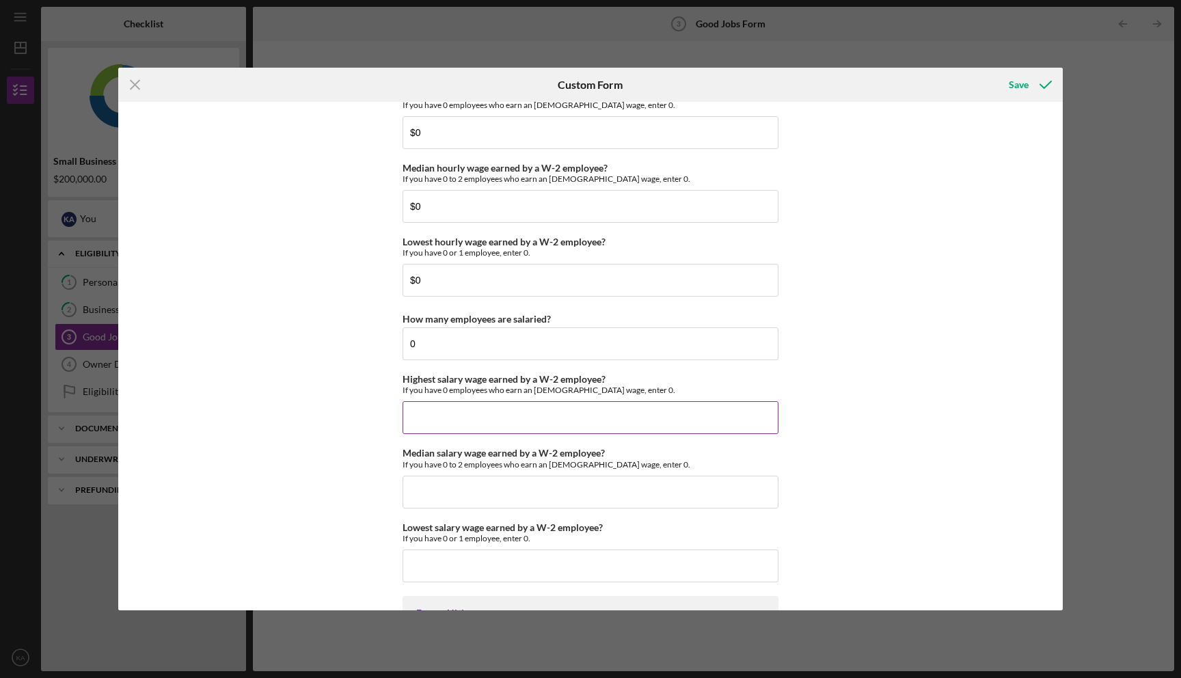
scroll to position [2729, 0]
type input "$0"
click at [492, 486] on input "Median salary wage earned by a W-2 employee?" at bounding box center [591, 491] width 376 height 33
type input "$0"
click at [496, 567] on input "Lowest salary wage earned by a W-2 employee?" at bounding box center [591, 565] width 376 height 33
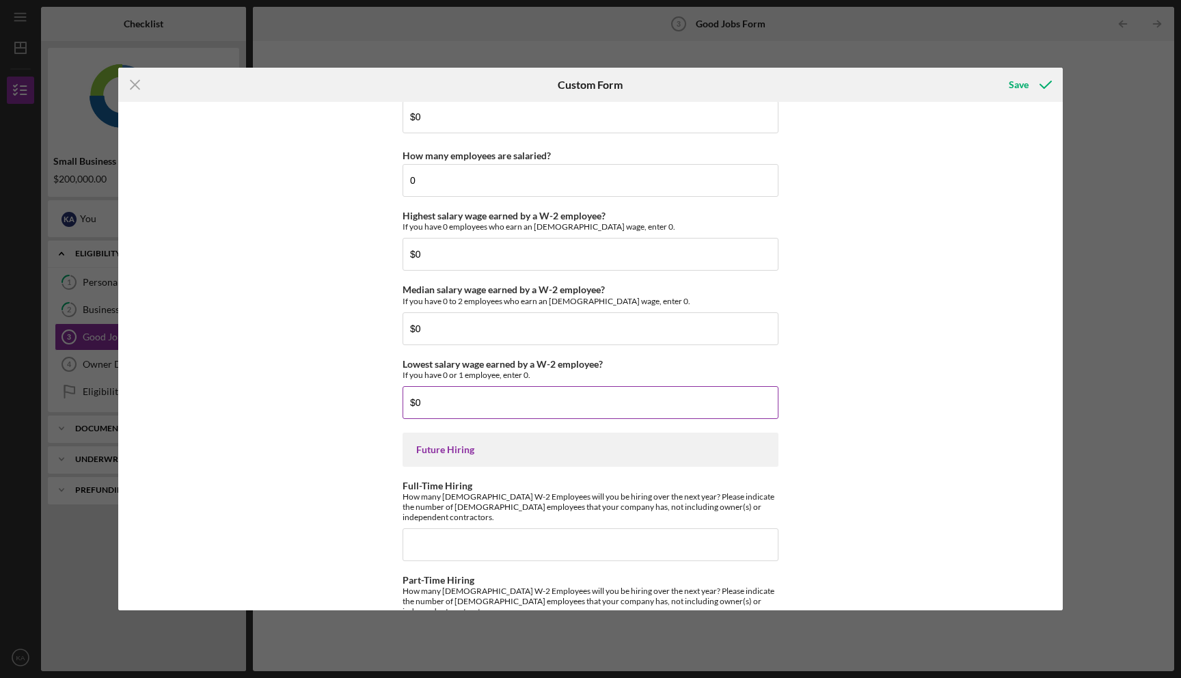
scroll to position [2937, 0]
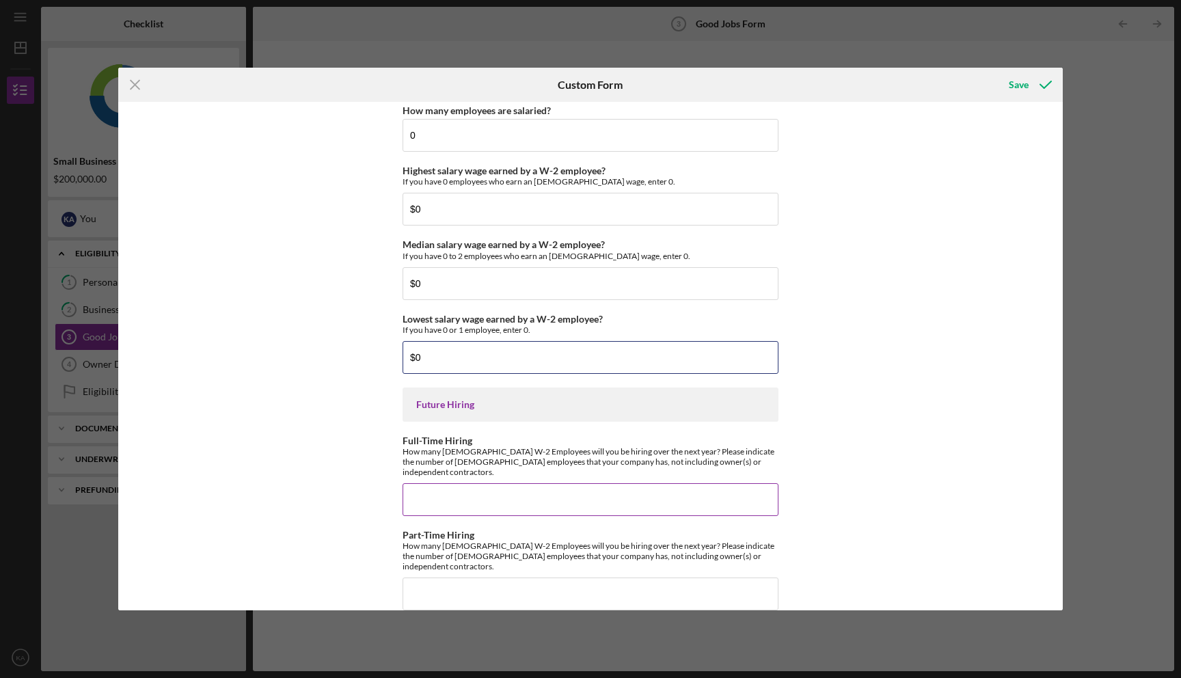
type input "$0"
click at [499, 490] on input "Full-Time Hiring" at bounding box center [591, 499] width 376 height 33
type input "2"
click at [496, 580] on input "Part-Time Hiring" at bounding box center [591, 594] width 376 height 33
type input "2"
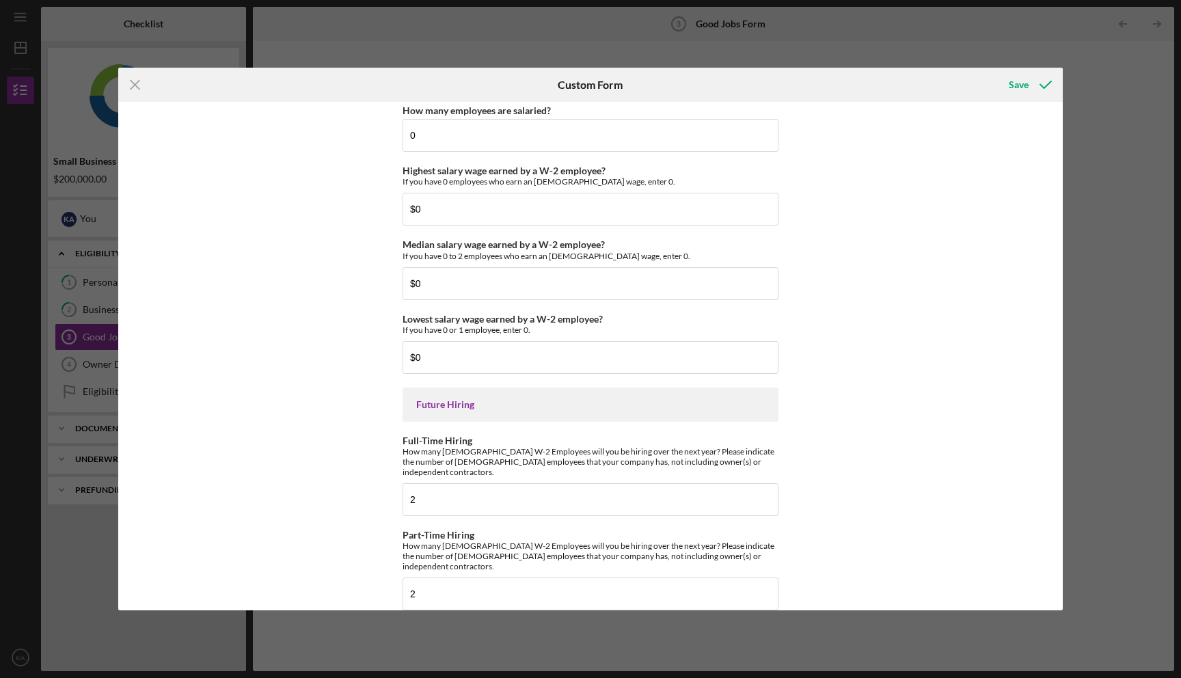
click at [869, 491] on div "Good Jobs Form *Number of [DEMOGRAPHIC_DATA] Owner Employment Please input all …" at bounding box center [590, 356] width 945 height 509
drag, startPoint x: 454, startPoint y: 576, endPoint x: 390, endPoint y: 576, distance: 63.6
click at [390, 576] on div "Good Jobs Form *Number of [DEMOGRAPHIC_DATA] Owner Employment Please input all …" at bounding box center [590, 356] width 945 height 509
drag, startPoint x: 433, startPoint y: 480, endPoint x: 427, endPoint y: 499, distance: 20.1
click at [427, 499] on input "2" at bounding box center [591, 499] width 376 height 33
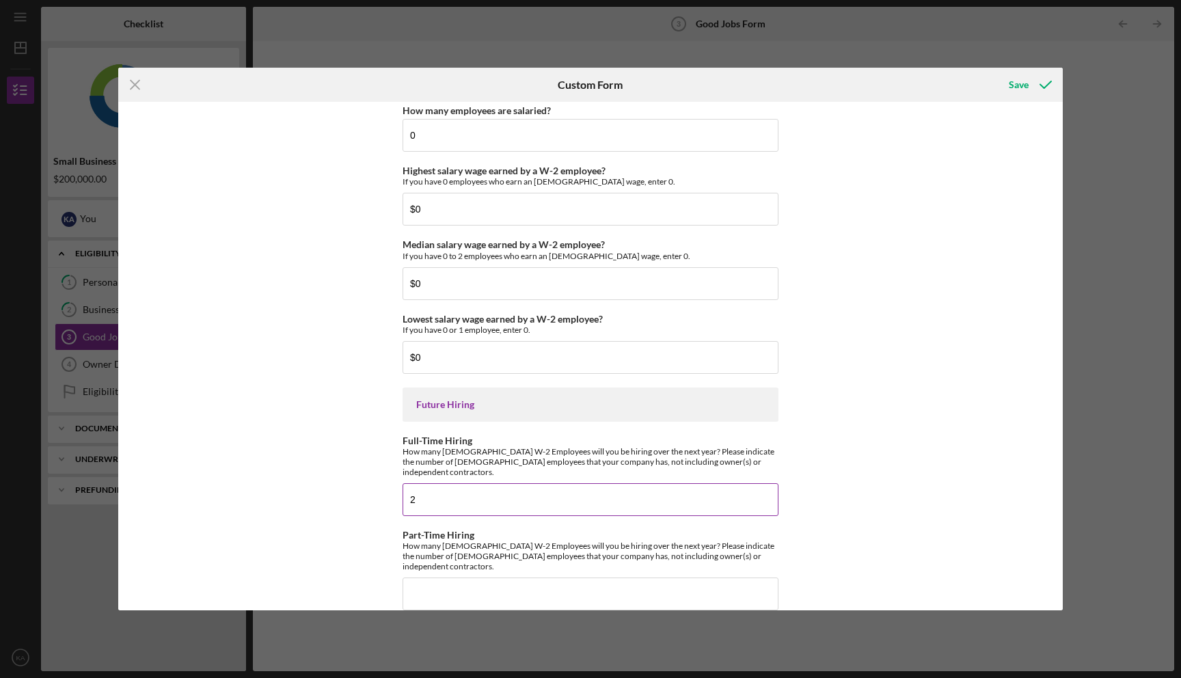
click at [418, 485] on input "2" at bounding box center [591, 499] width 376 height 33
click at [418, 578] on input "Part-Time Hiring" at bounding box center [591, 594] width 376 height 33
type input "2"
click at [905, 435] on div "Good Jobs Form *Number of [DEMOGRAPHIC_DATA] Owner Employment Please input all …" at bounding box center [590, 356] width 945 height 509
click at [1023, 90] on div "Save" at bounding box center [1019, 84] width 20 height 27
